Goal: Task Accomplishment & Management: Manage account settings

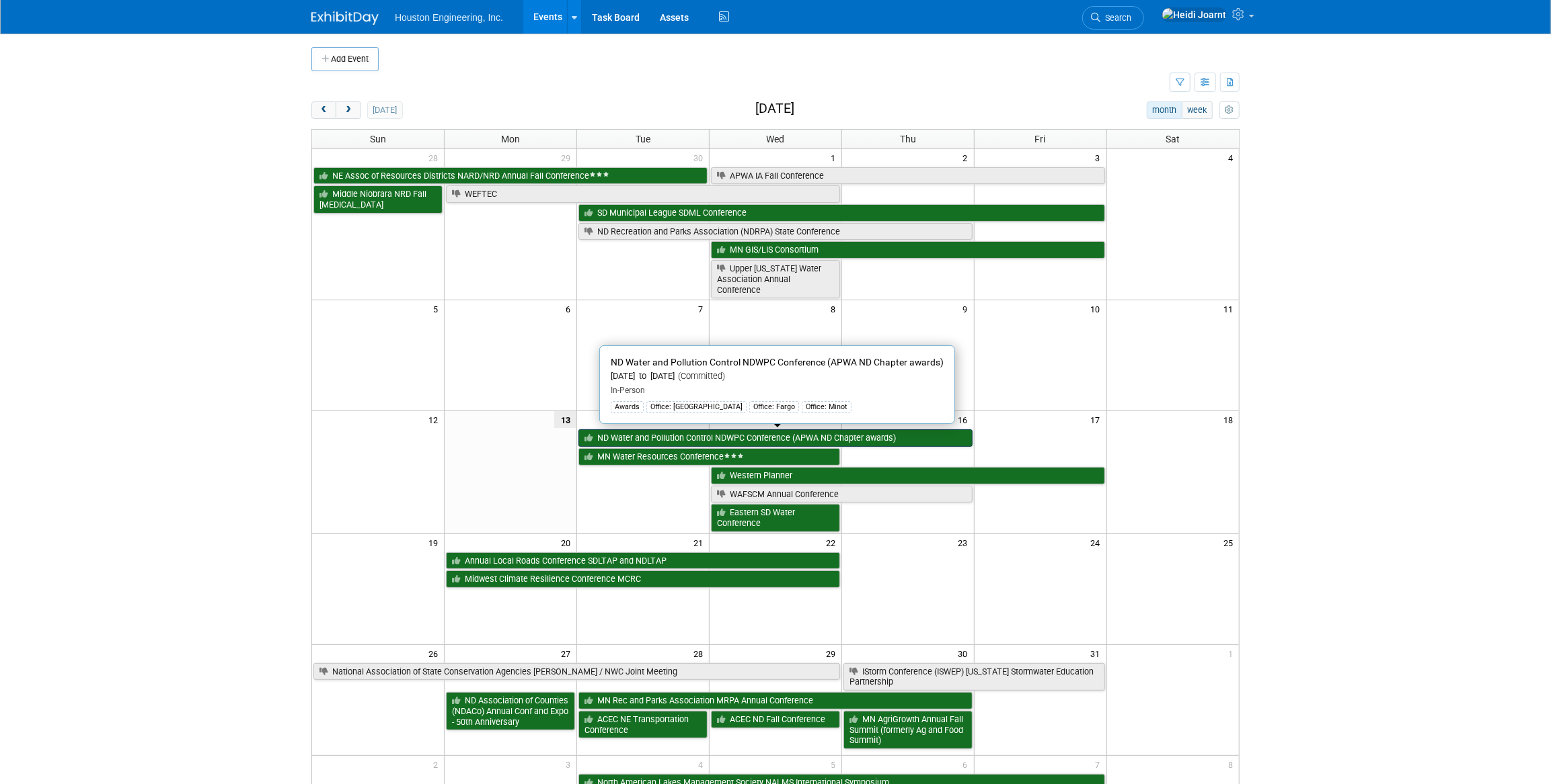
click at [647, 435] on link "ND Water and Pollution Control NDWPC Conference (APWA ND Chapter awards)" at bounding box center [775, 438] width 394 height 18
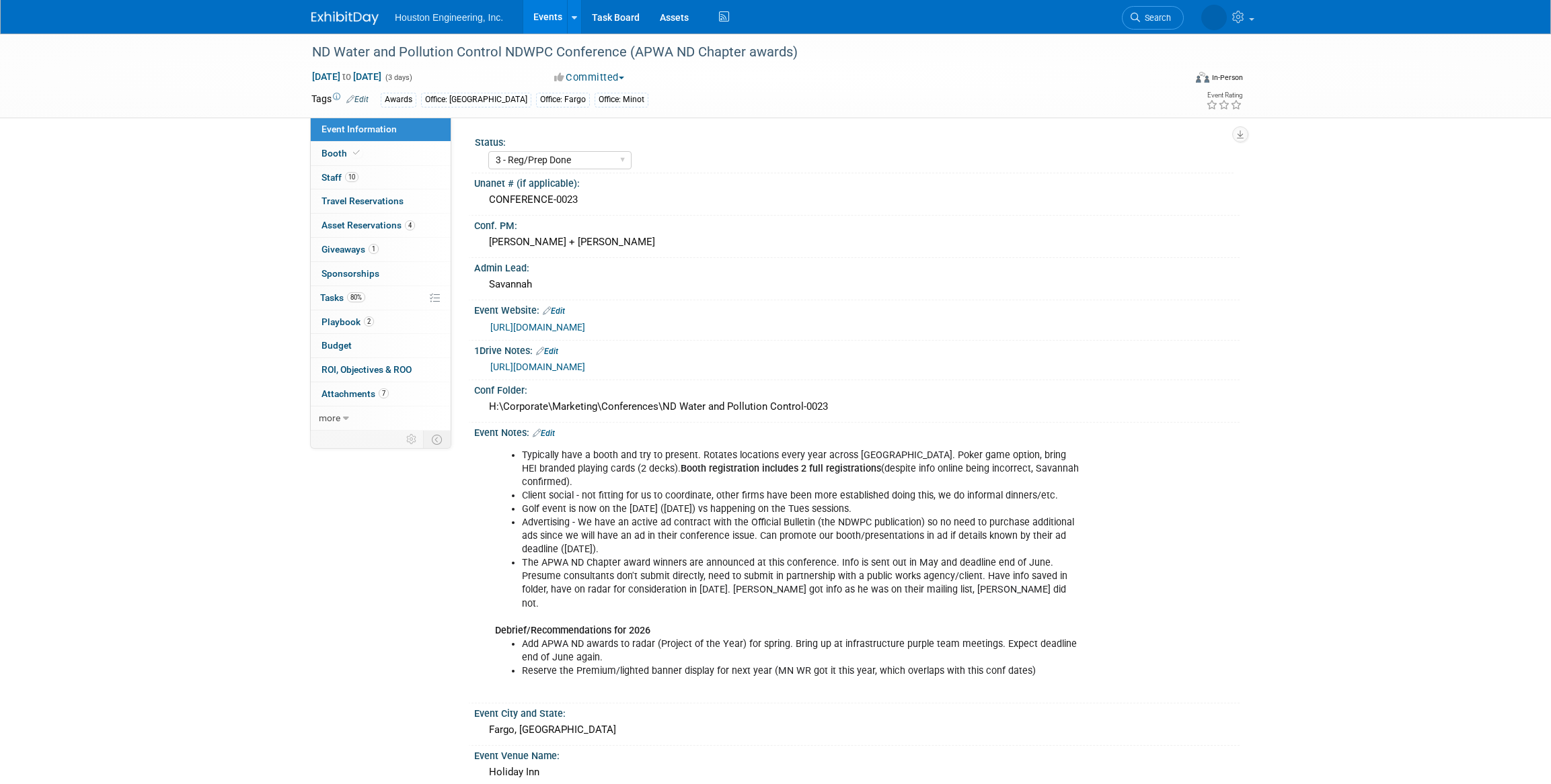
select select "3 - Reg/Prep Done"
select select "Yes"
select select "Mun. Infrastructure"
click at [369, 279] on link "0 Sponsorships 0" at bounding box center [380, 274] width 140 height 24
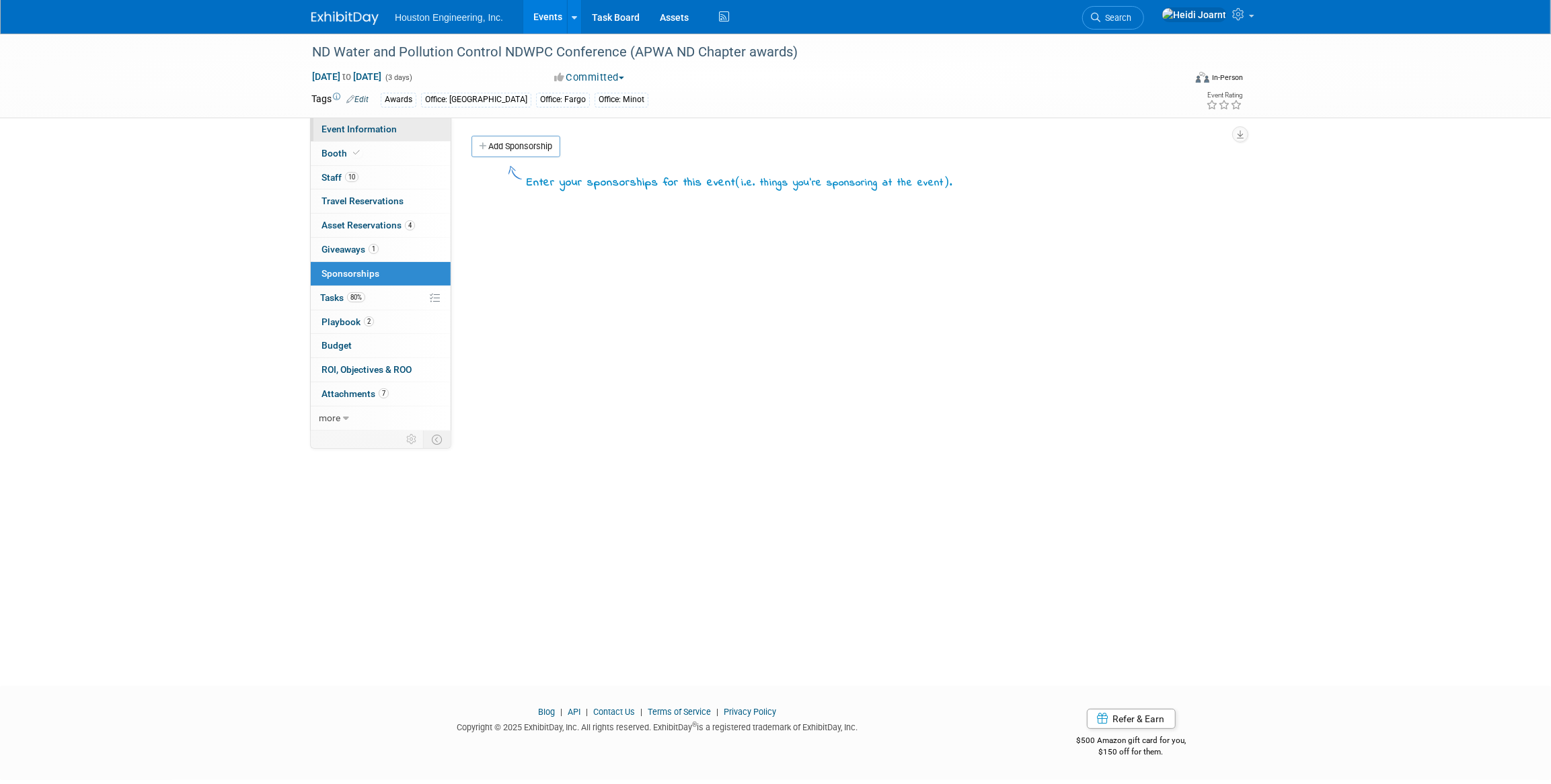
click at [406, 126] on link "Event Information" at bounding box center [380, 130] width 140 height 24
select select "3 - Reg/Prep Done"
select select "Yes"
select select "Mun. Infrastructure"
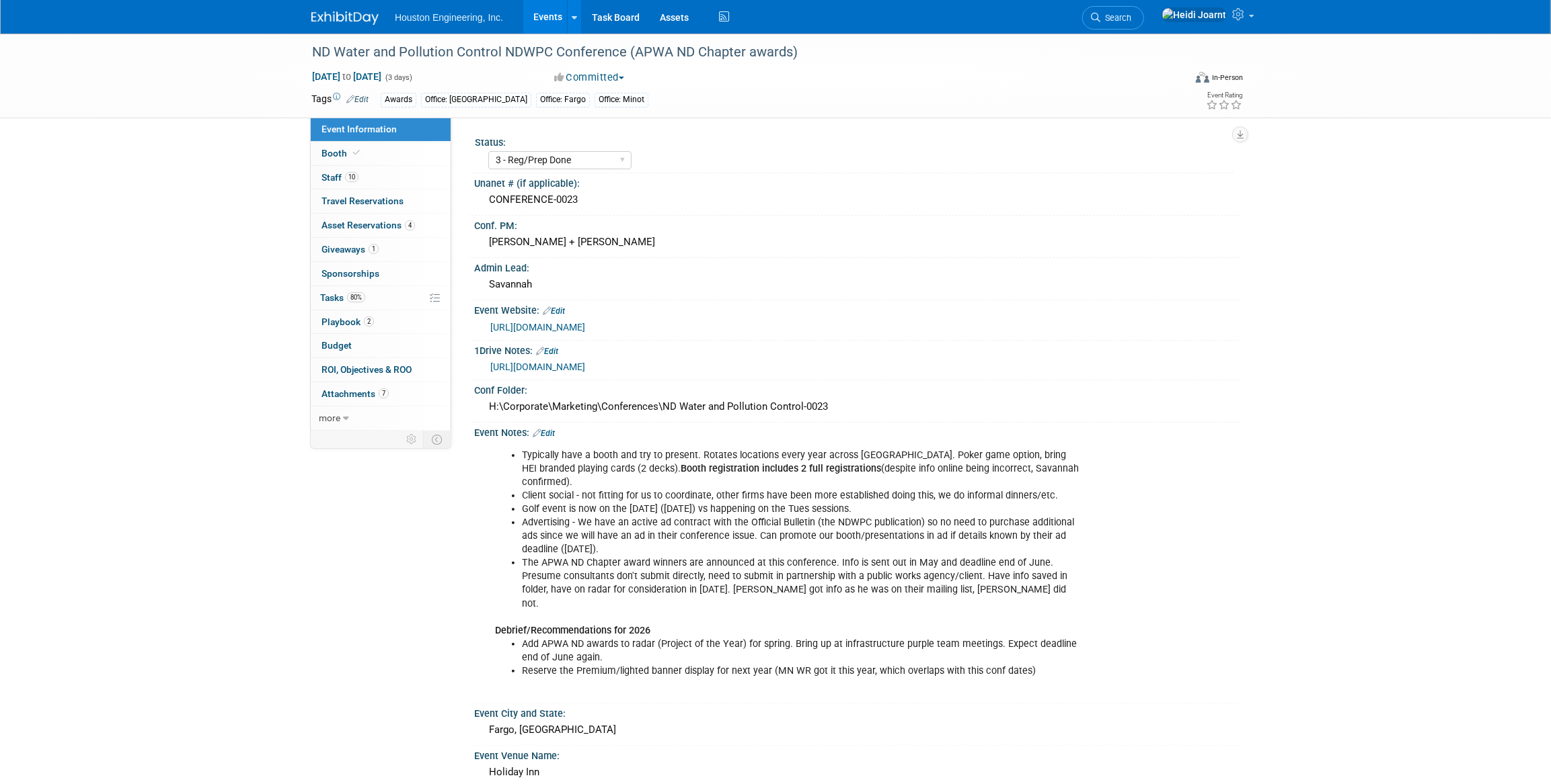
click at [551, 432] on link "Edit" at bounding box center [544, 433] width 22 height 9
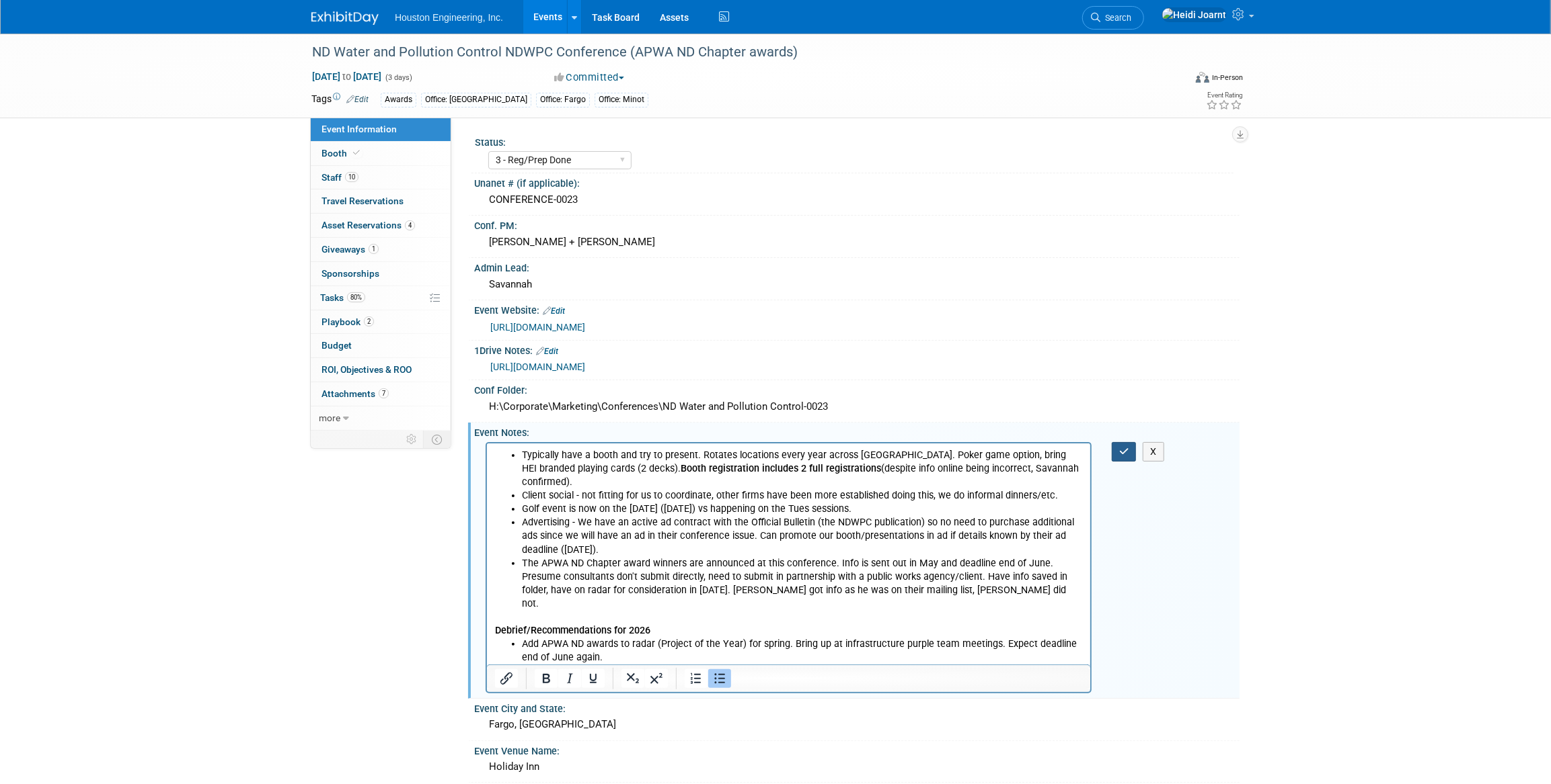
click at [1123, 448] on icon "button" at bounding box center [1124, 451] width 10 height 9
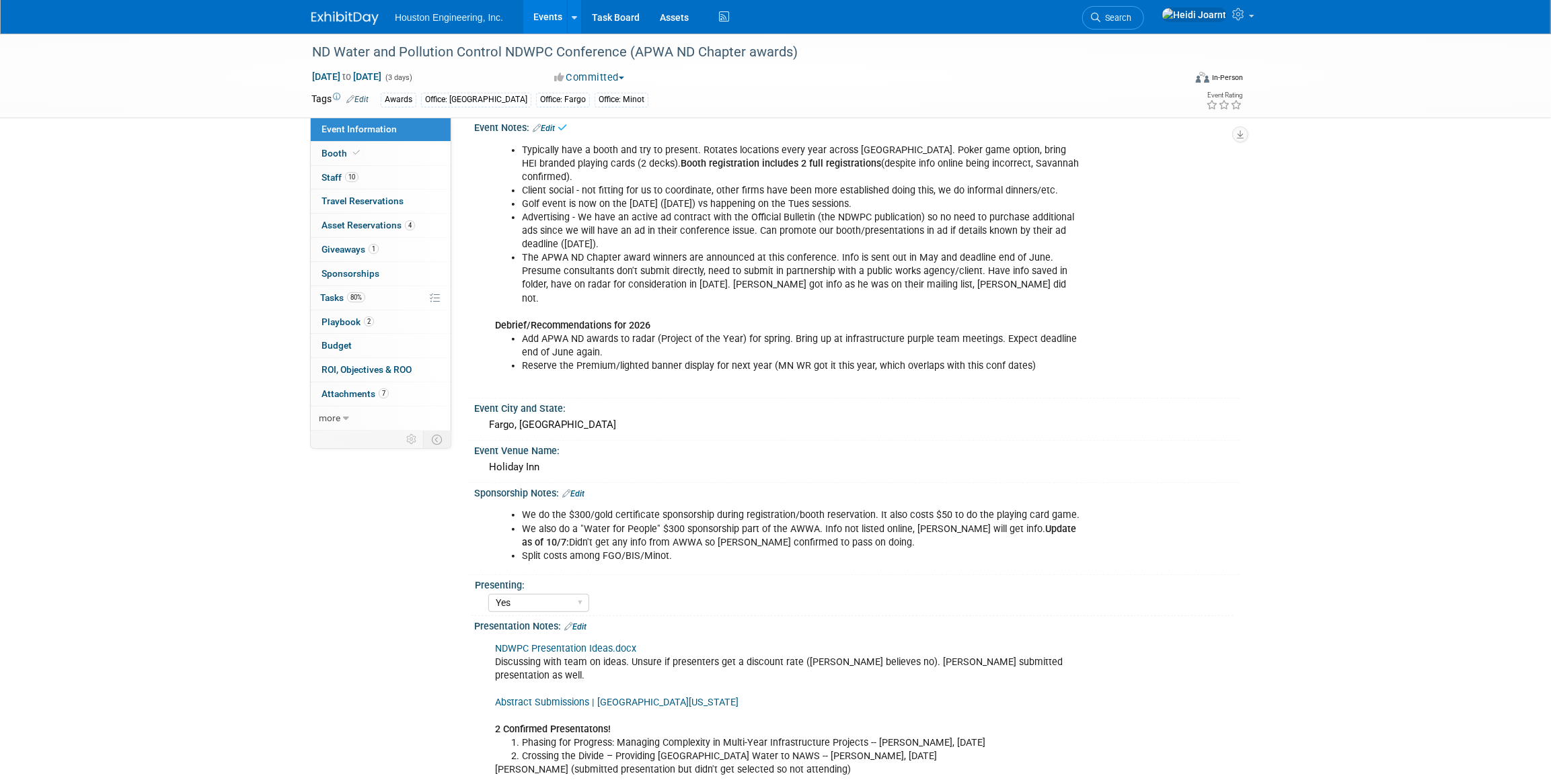
scroll to position [366, 0]
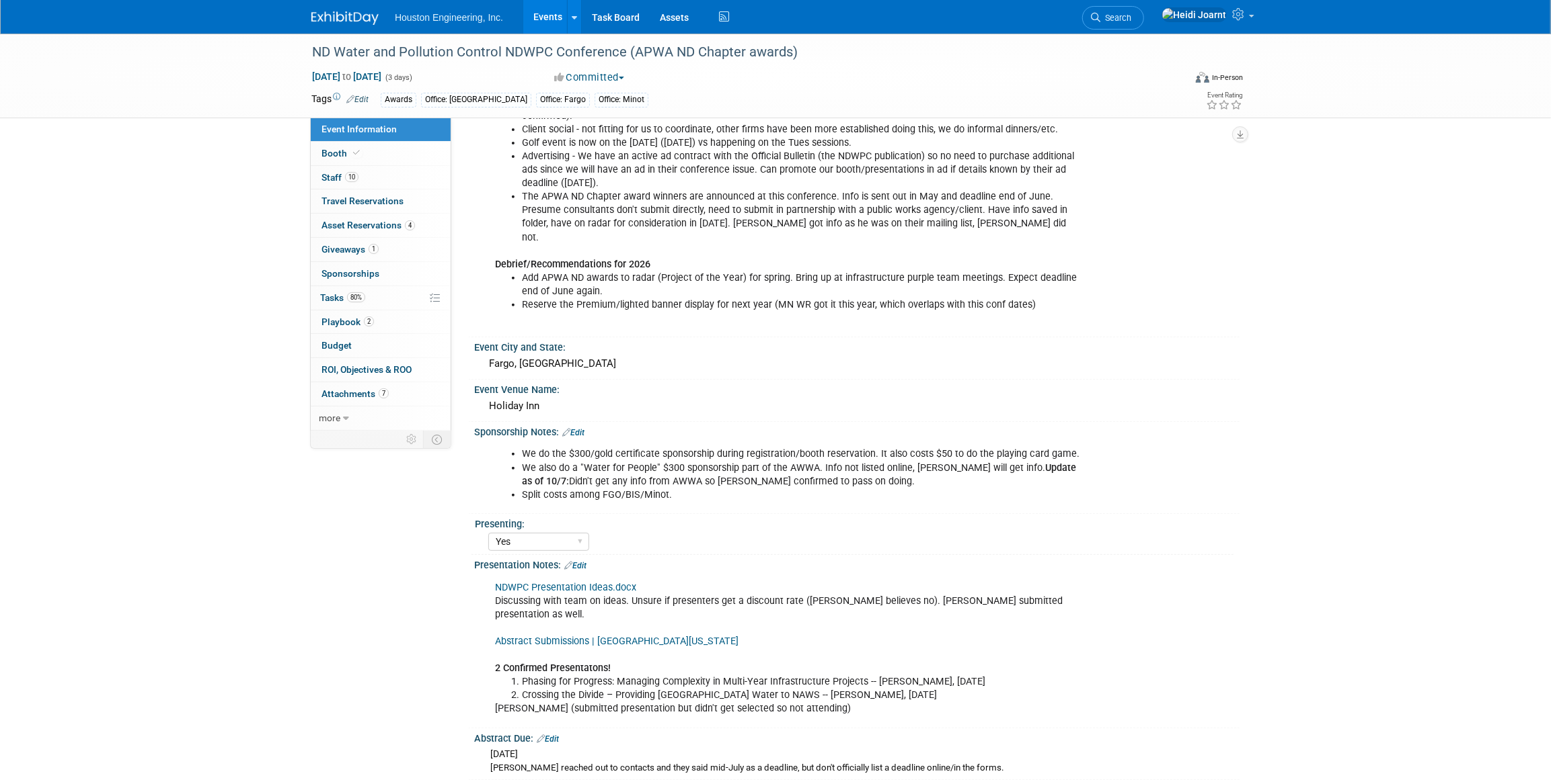
click at [577, 428] on link "Edit" at bounding box center [573, 432] width 22 height 9
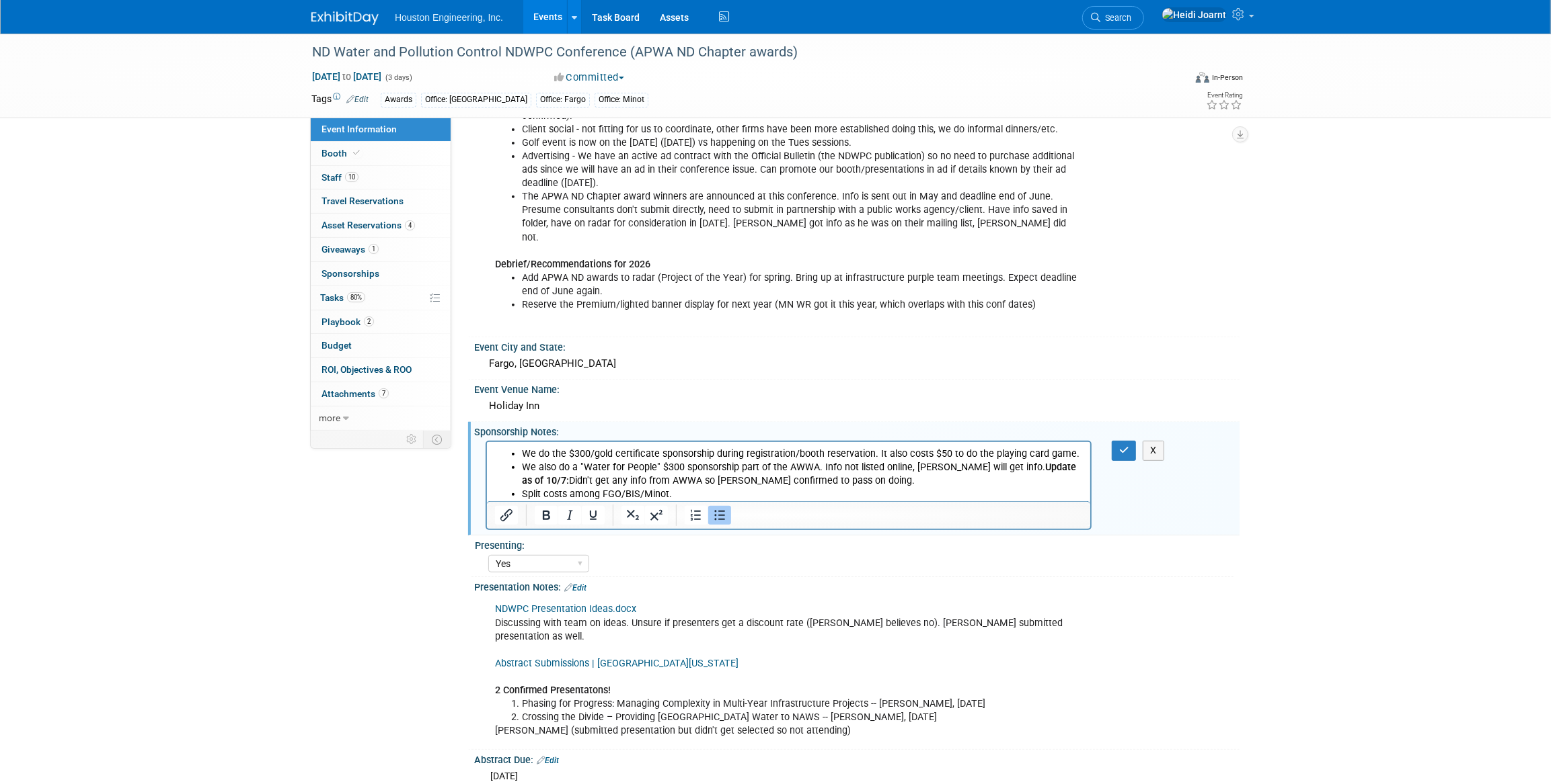
scroll to position [0, 0]
drag, startPoint x: 576, startPoint y: 466, endPoint x: 513, endPoint y: 467, distance: 63.0
click at [521, 467] on li "We also do a "Water for People" $300 sponsorship part of the AWWA. Info not lis…" at bounding box center [801, 474] width 560 height 27
drag, startPoint x: 1079, startPoint y: 469, endPoint x: 1004, endPoint y: 474, distance: 75.2
click at [1004, 471] on li "We got snail mail/email late for the "Water for People" $300 sponsorship part o…" at bounding box center [801, 474] width 560 height 27
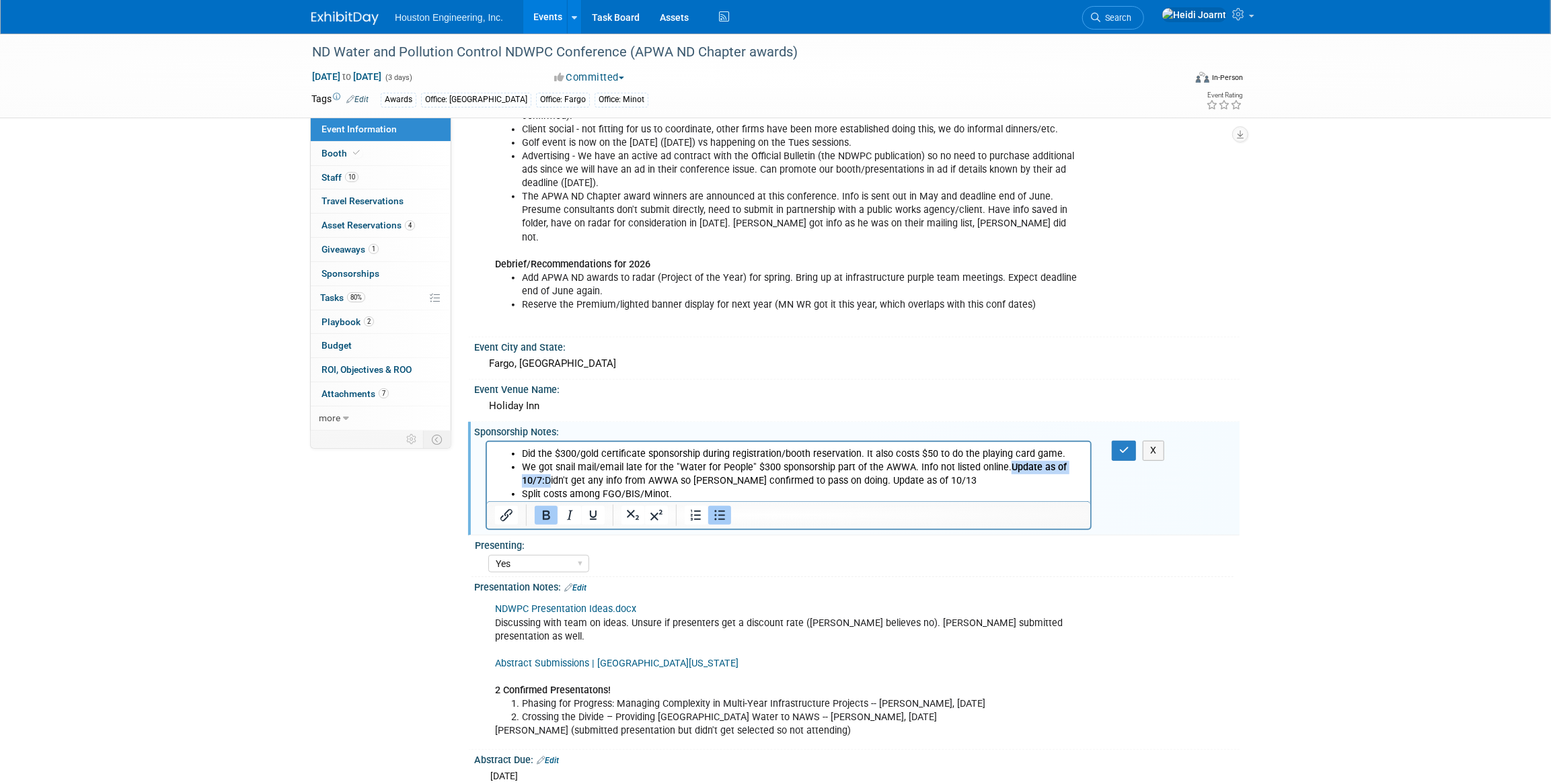
drag, startPoint x: 546, startPoint y: 481, endPoint x: 1007, endPoint y: 469, distance: 461.2
click at [1007, 469] on li "We got snail mail/email late for the "Water for People" $300 sponsorship part o…" at bounding box center [801, 474] width 560 height 27
click at [1007, 468] on li "We got snail mail/email late for the "Water for People" $300 sponsorship part o…" at bounding box center [801, 474] width 560 height 27
click at [922, 485] on li "Update as of 10/7: Didn't get any info from AWWA so Alan confirmed to pass on d…" at bounding box center [815, 481] width 534 height 13
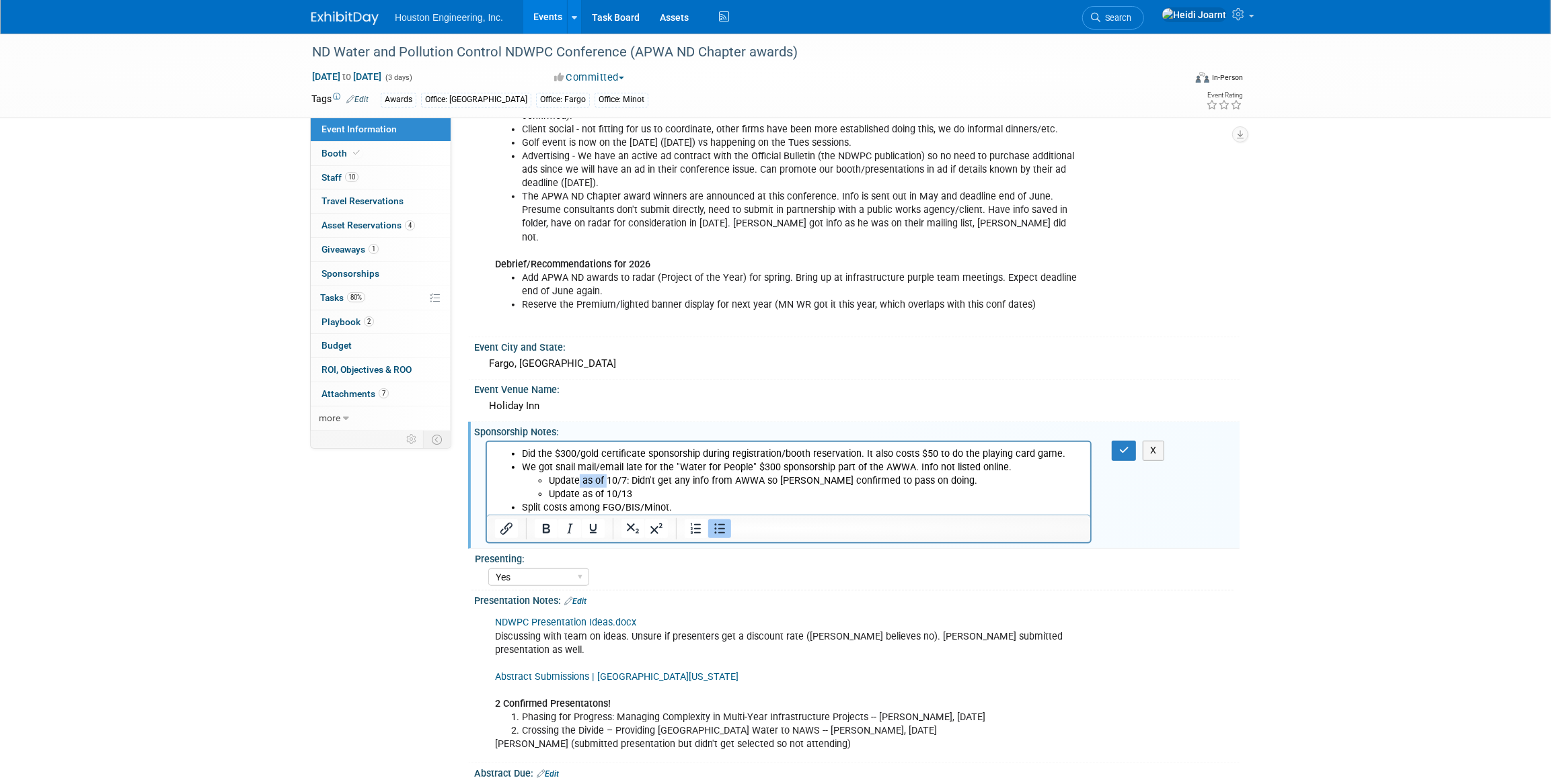
drag, startPoint x: 606, startPoint y: 480, endPoint x: 598, endPoint y: 485, distance: 9.4
click at [579, 483] on li "Update as of 10/7: Didn't get any info from AWWA so Alan confirmed to pass on d…" at bounding box center [815, 481] width 534 height 13
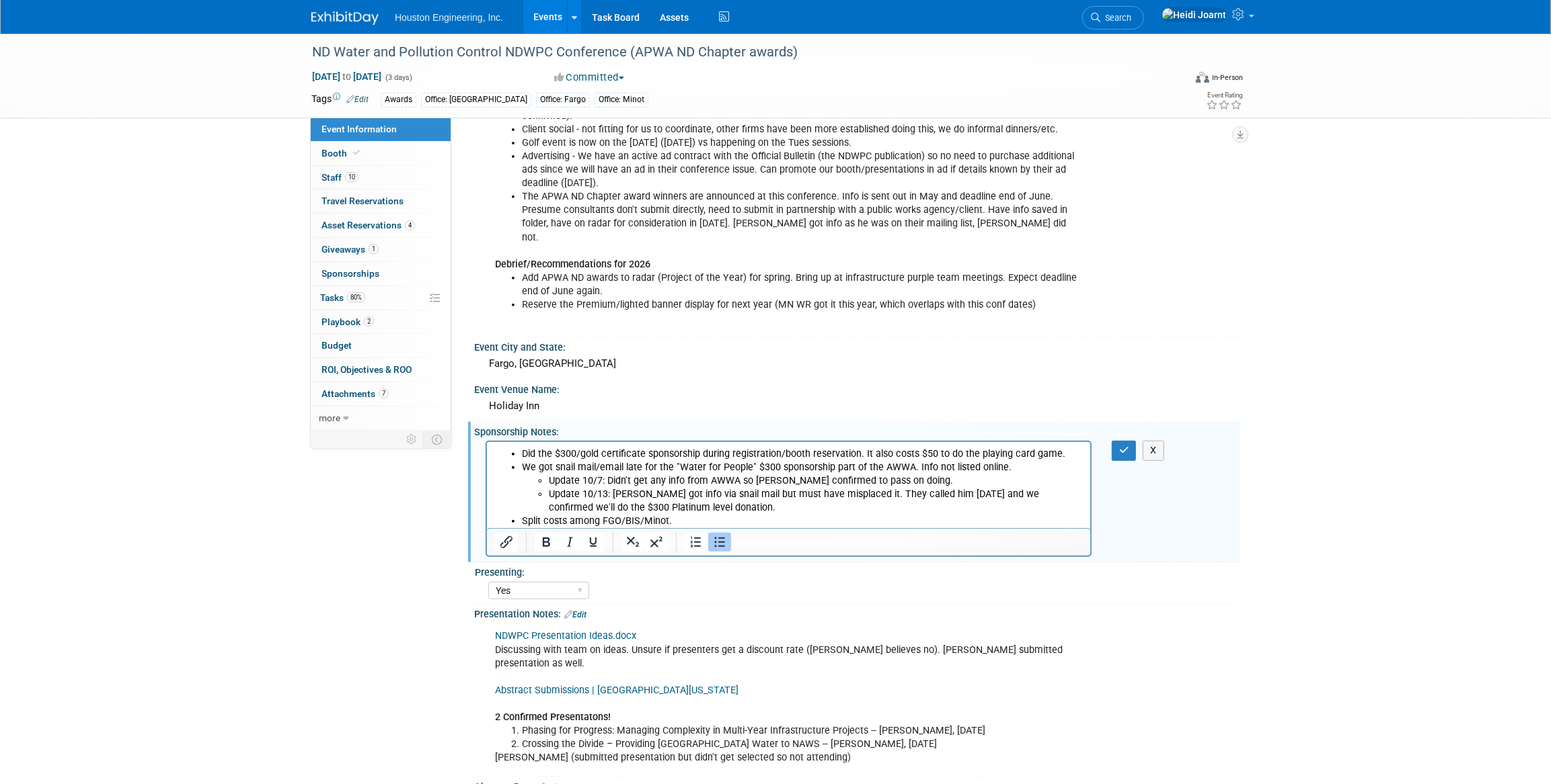
click at [1099, 441] on div "We do the $300/gold certificate sponsorship during registration/booth reservati…" at bounding box center [794, 499] width 616 height 116
click at [1113, 441] on button "button" at bounding box center [1124, 450] width 25 height 19
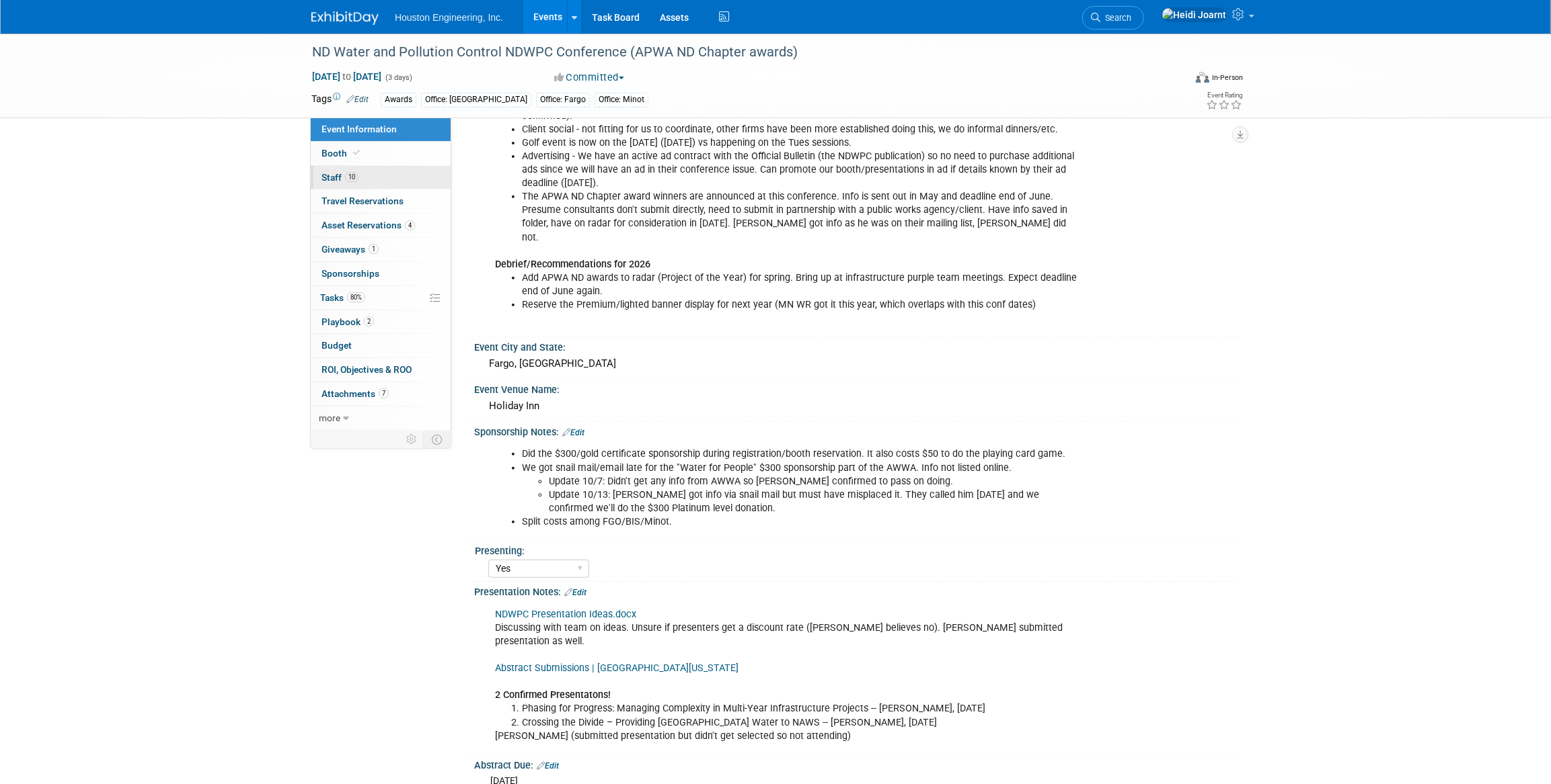
click at [380, 176] on link "10 Staff 10" at bounding box center [380, 177] width 140 height 24
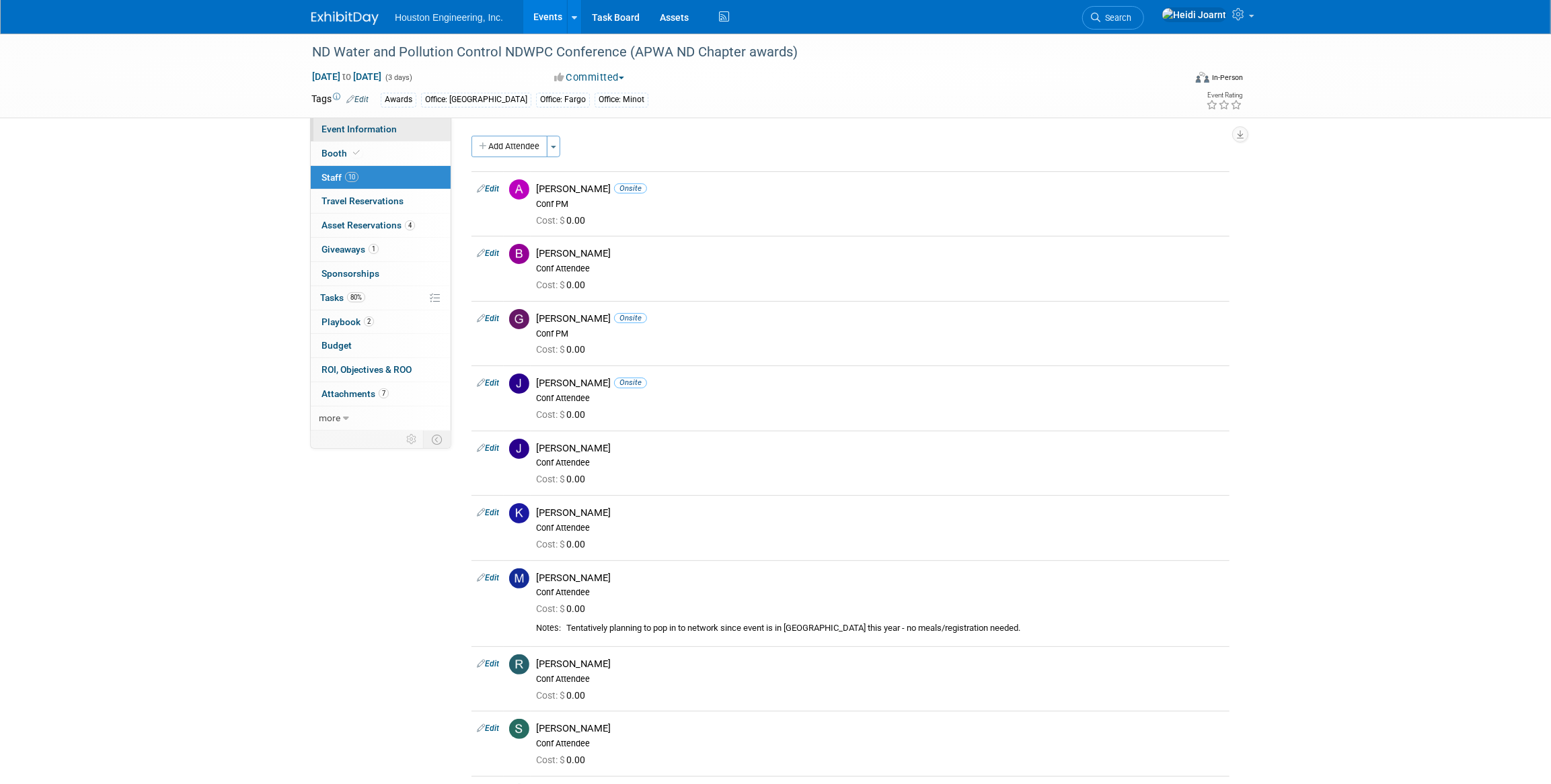
click at [423, 125] on link "Event Information" at bounding box center [380, 130] width 140 height 24
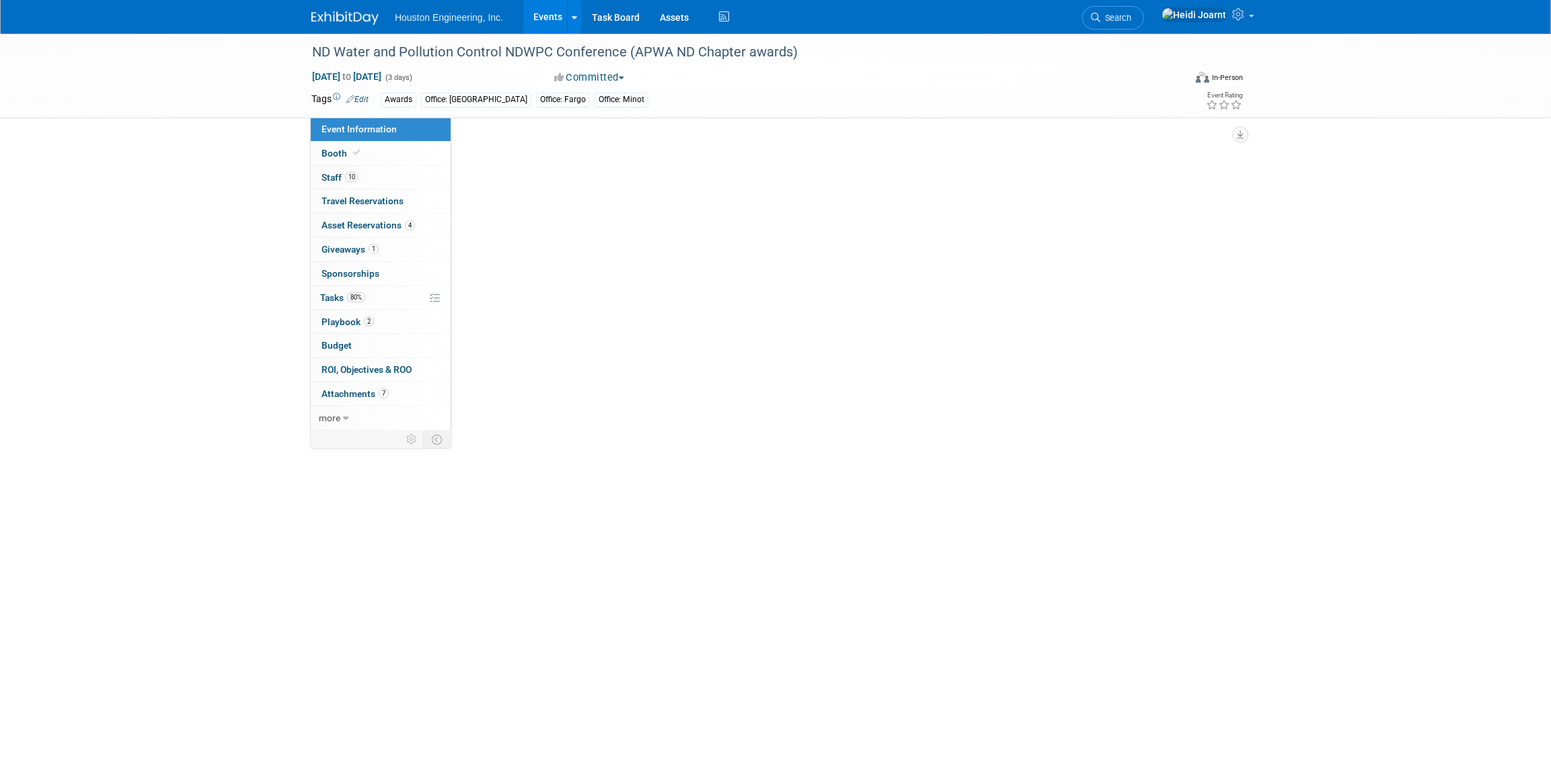
select select "3 - Reg/Prep Done"
select select "Yes"
select select "Mun. Infrastructure"
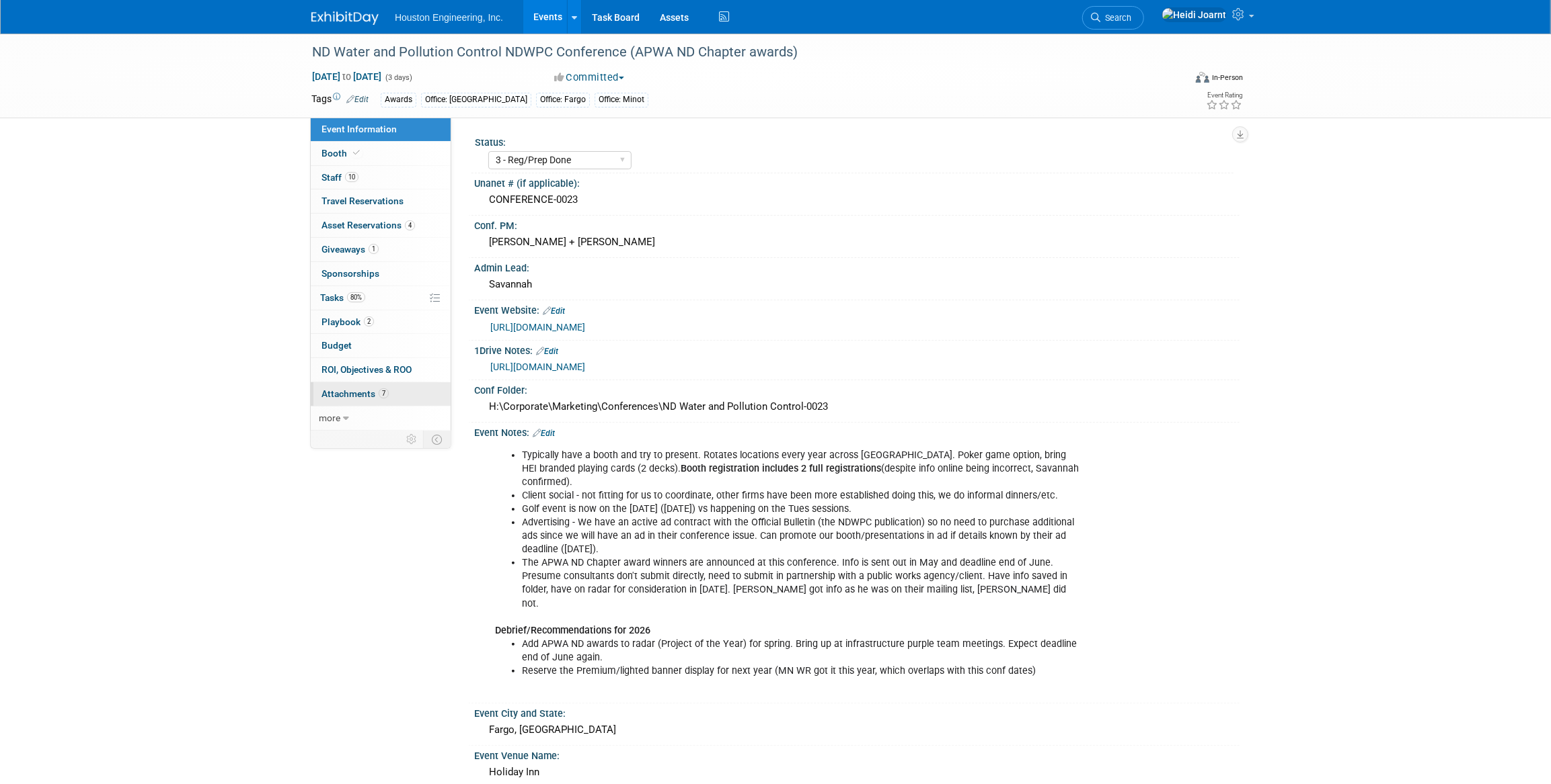
click at [364, 395] on span "Attachments 7" at bounding box center [355, 394] width 67 height 11
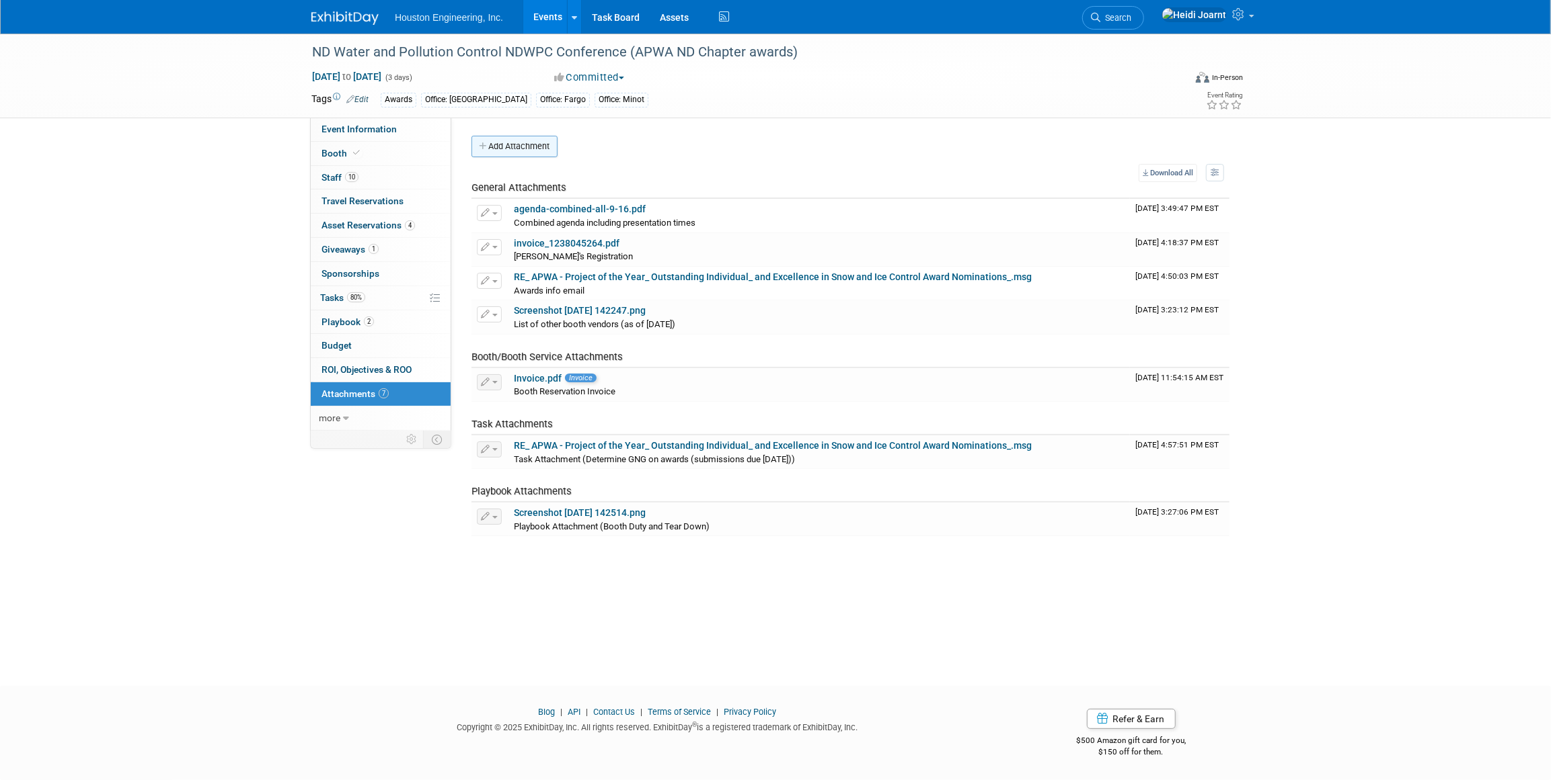
click at [529, 144] on button "Add Attachment" at bounding box center [514, 146] width 86 height 22
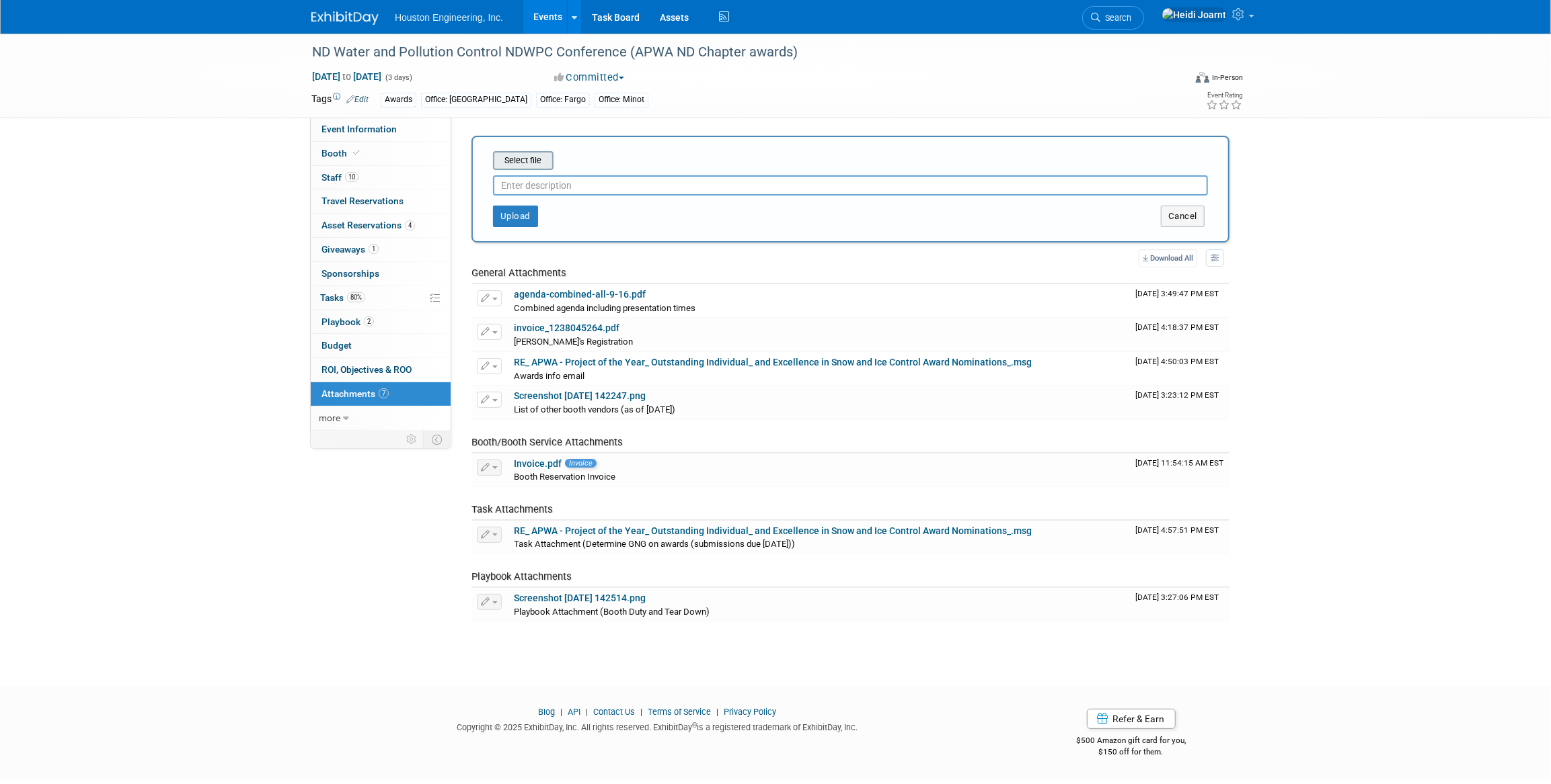
click at [534, 158] on input "file" at bounding box center [472, 160] width 160 height 16
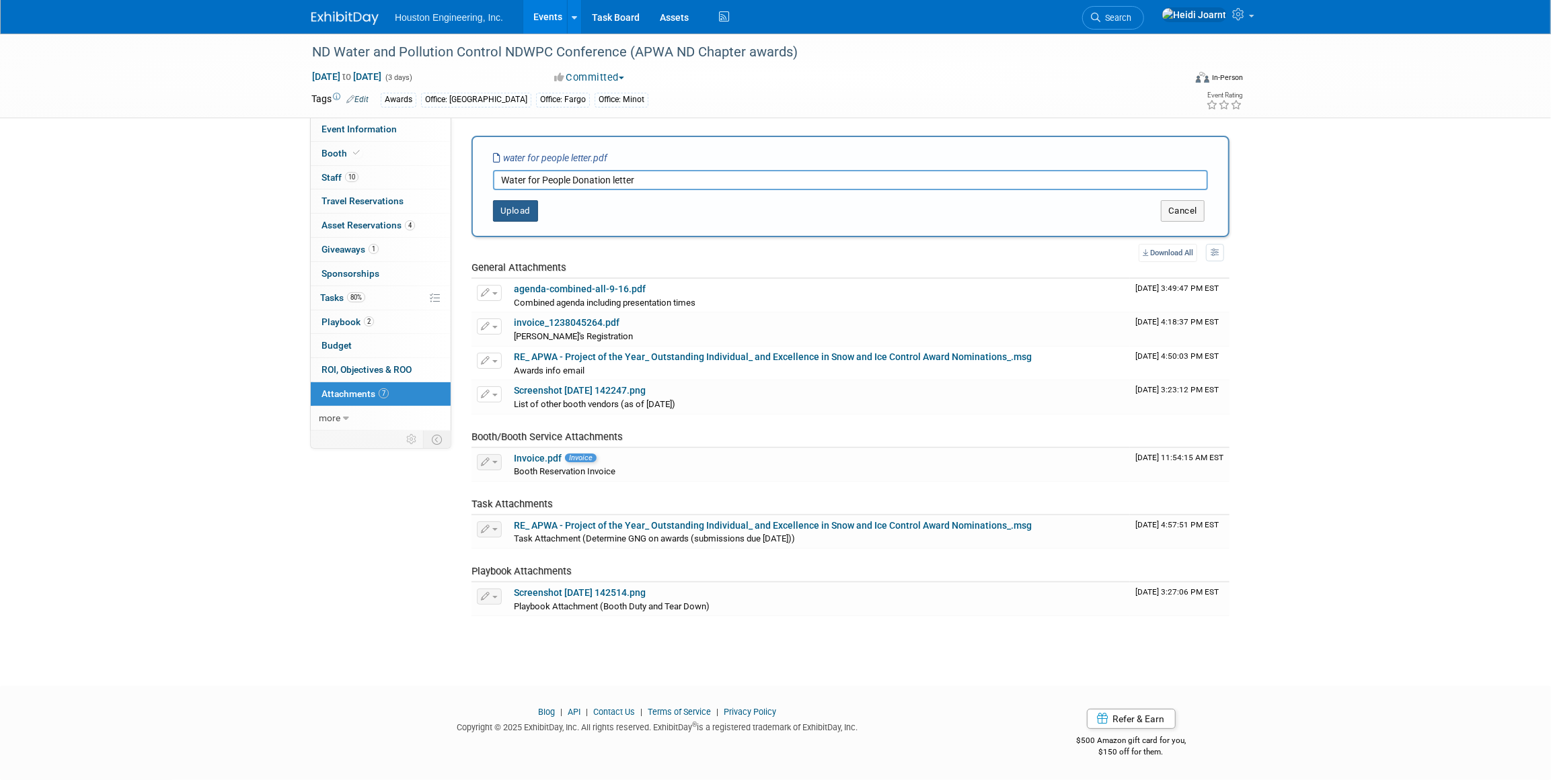
type input "Water for People Donation letter"
click at [526, 215] on button "Upload" at bounding box center [516, 211] width 45 height 22
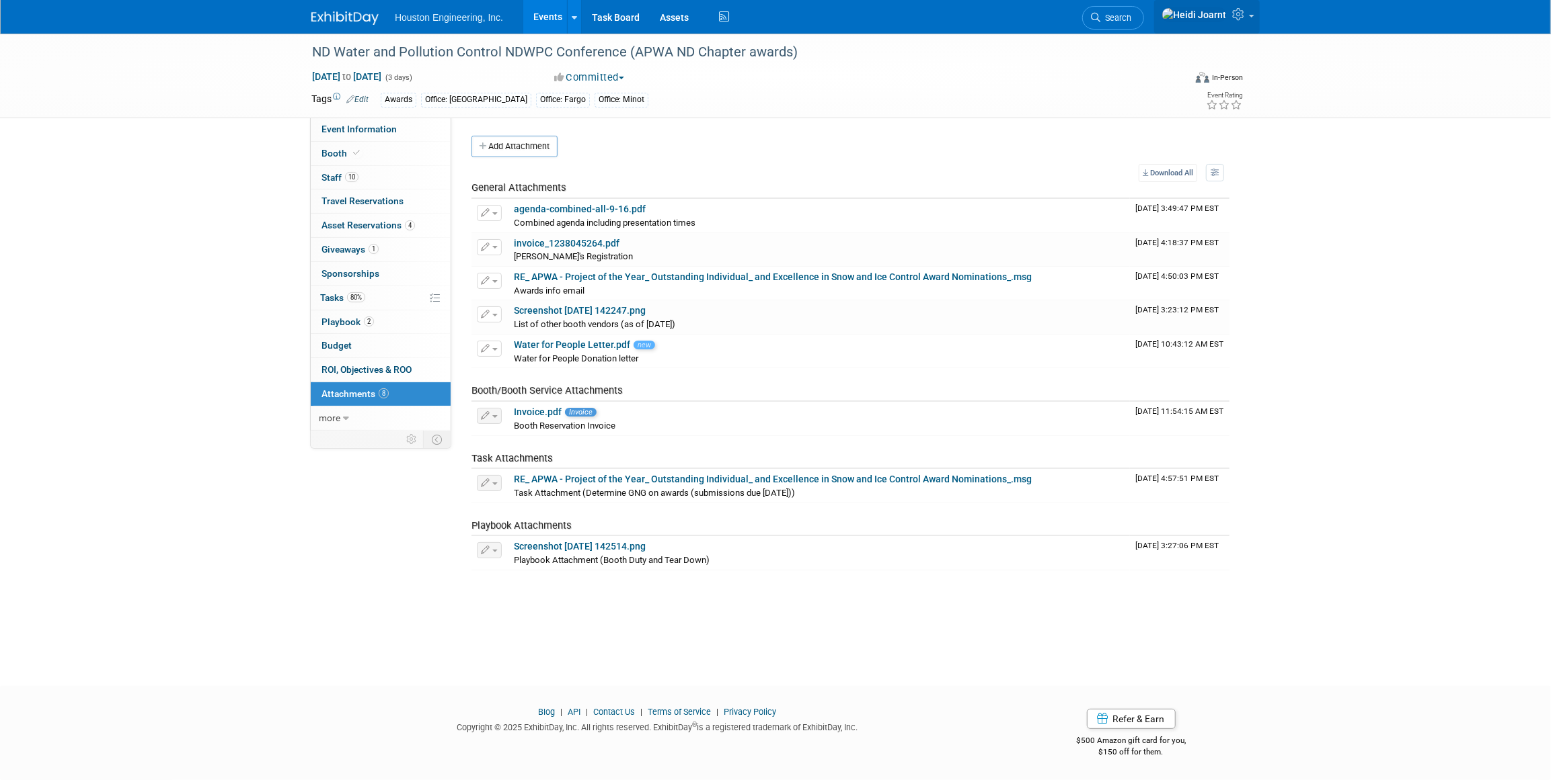
click at [1236, 19] on icon at bounding box center [1240, 14] width 15 height 12
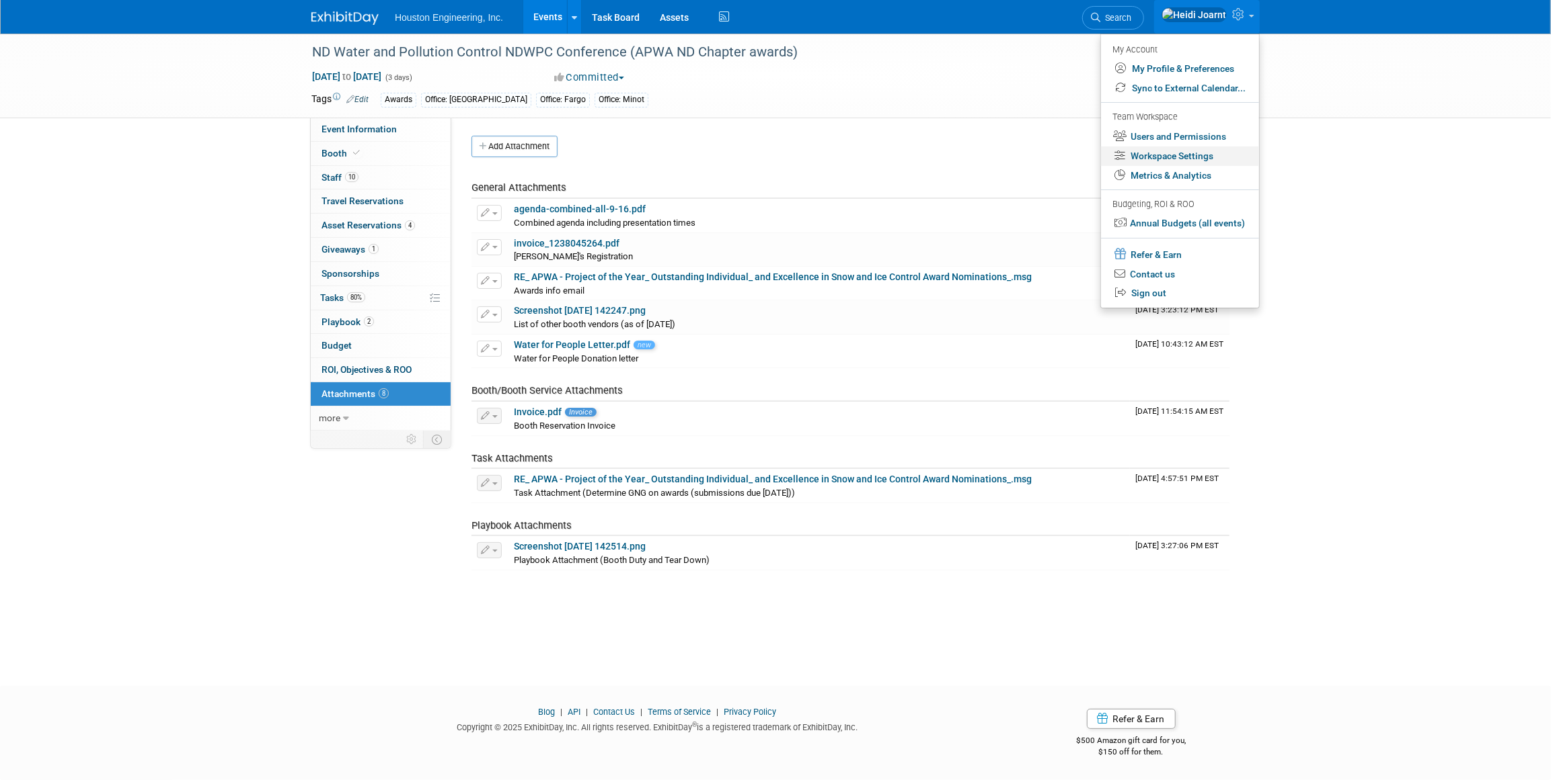
click at [1190, 151] on link "Workspace Settings" at bounding box center [1180, 156] width 158 height 19
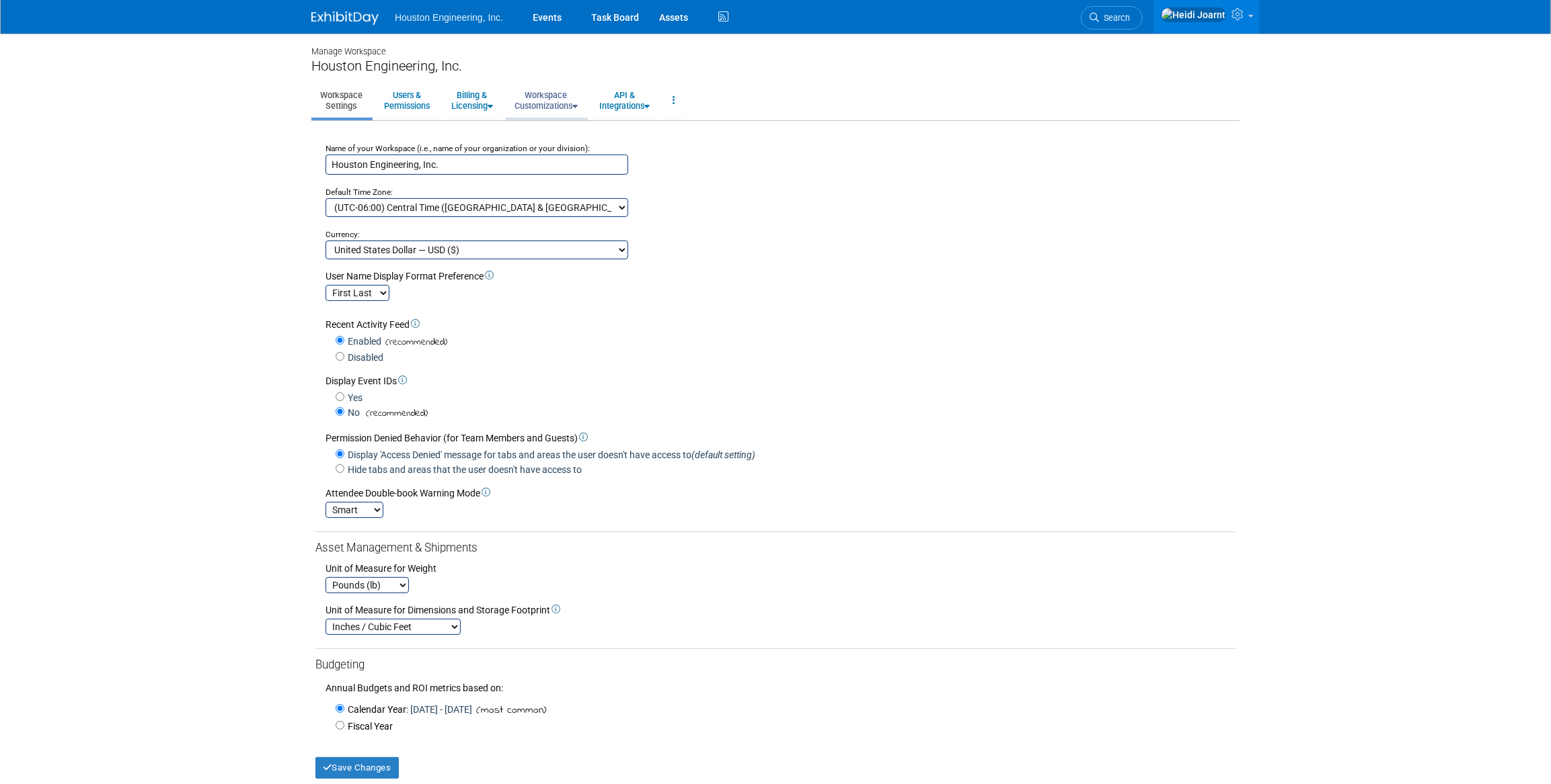
click at [545, 98] on link "Workspace Customizations" at bounding box center [546, 100] width 81 height 33
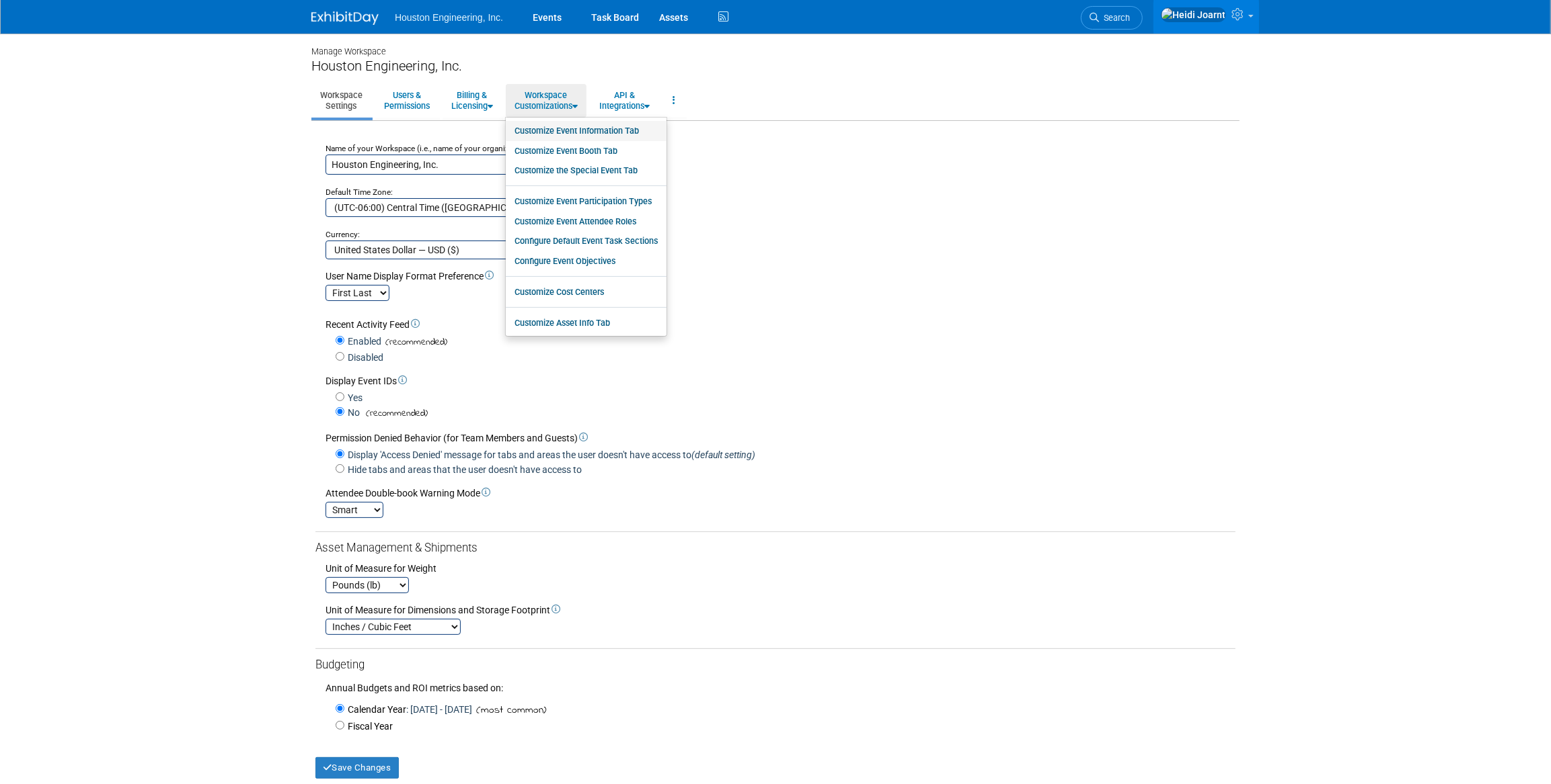
click at [565, 127] on link "Customize Event Information Tab" at bounding box center [586, 131] width 161 height 20
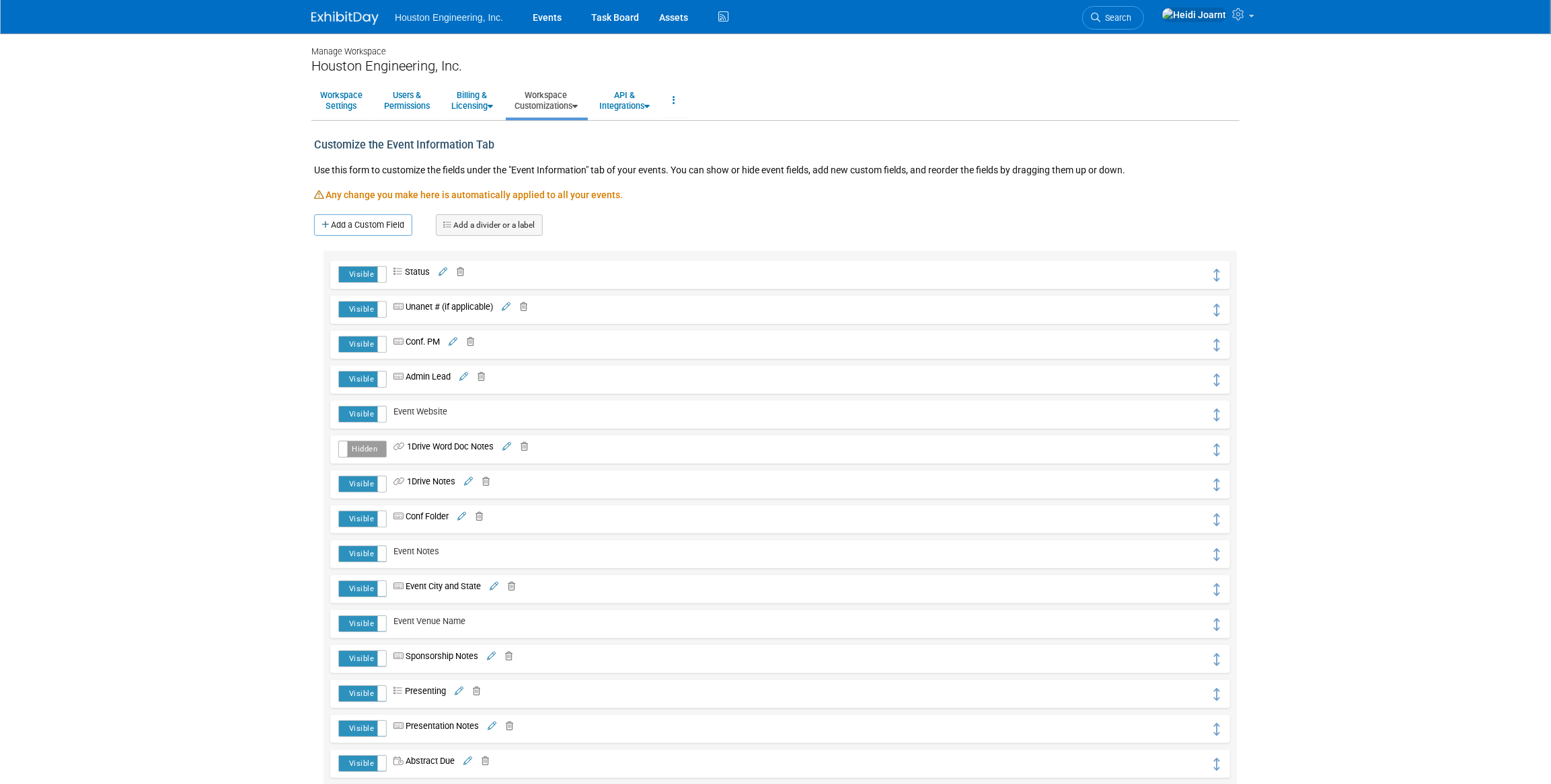
scroll to position [61, 0]
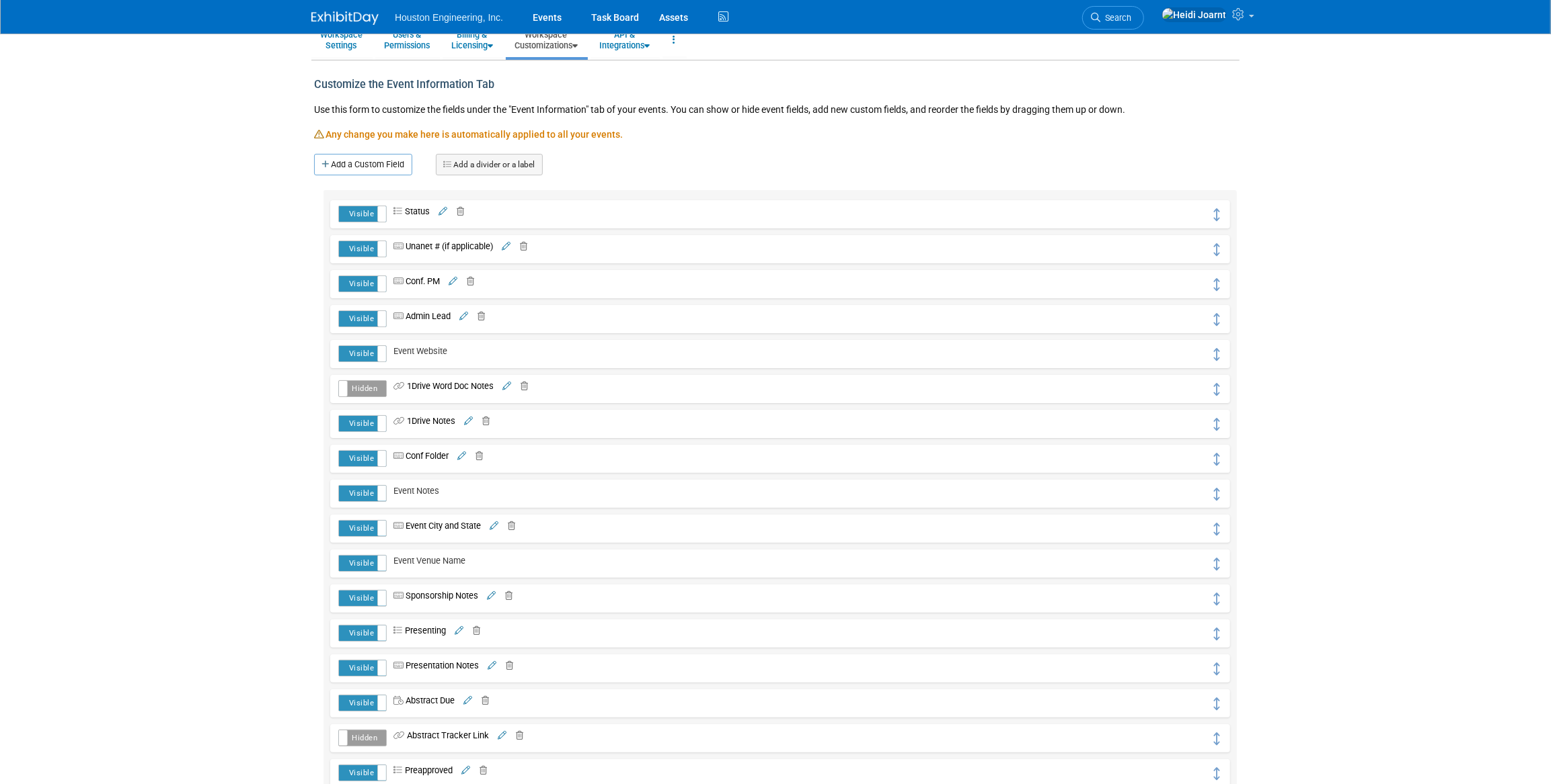
click at [496, 596] on icon at bounding box center [491, 596] width 8 height 8
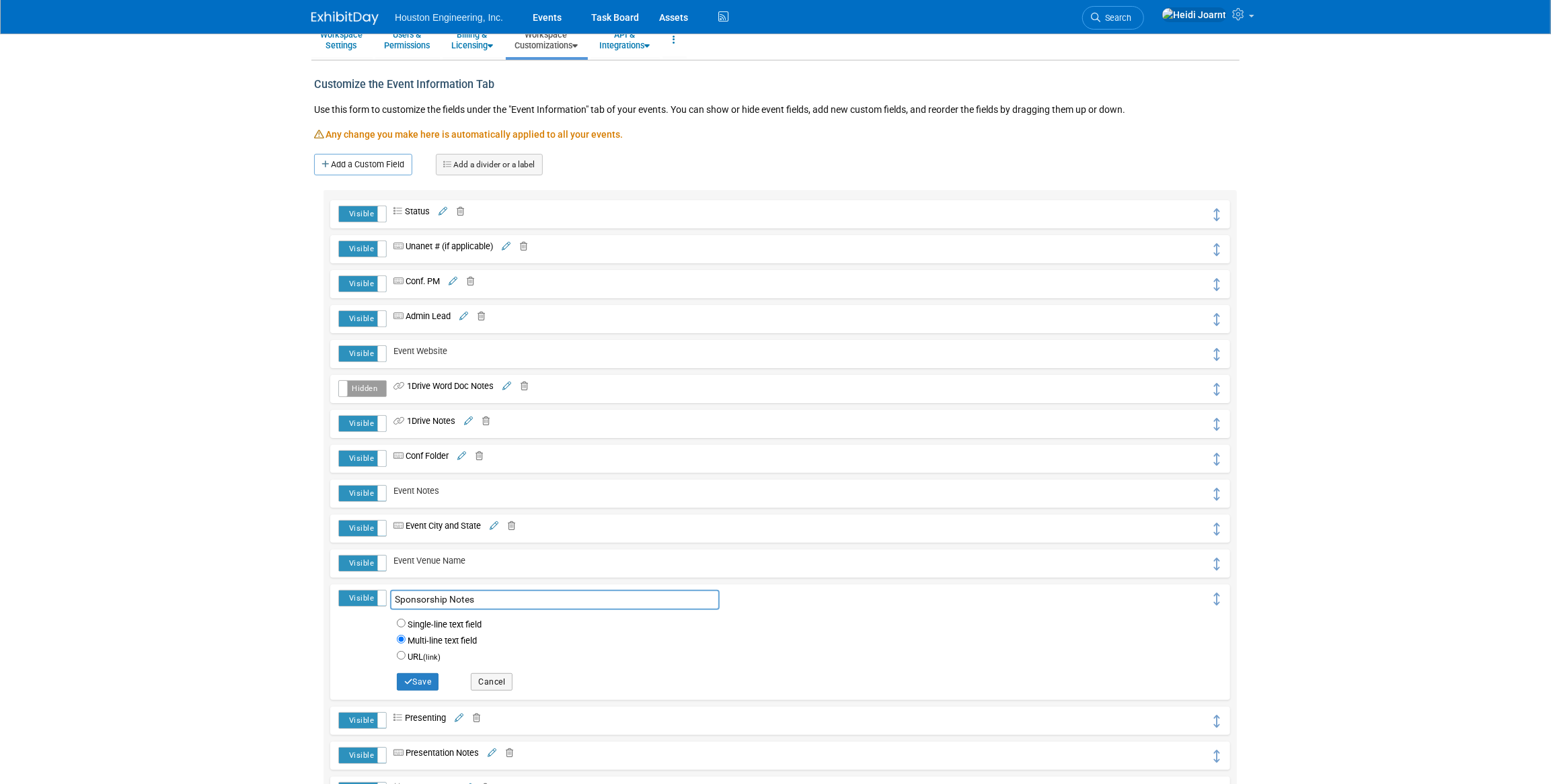
click at [444, 601] on input "Sponsorship Notes" at bounding box center [555, 601] width 330 height 20
type input "Sponsorship/Donation Notes"
click at [419, 685] on button "Save" at bounding box center [417, 682] width 42 height 18
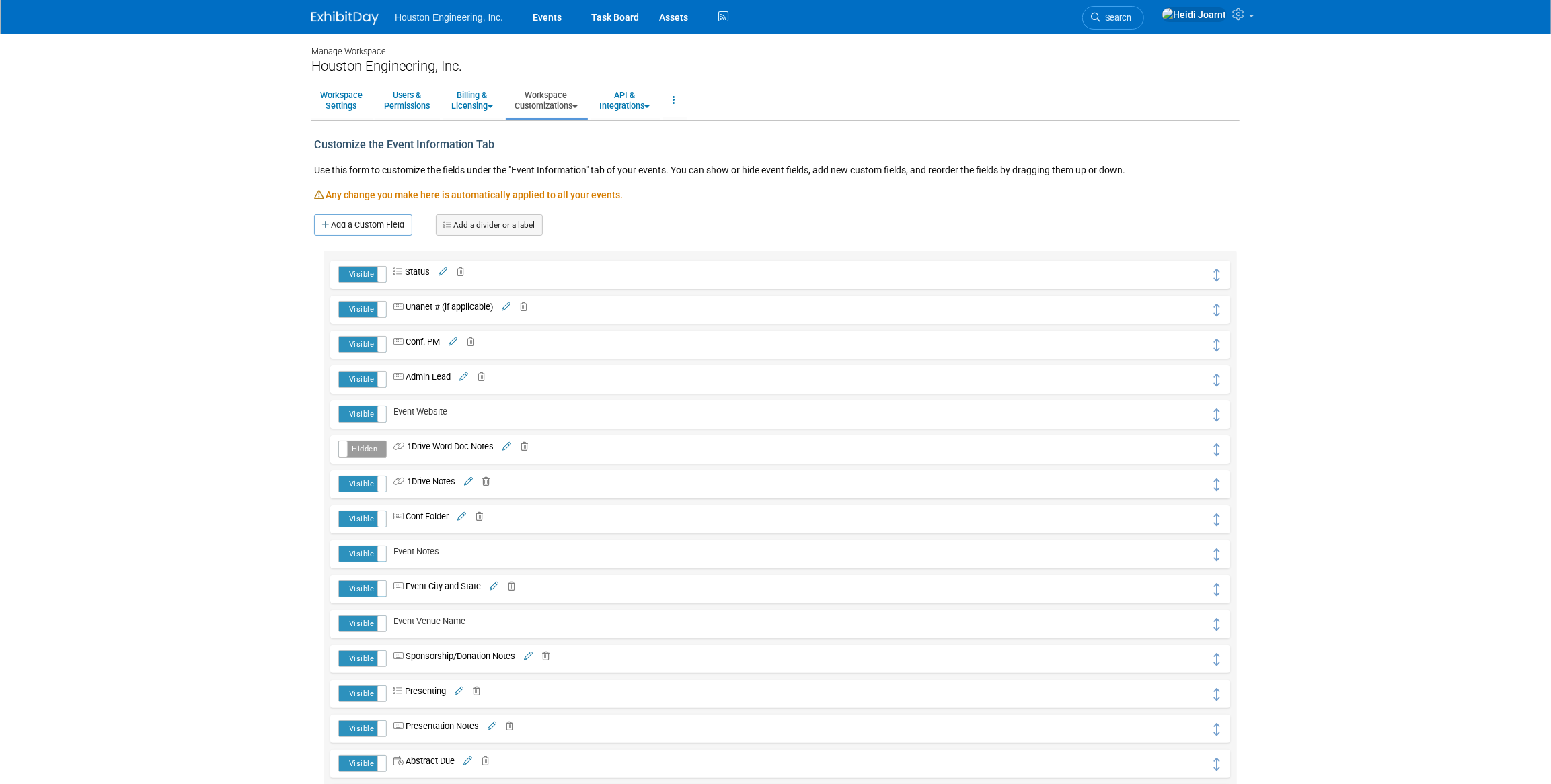
click at [544, 113] on link "Workspace Customizations" at bounding box center [546, 100] width 81 height 33
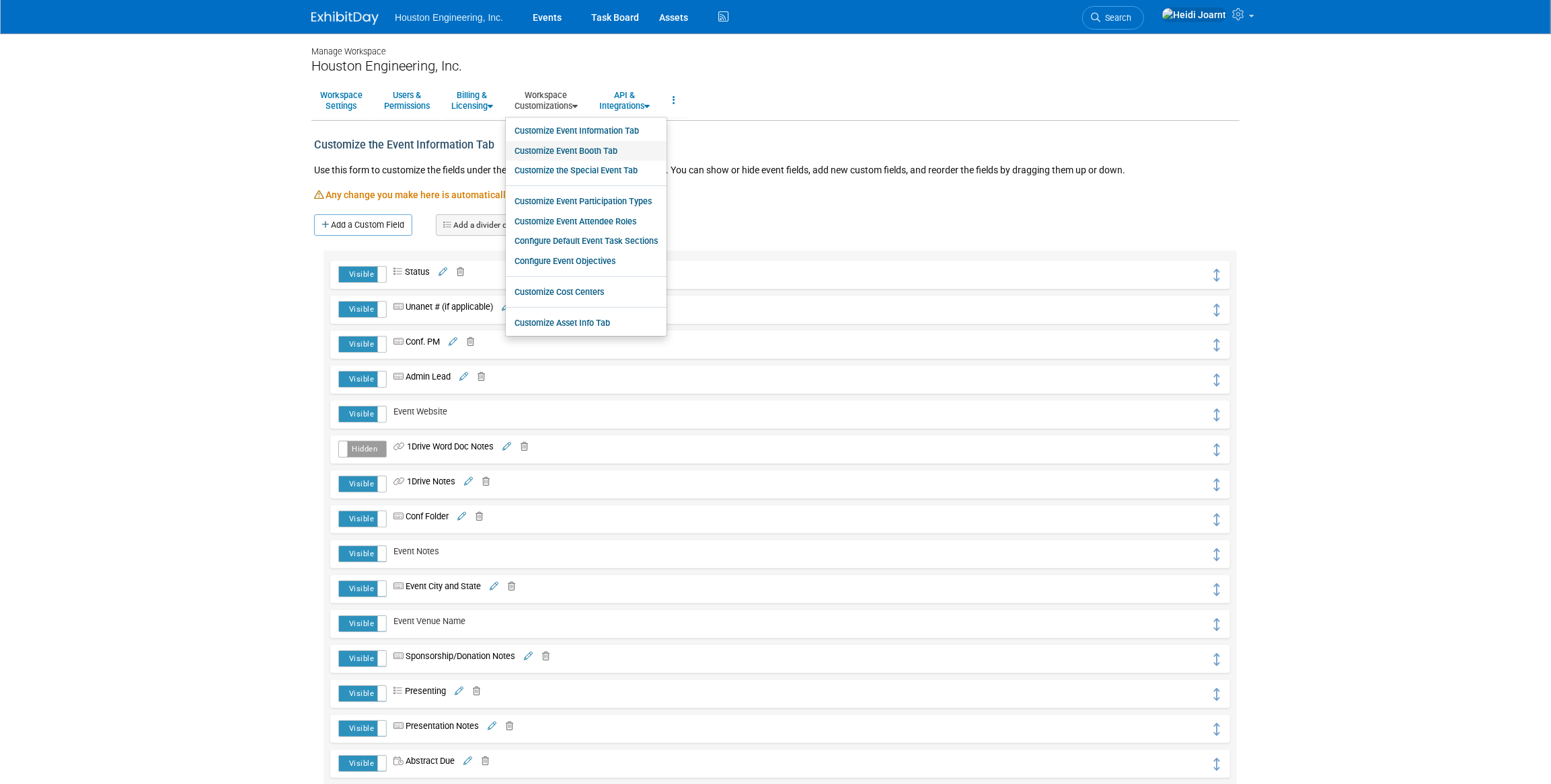
click at [568, 145] on link "Customize Event Booth Tab" at bounding box center [586, 151] width 161 height 20
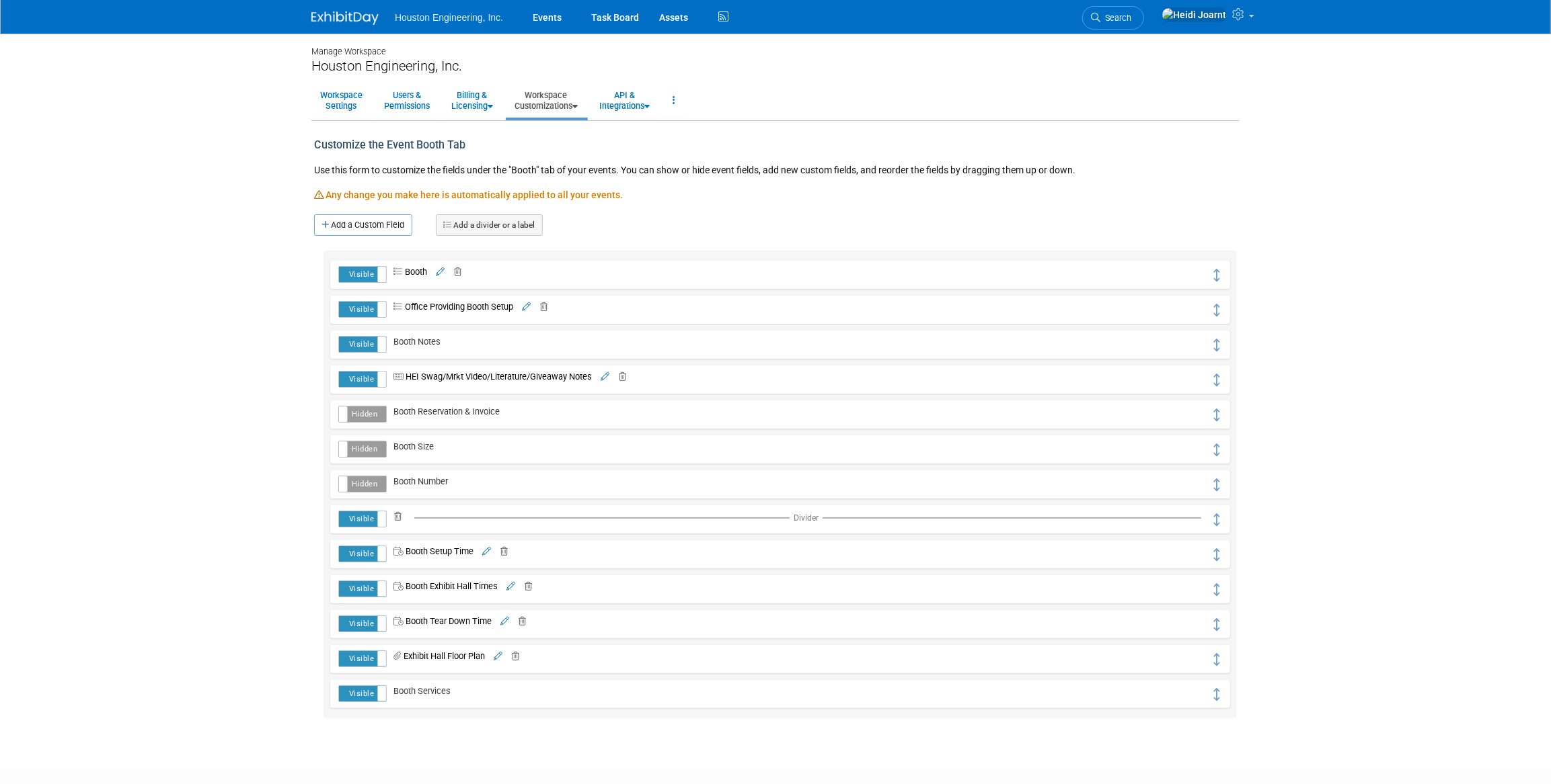
click at [606, 373] on icon at bounding box center [605, 377] width 8 height 8
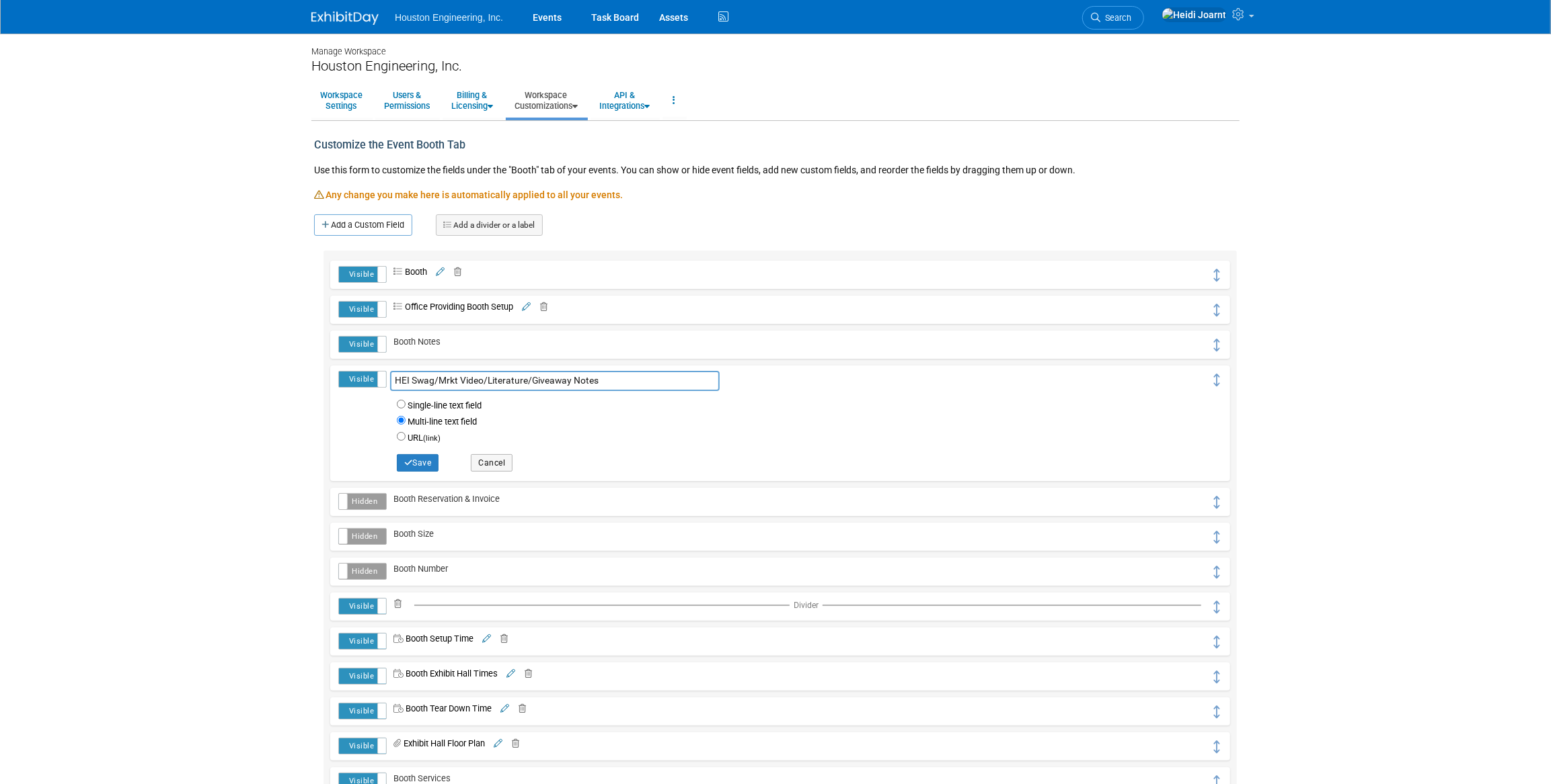
drag, startPoint x: 525, startPoint y: 379, endPoint x: 462, endPoint y: 380, distance: 63.0
click at [462, 380] on input "HEI Swag/Mrkt Video/Literature/Giveaway Notes" at bounding box center [555, 381] width 330 height 20
type input "HEI Swag/Giveaway/Mrkt Items"
click at [420, 460] on button "Save" at bounding box center [417, 463] width 42 height 18
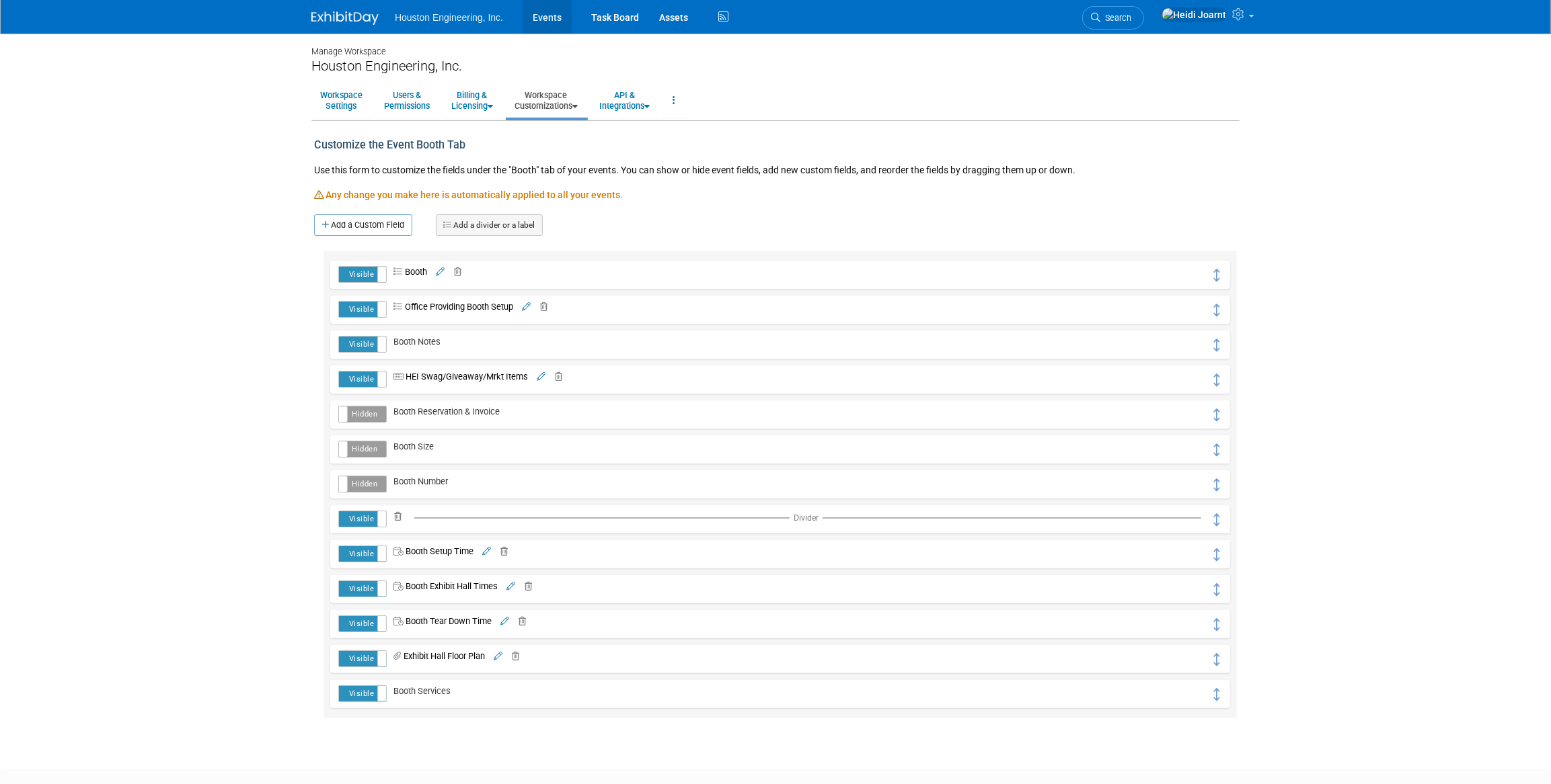
click at [555, 15] on link "Events" at bounding box center [547, 17] width 49 height 34
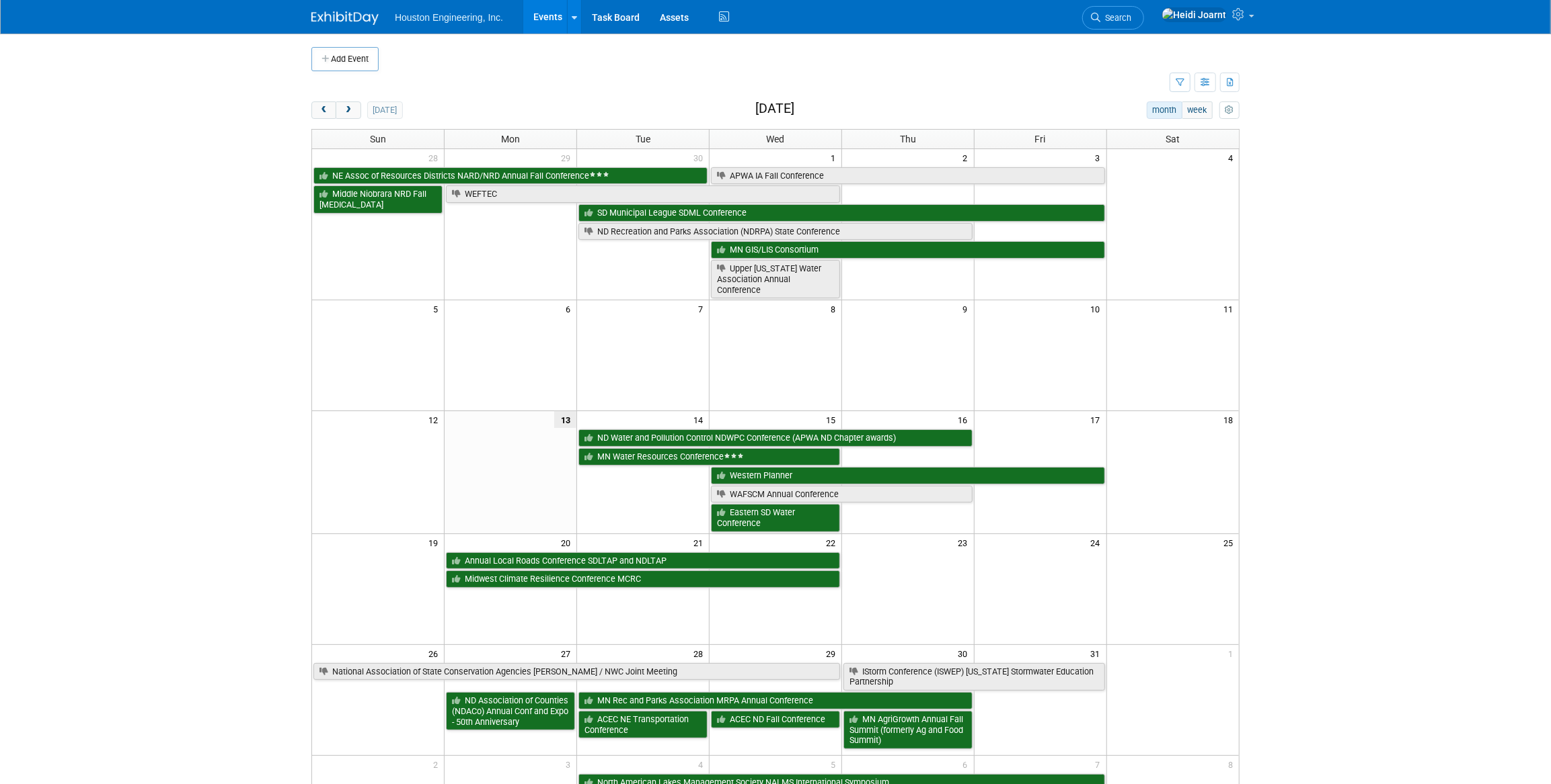
click at [549, 21] on link "Events" at bounding box center [548, 17] width 49 height 34
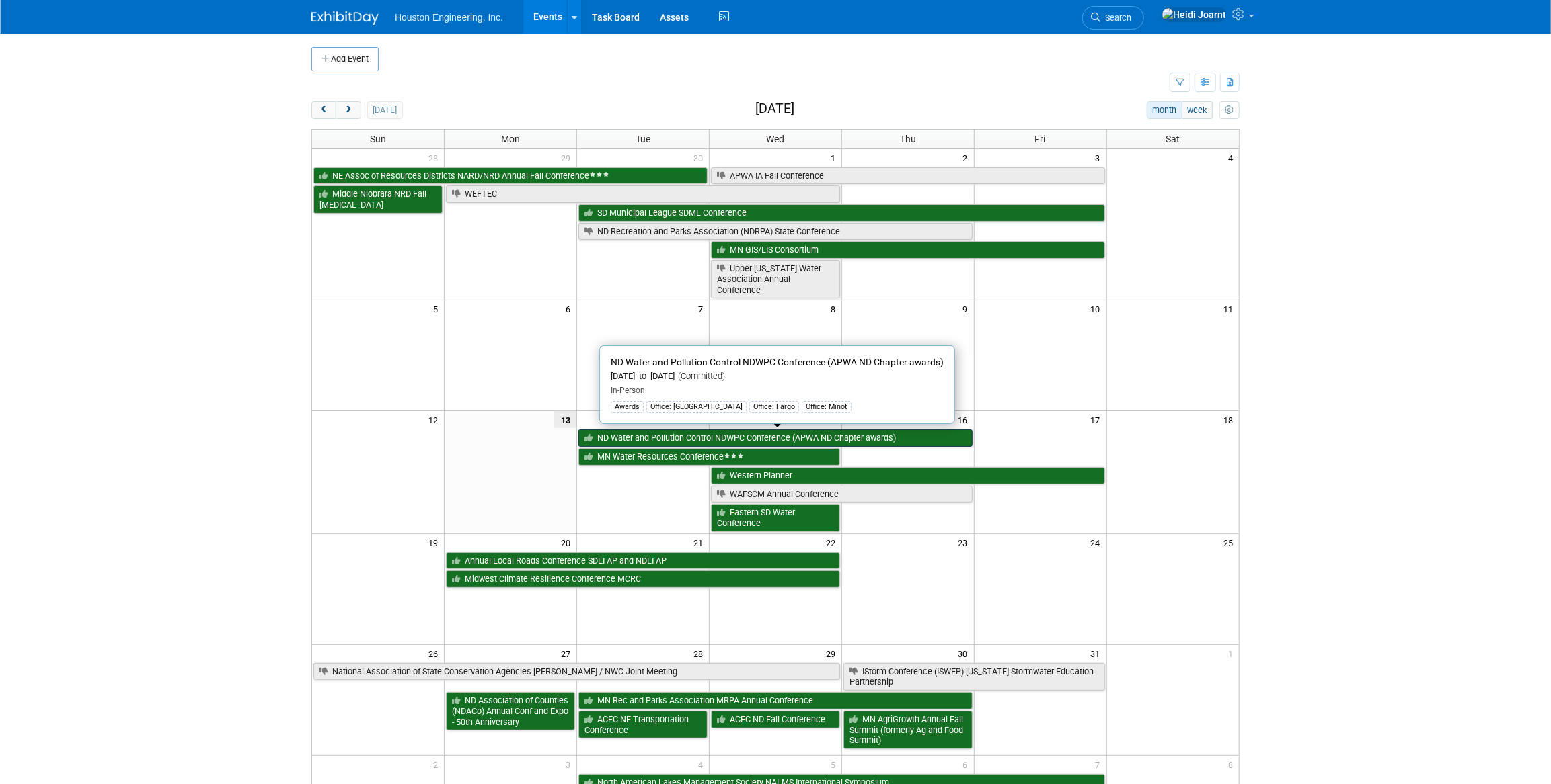
click at [718, 430] on link "ND Water and Pollution Control NDWPC Conference (APWA ND Chapter awards)" at bounding box center [775, 438] width 394 height 18
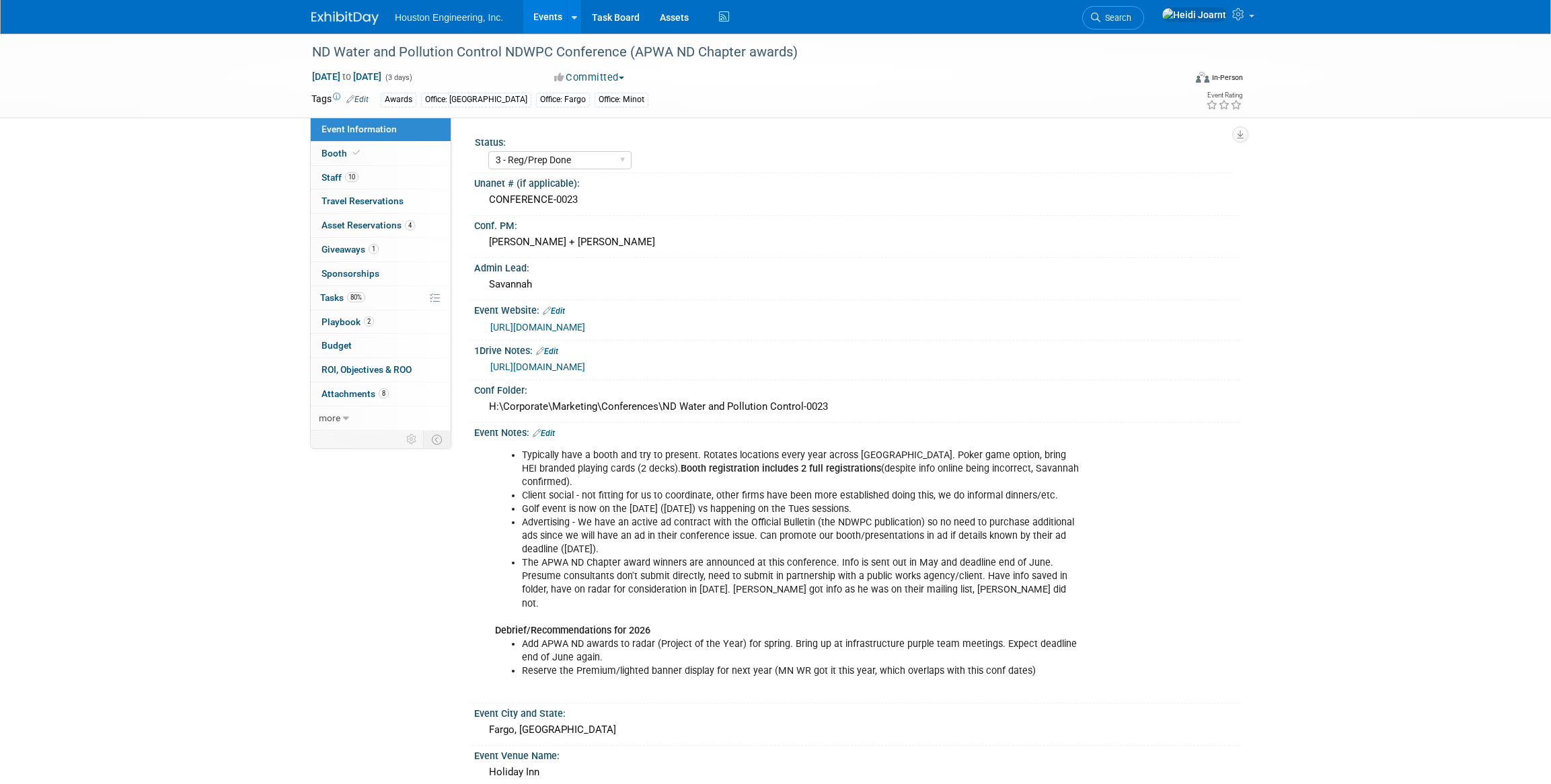
select select "3 - Reg/Prep Done"
select select "Yes"
select select "Mun. Infrastructure"
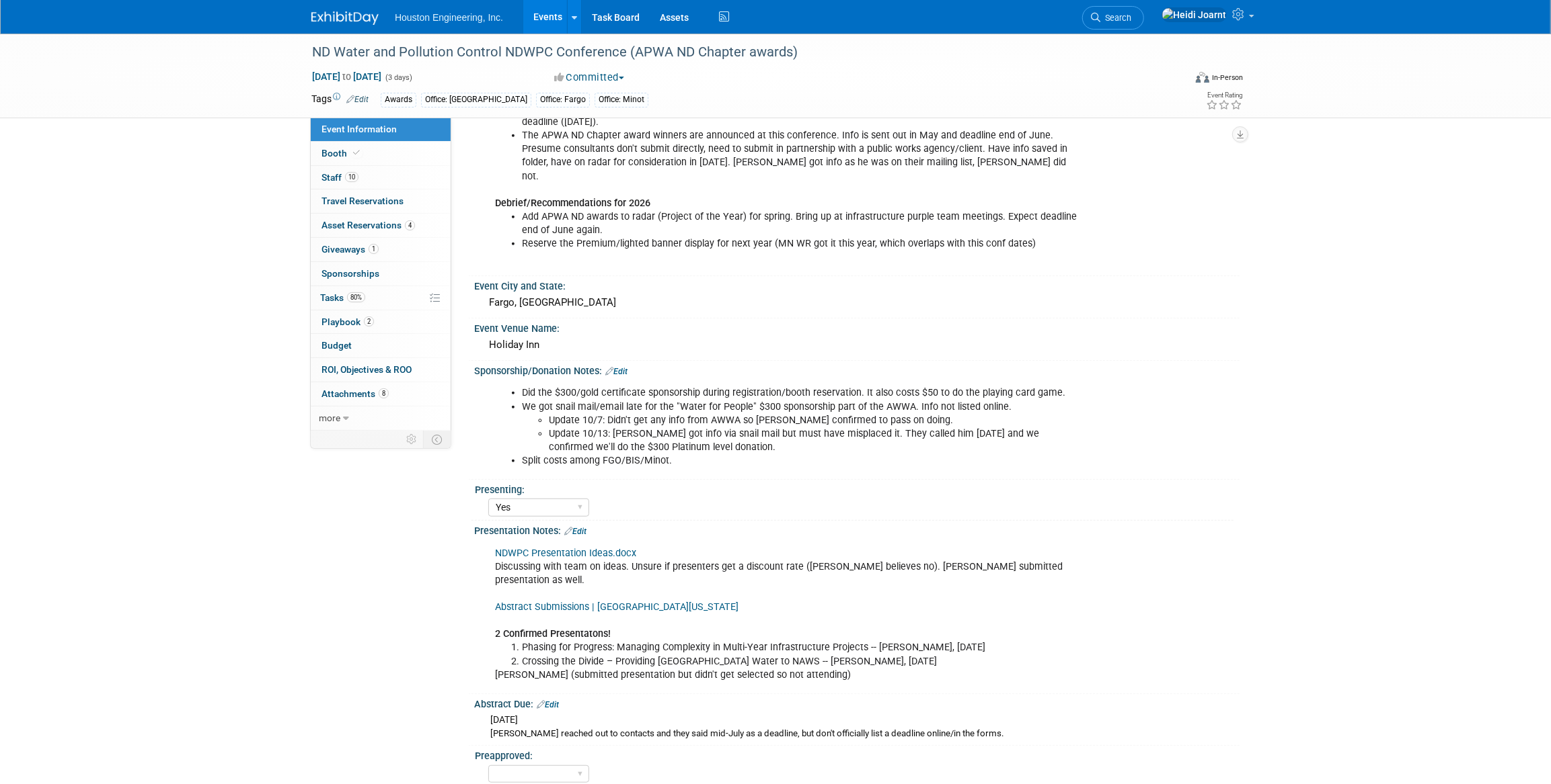
scroll to position [183, 0]
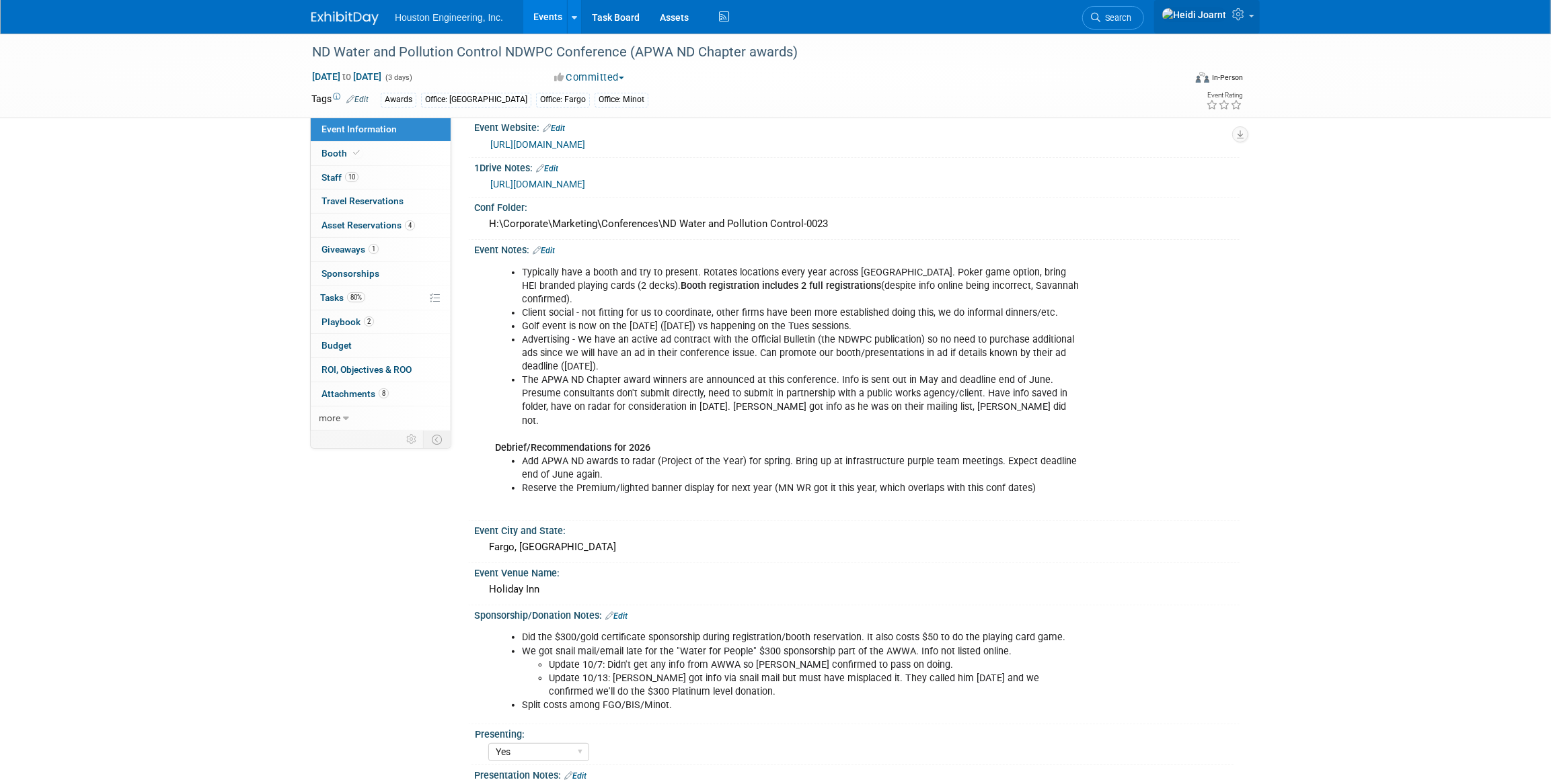
click at [1246, 15] on icon at bounding box center [1240, 14] width 15 height 12
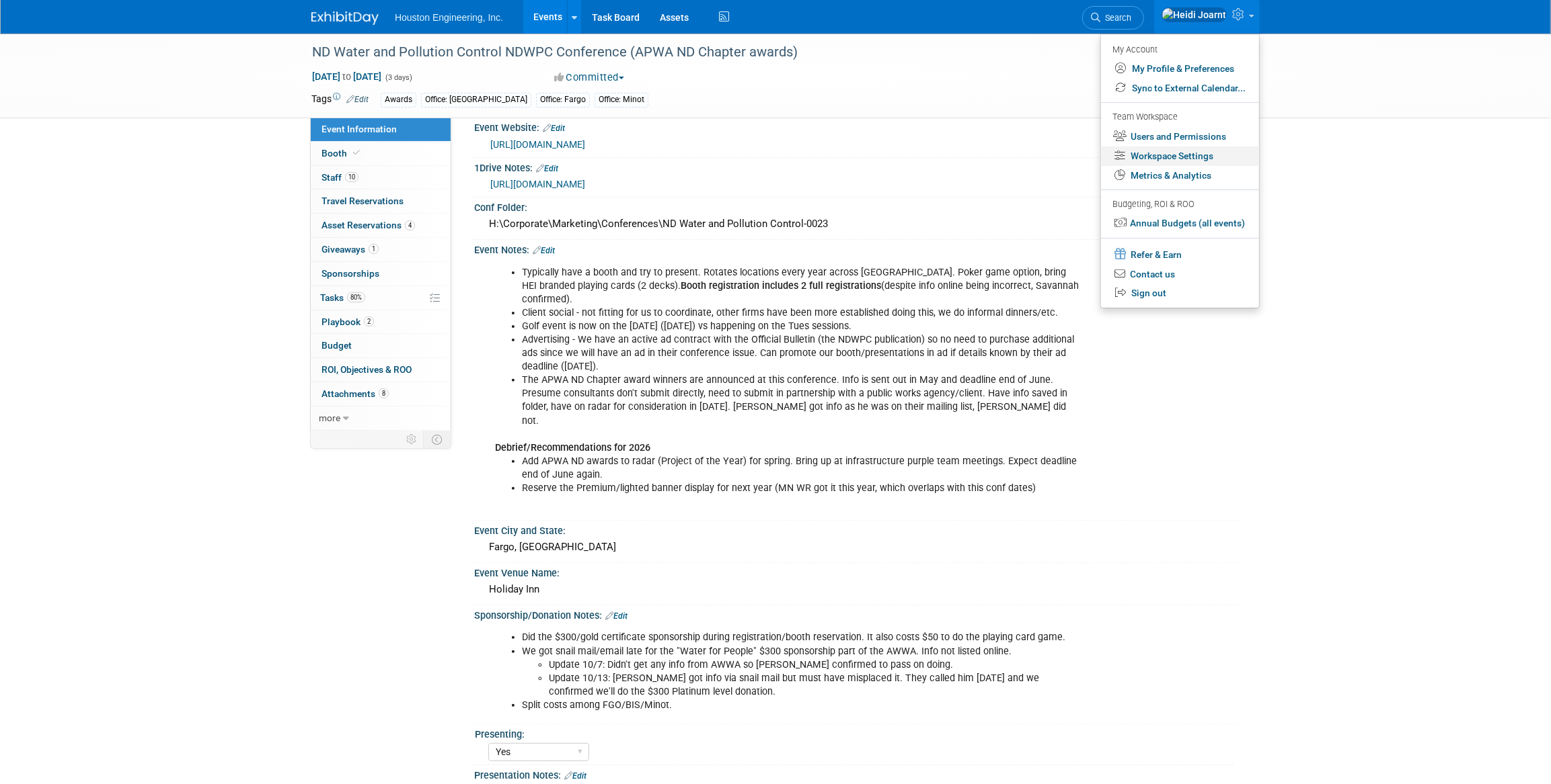
click at [1188, 156] on link "Workspace Settings" at bounding box center [1180, 156] width 158 height 19
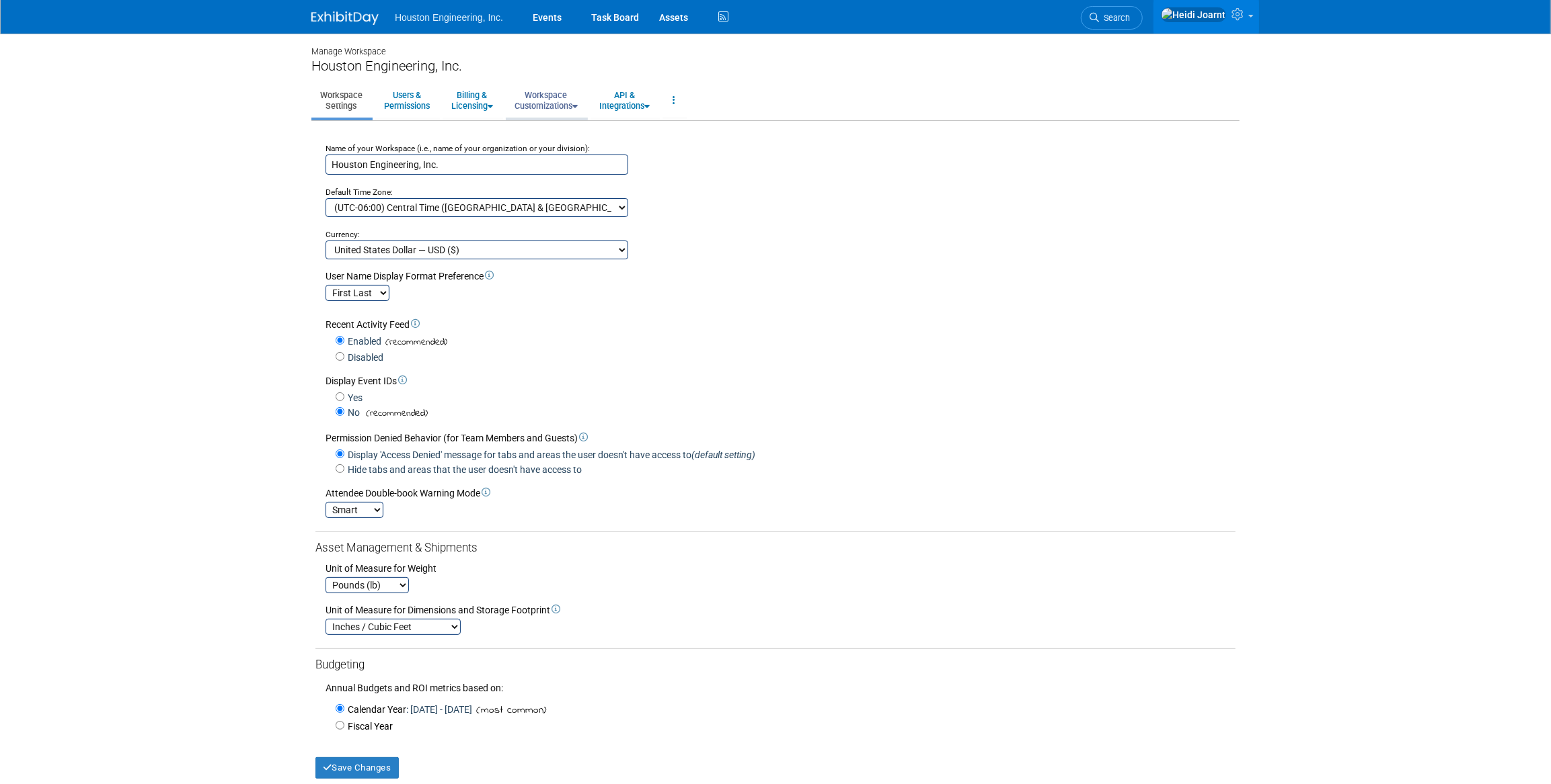
click at [581, 92] on link "Workspace Customizations" at bounding box center [546, 100] width 81 height 33
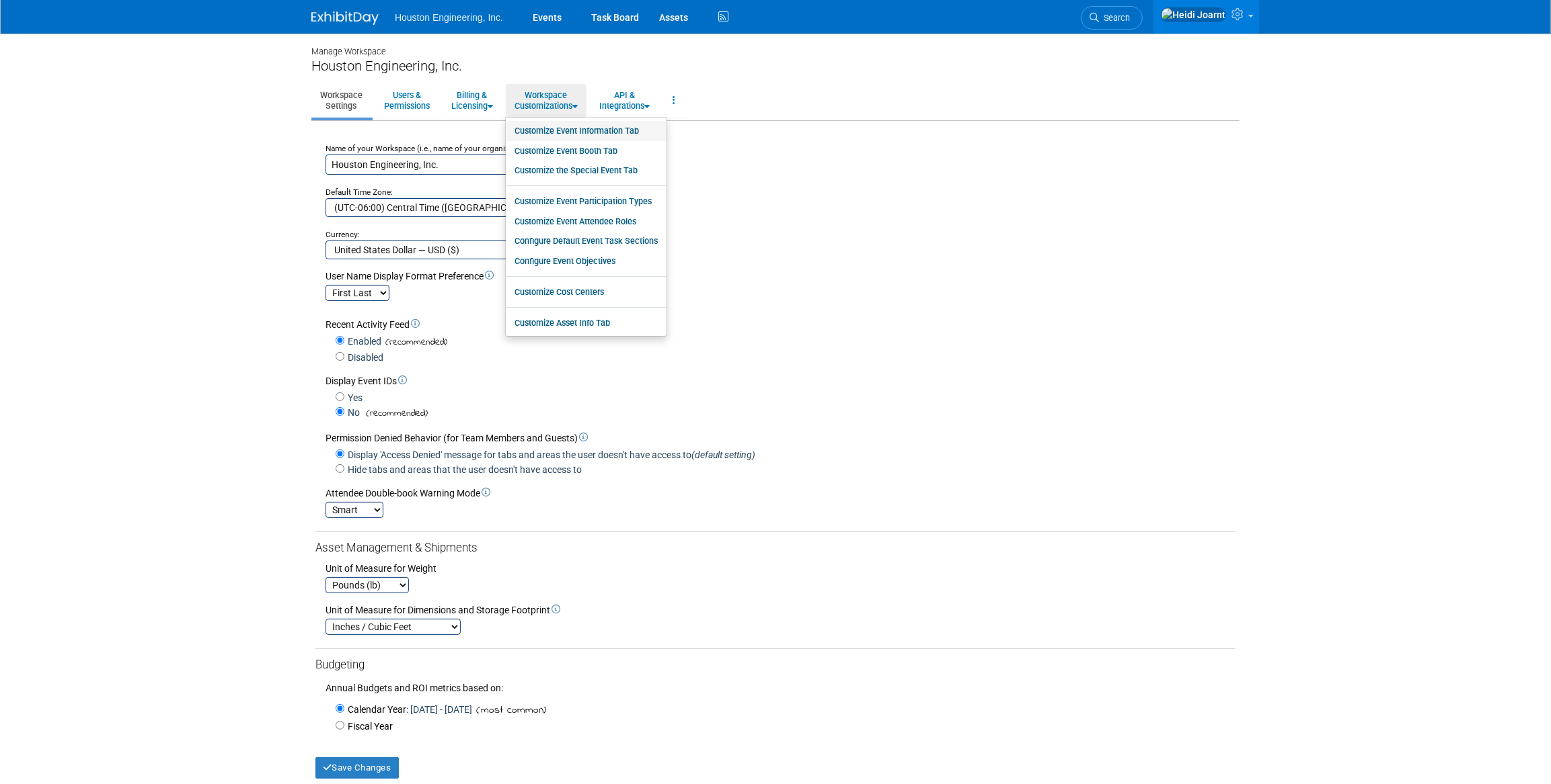
click at [580, 132] on link "Customize Event Information Tab" at bounding box center [586, 131] width 161 height 20
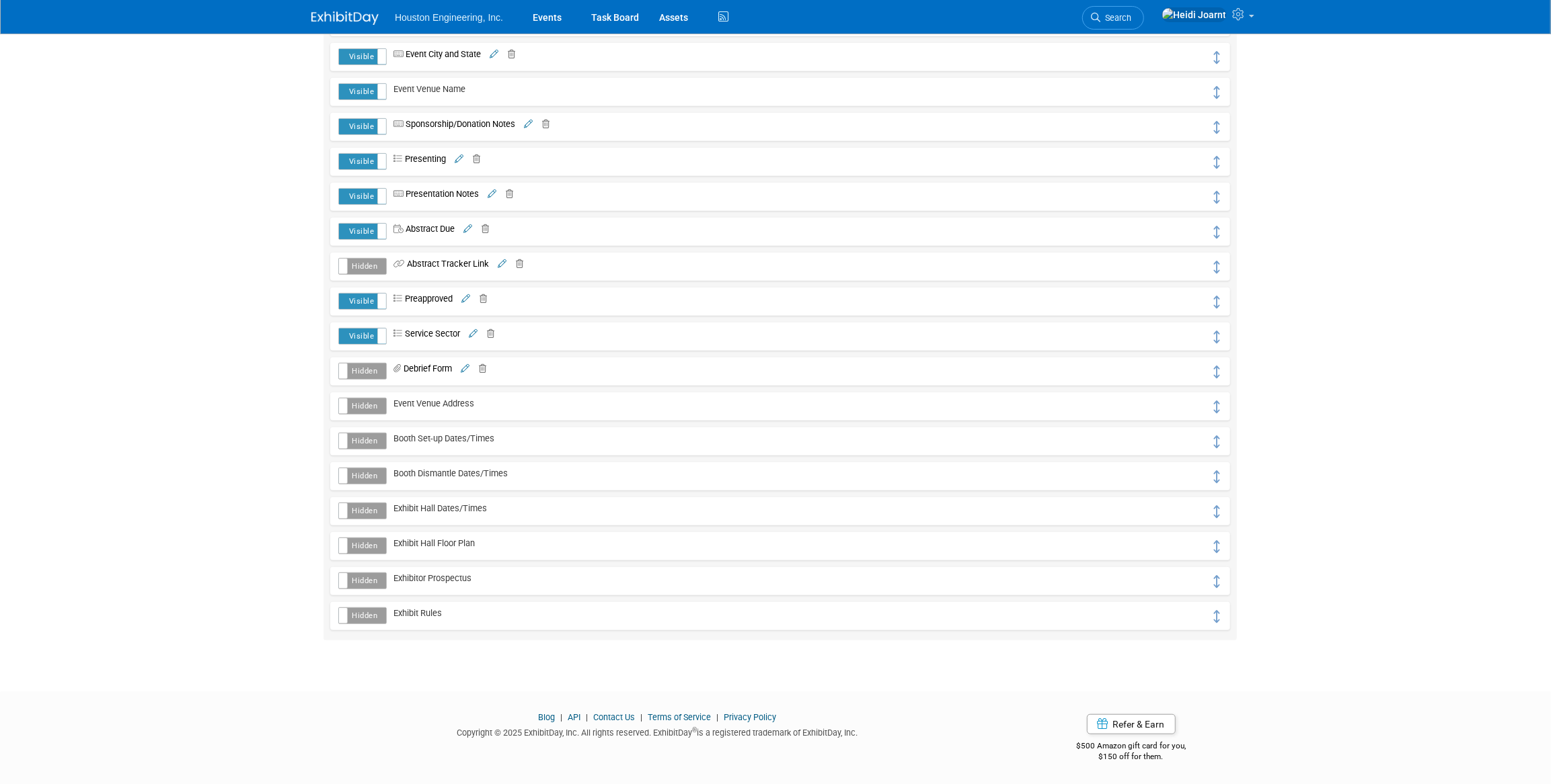
scroll to position [471, 0]
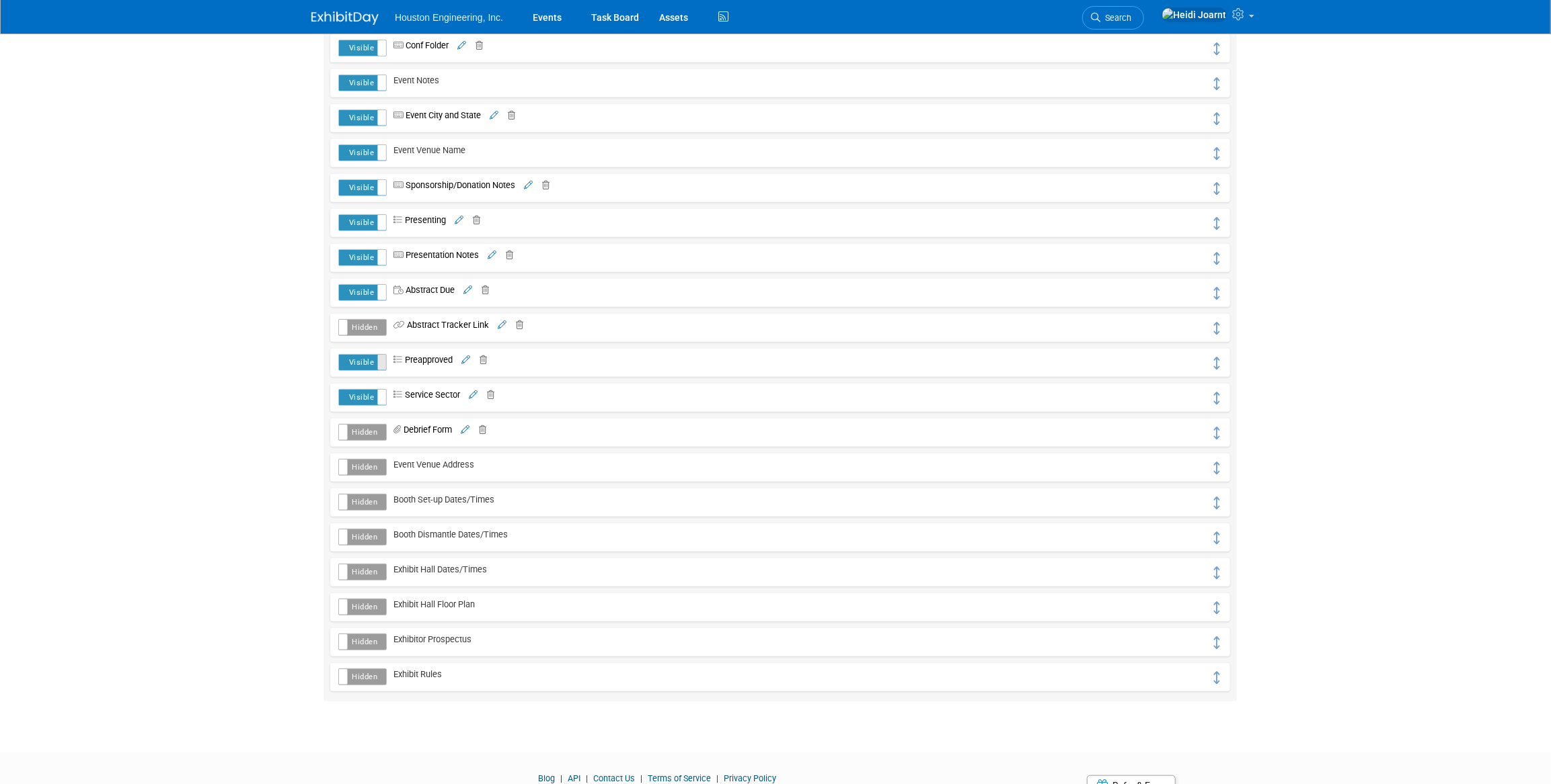
click at [382, 363] on span at bounding box center [385, 363] width 18 height 15
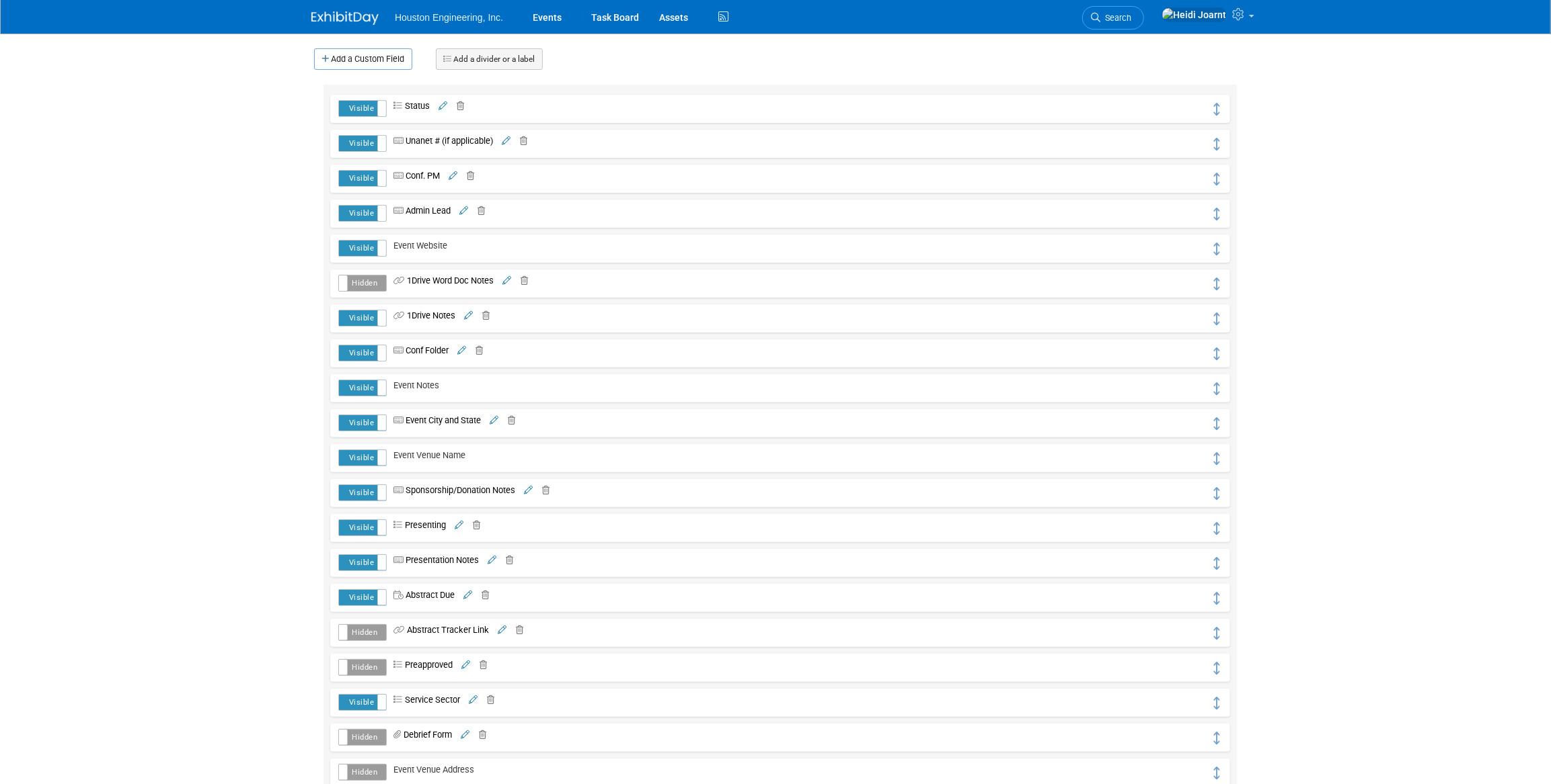
scroll to position [44, 0]
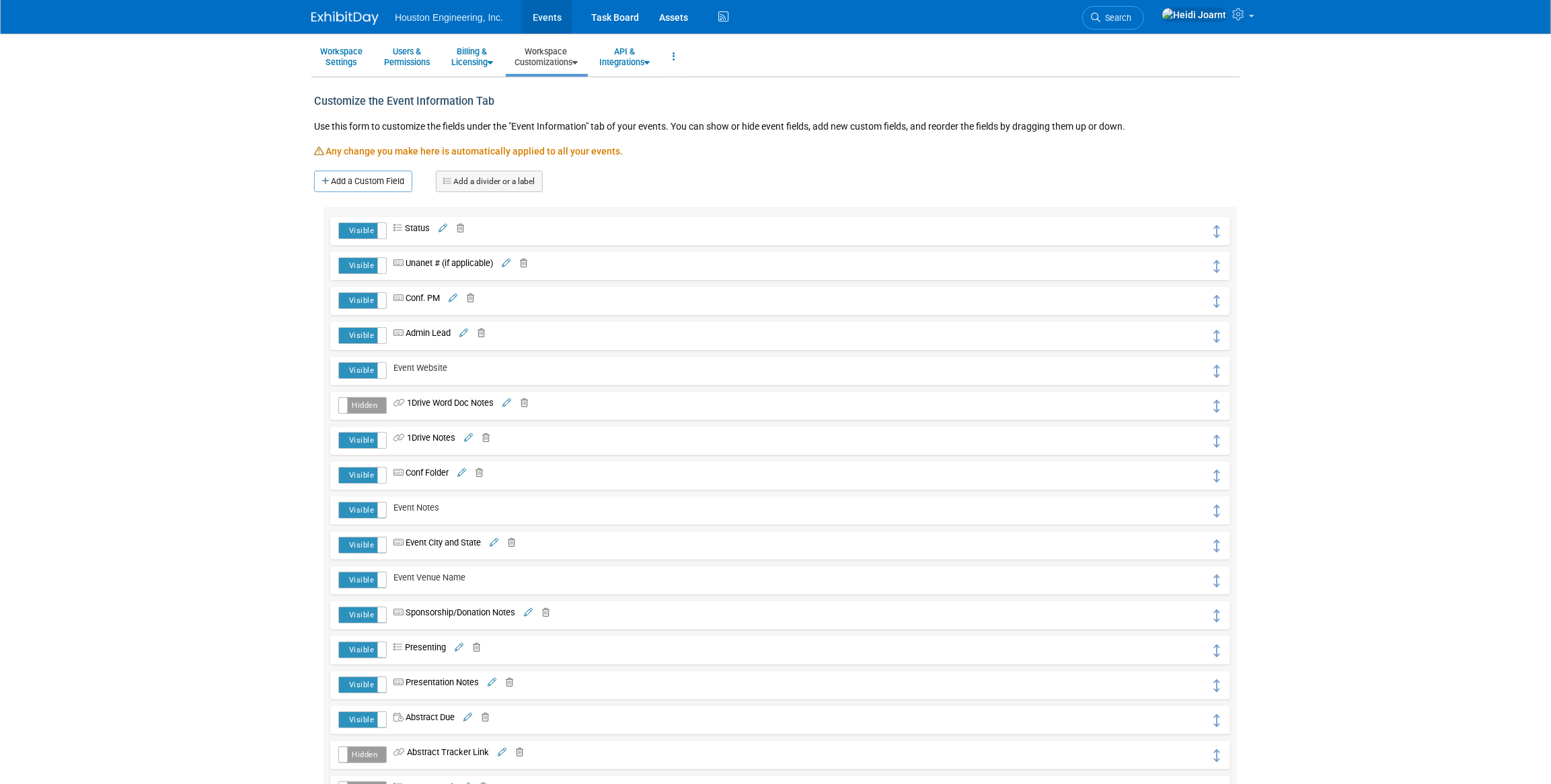
click at [550, 14] on link "Events" at bounding box center [547, 17] width 49 height 34
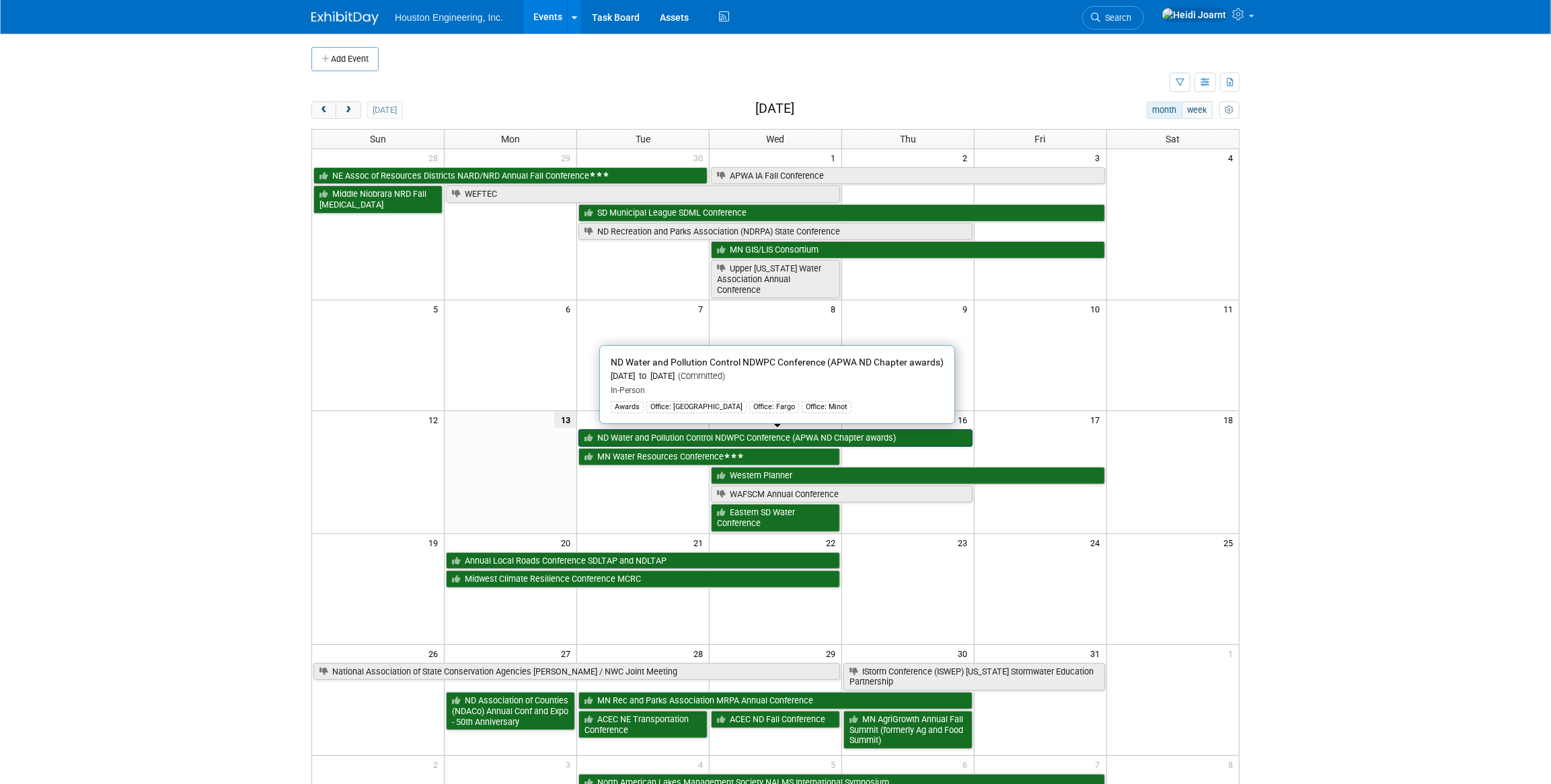
click at [701, 436] on link "ND Water and Pollution Control NDWPC Conference (APWA ND Chapter awards)" at bounding box center [775, 438] width 394 height 18
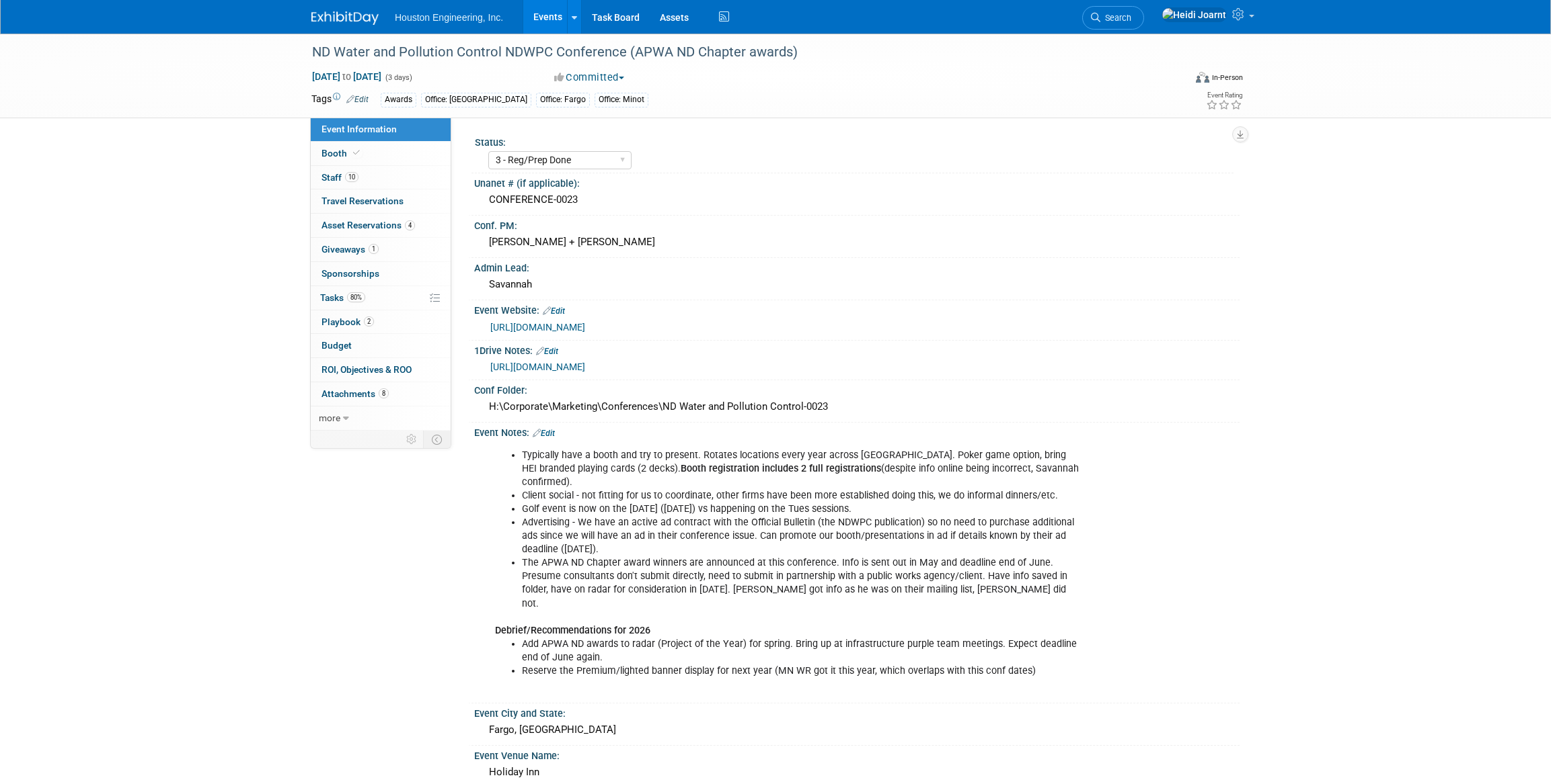
select select "3 - Reg/Prep Done"
select select "Yes"
select select "Mun. Infrastructure"
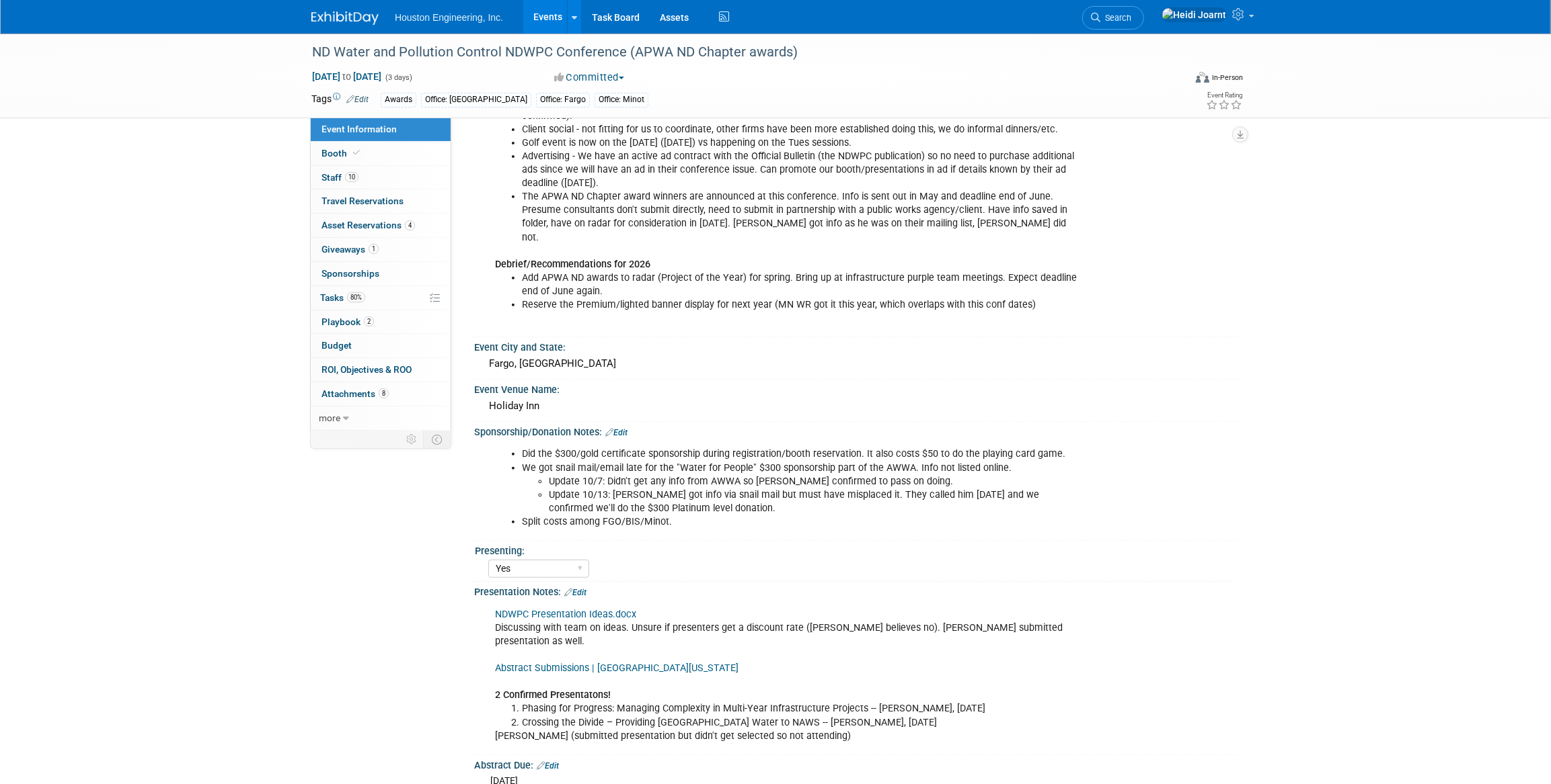
scroll to position [532, 0]
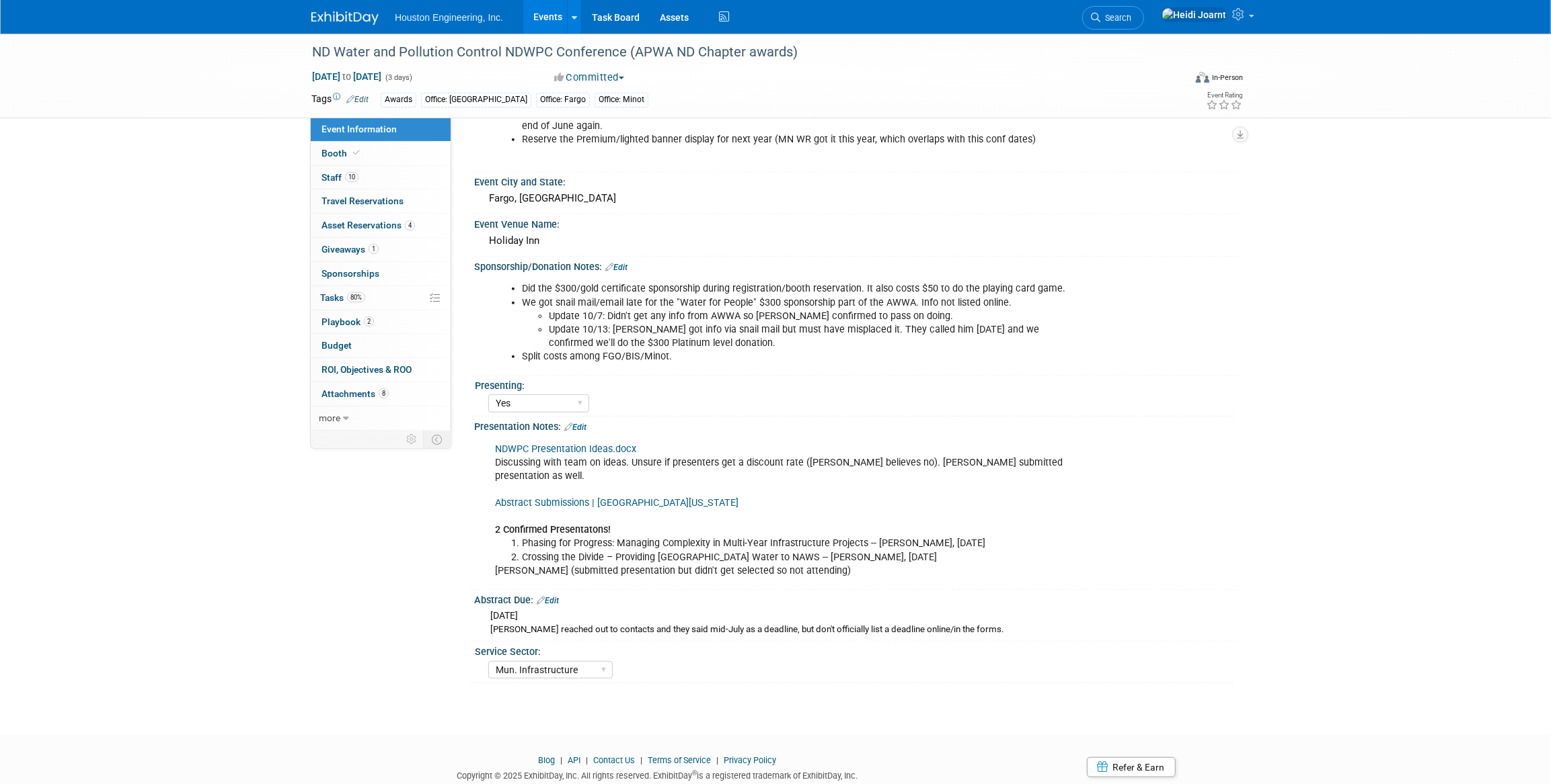
click at [546, 13] on link "Events" at bounding box center [548, 17] width 49 height 34
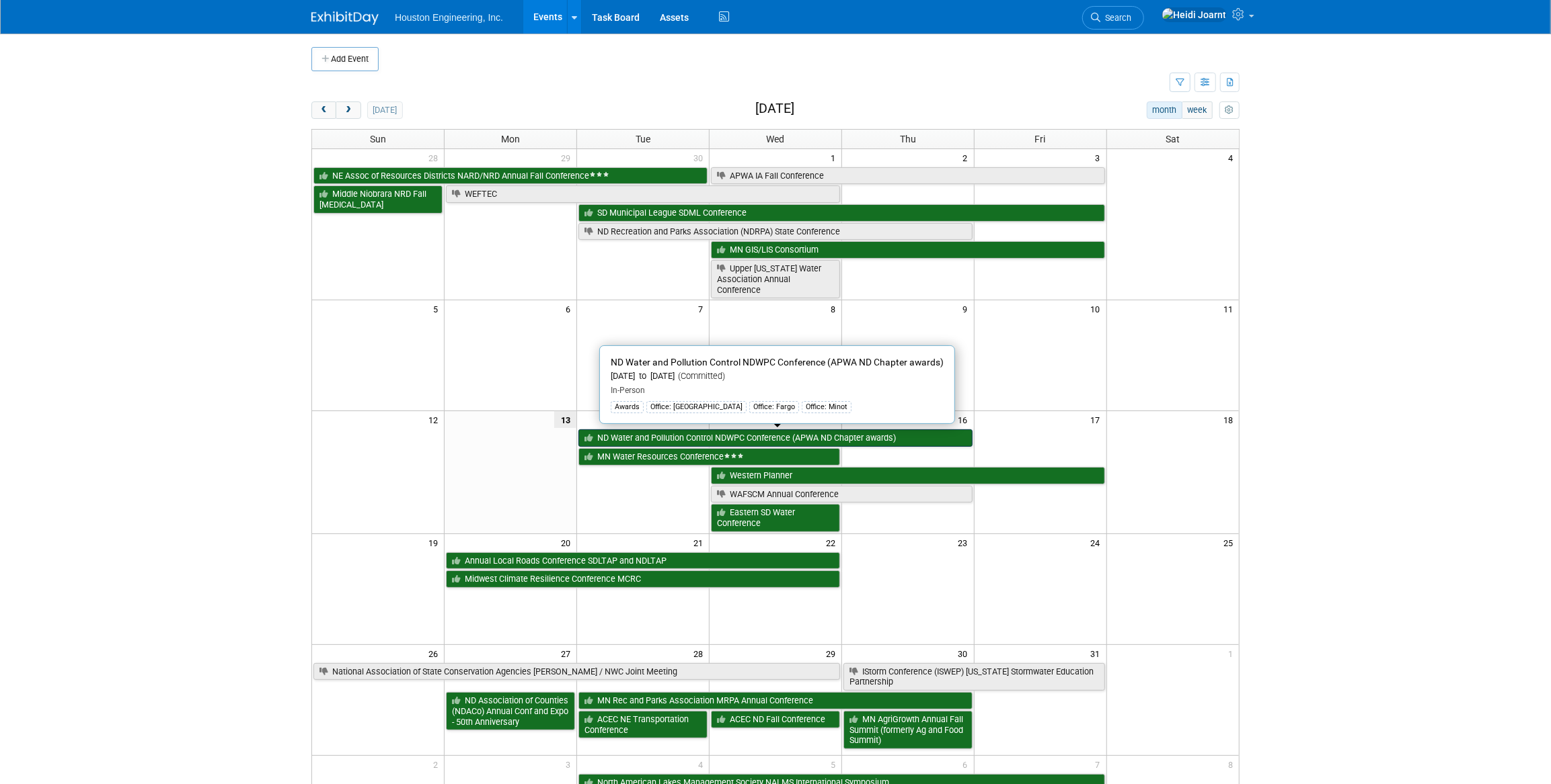
click at [661, 439] on link "ND Water and Pollution Control NDWPC Conference (APWA ND Chapter awards)" at bounding box center [775, 438] width 394 height 18
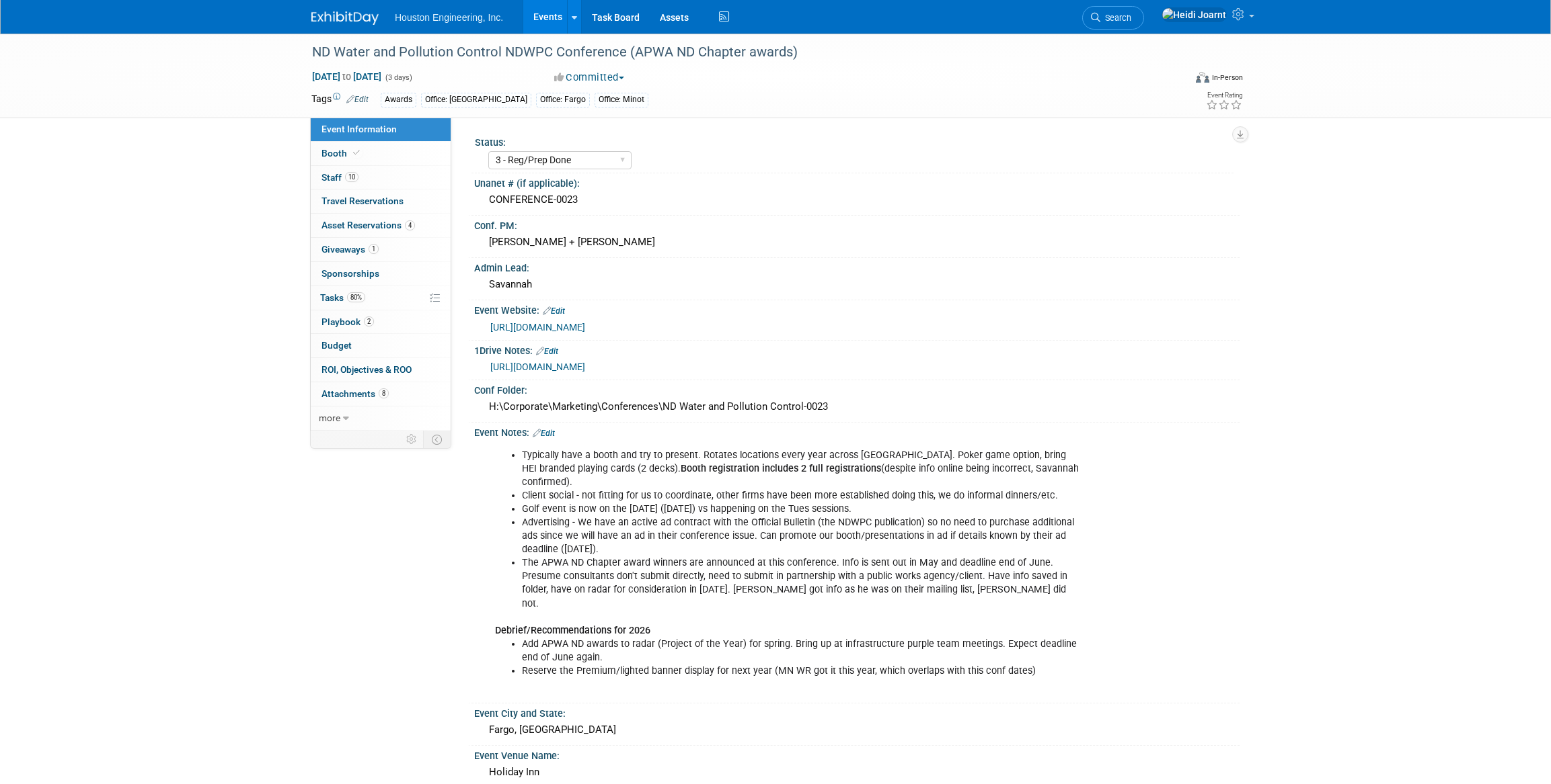
select select "3 - Reg/Prep Done"
select select "Yes"
select select "Mun. Infrastructure"
click at [385, 294] on link "80% Tasks 80%" at bounding box center [380, 298] width 140 height 24
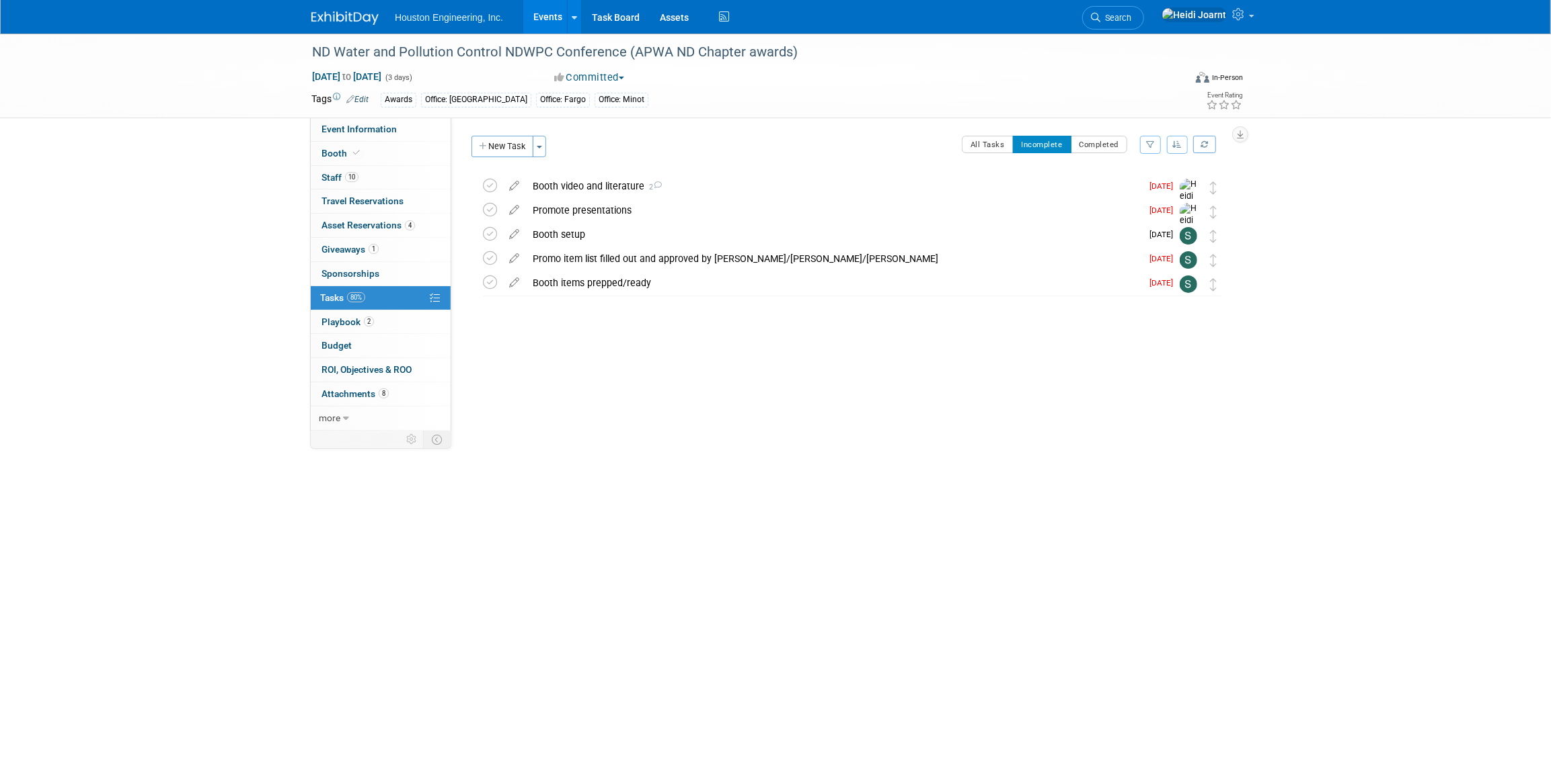
click at [550, 19] on link "Events" at bounding box center [548, 17] width 49 height 34
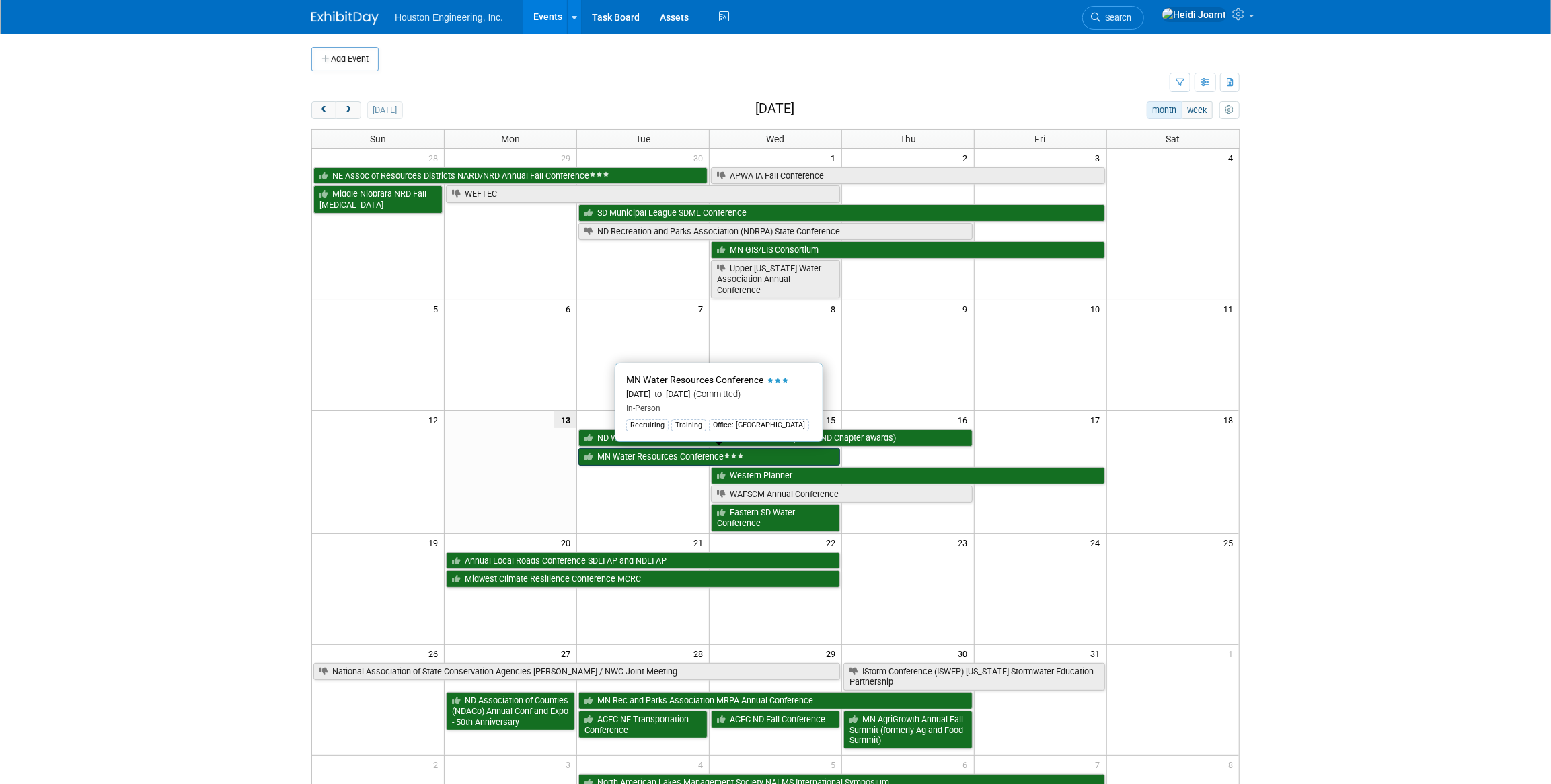
click at [656, 458] on link "MN Water Resources Conference" at bounding box center [709, 457] width 262 height 18
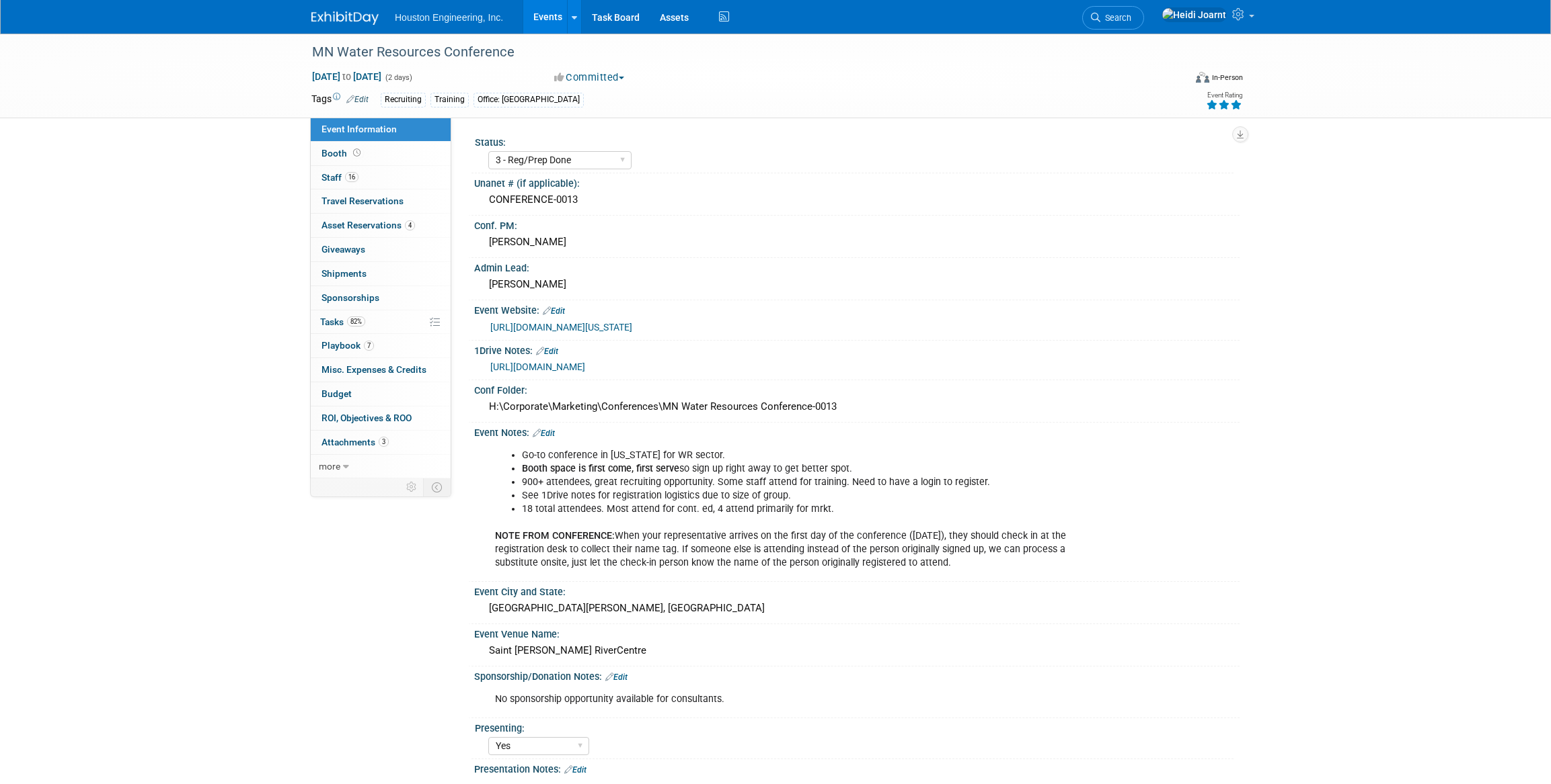
select select "3 - Reg/Prep Done"
select select "Yes"
select select "Water Resources"
click at [384, 325] on link "82% Tasks 82%" at bounding box center [380, 322] width 140 height 24
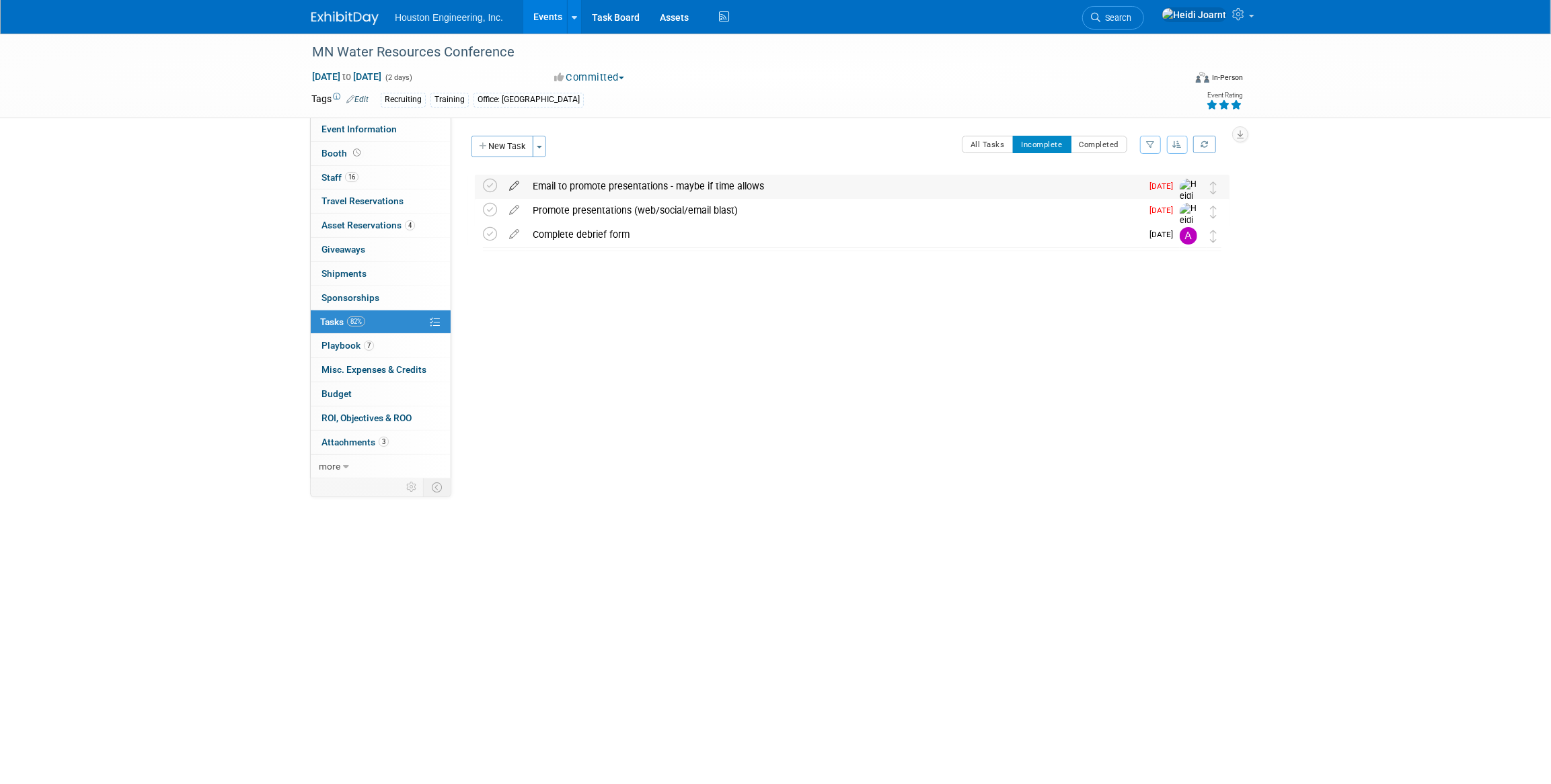
click at [515, 186] on icon at bounding box center [514, 183] width 24 height 17
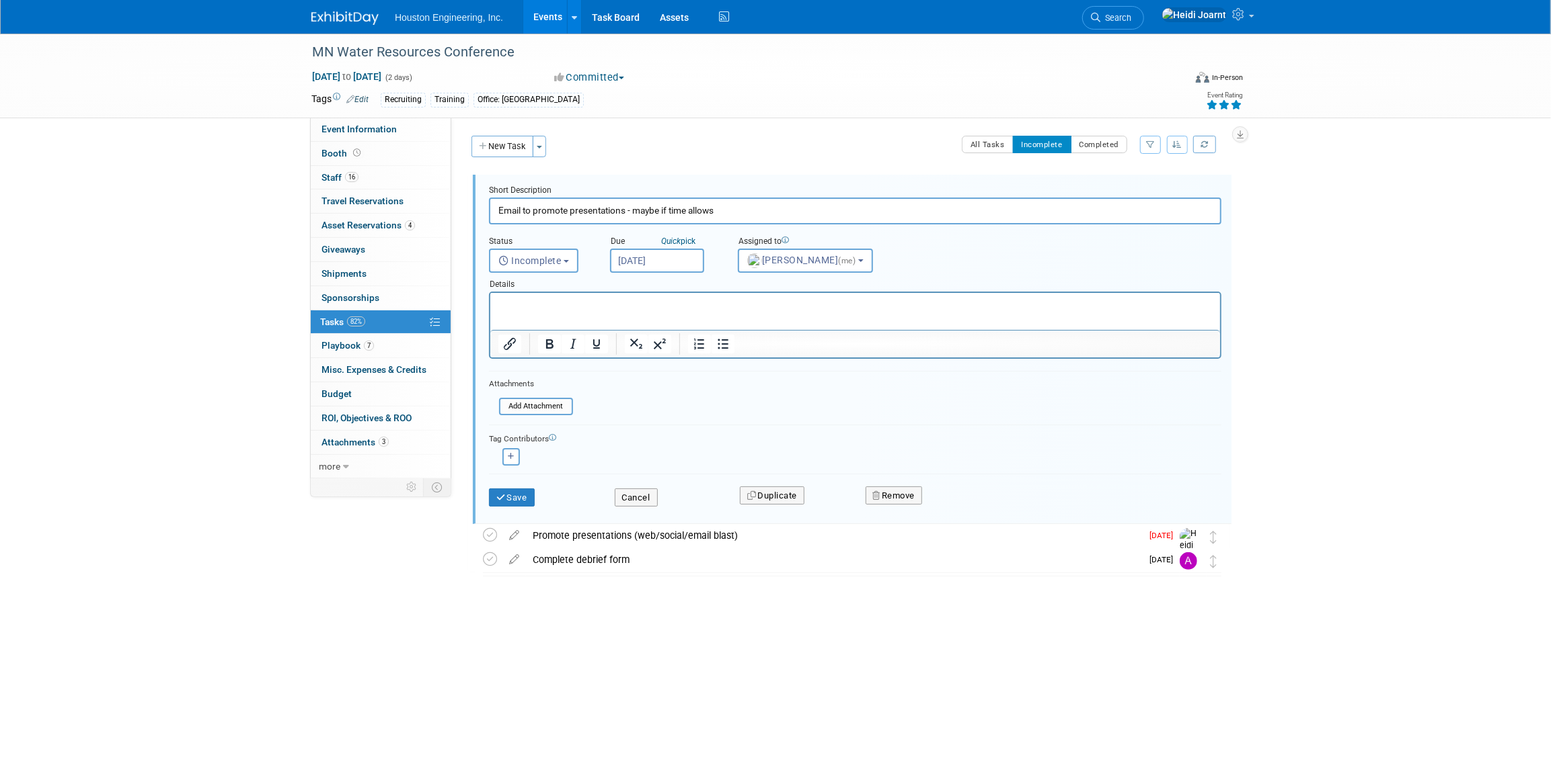
drag, startPoint x: 746, startPoint y: 209, endPoint x: 667, endPoint y: 212, distance: 79.1
click at [639, 209] on input "Email to promote presentations - maybe if time allows" at bounding box center [855, 210] width 732 height 26
type input "Email to promote presentations - skipped due to time"
click at [520, 495] on button "Save" at bounding box center [512, 498] width 45 height 19
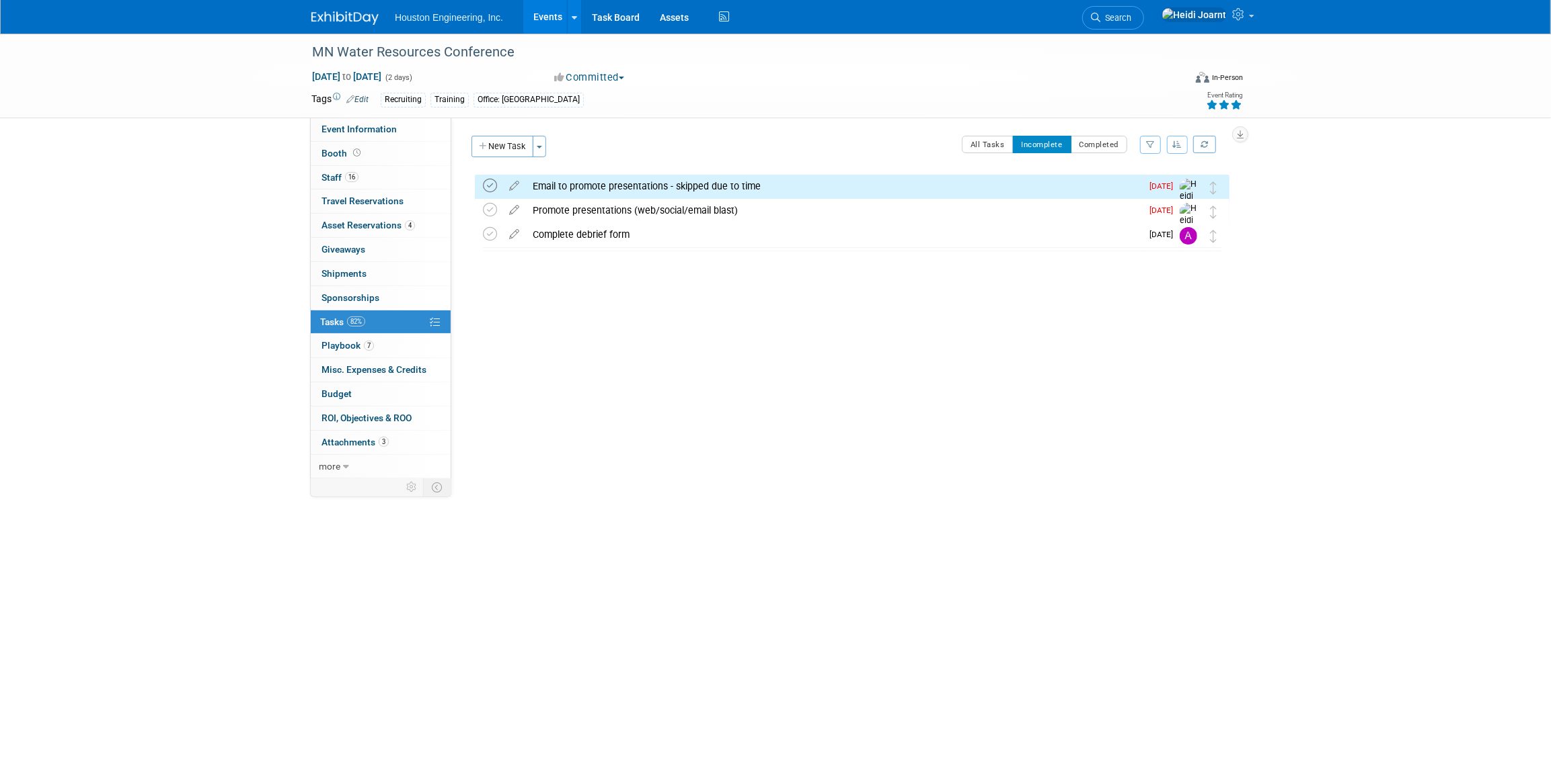
click at [484, 182] on icon at bounding box center [490, 186] width 14 height 14
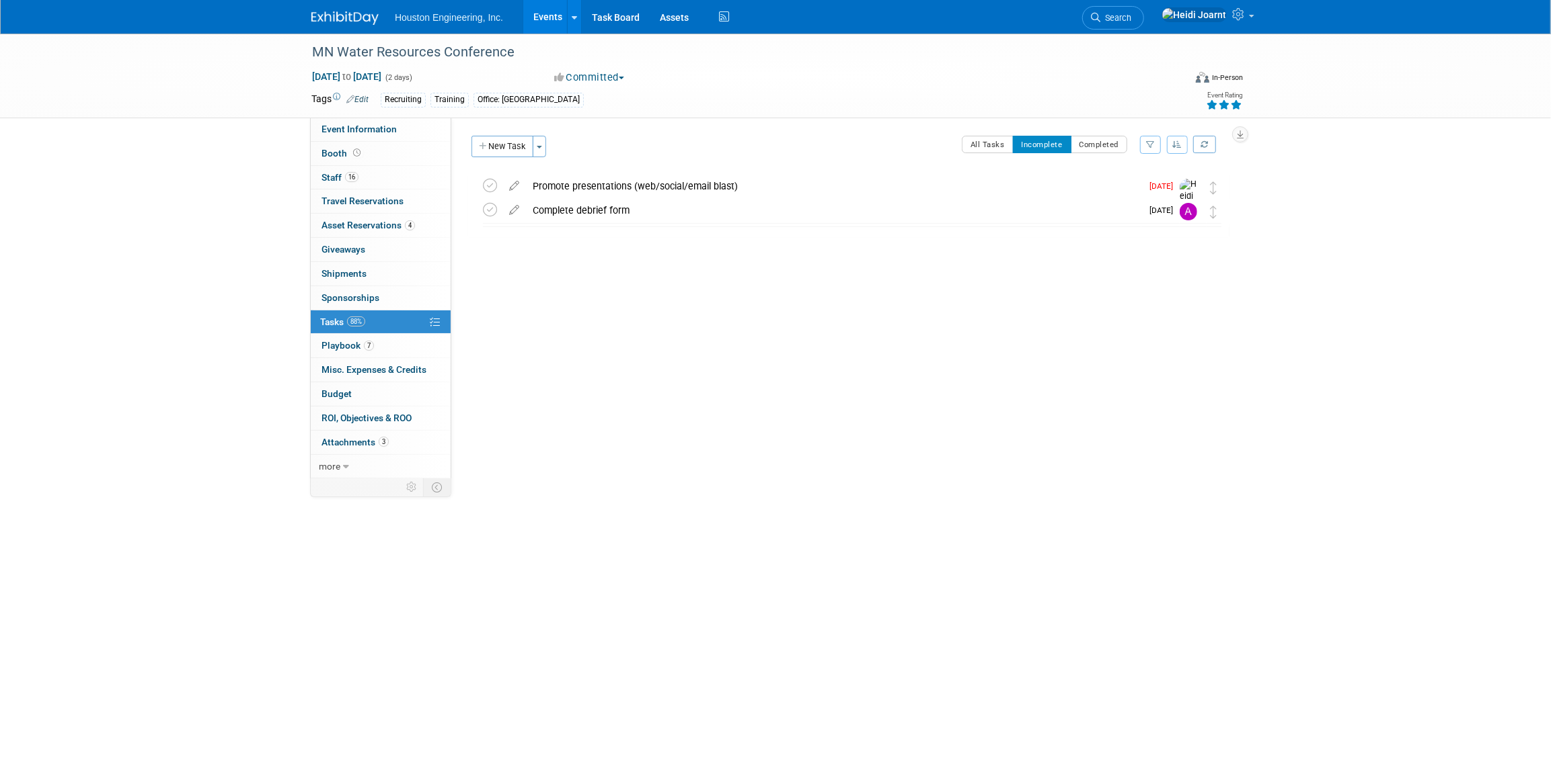
click at [484, 182] on icon at bounding box center [490, 186] width 14 height 14
click at [383, 126] on span "Event Information" at bounding box center [359, 129] width 75 height 11
select select "3 - Reg/Prep Done"
select select "Yes"
select select "Water Resources"
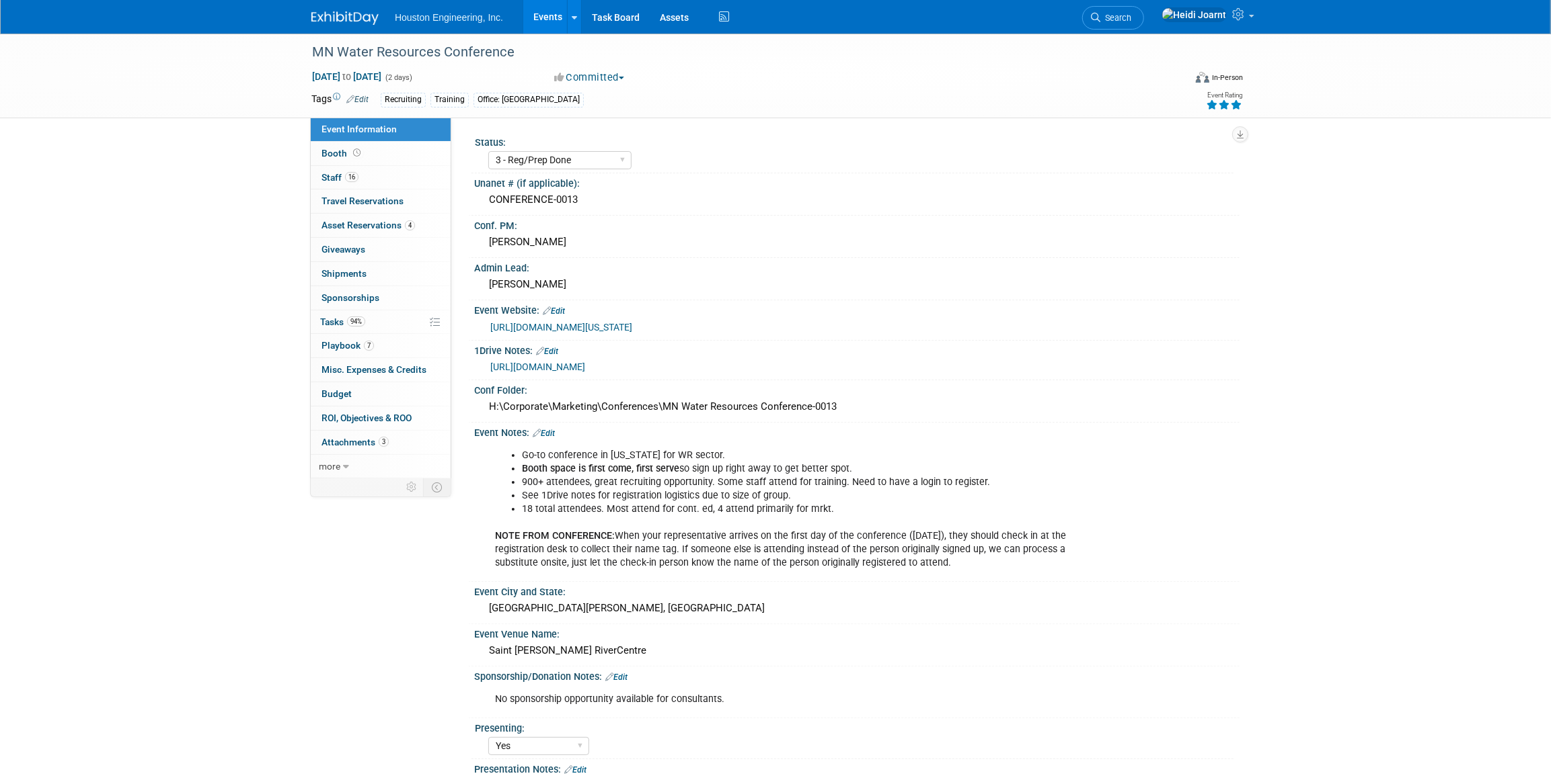
click at [549, 11] on link "Events" at bounding box center [548, 17] width 49 height 34
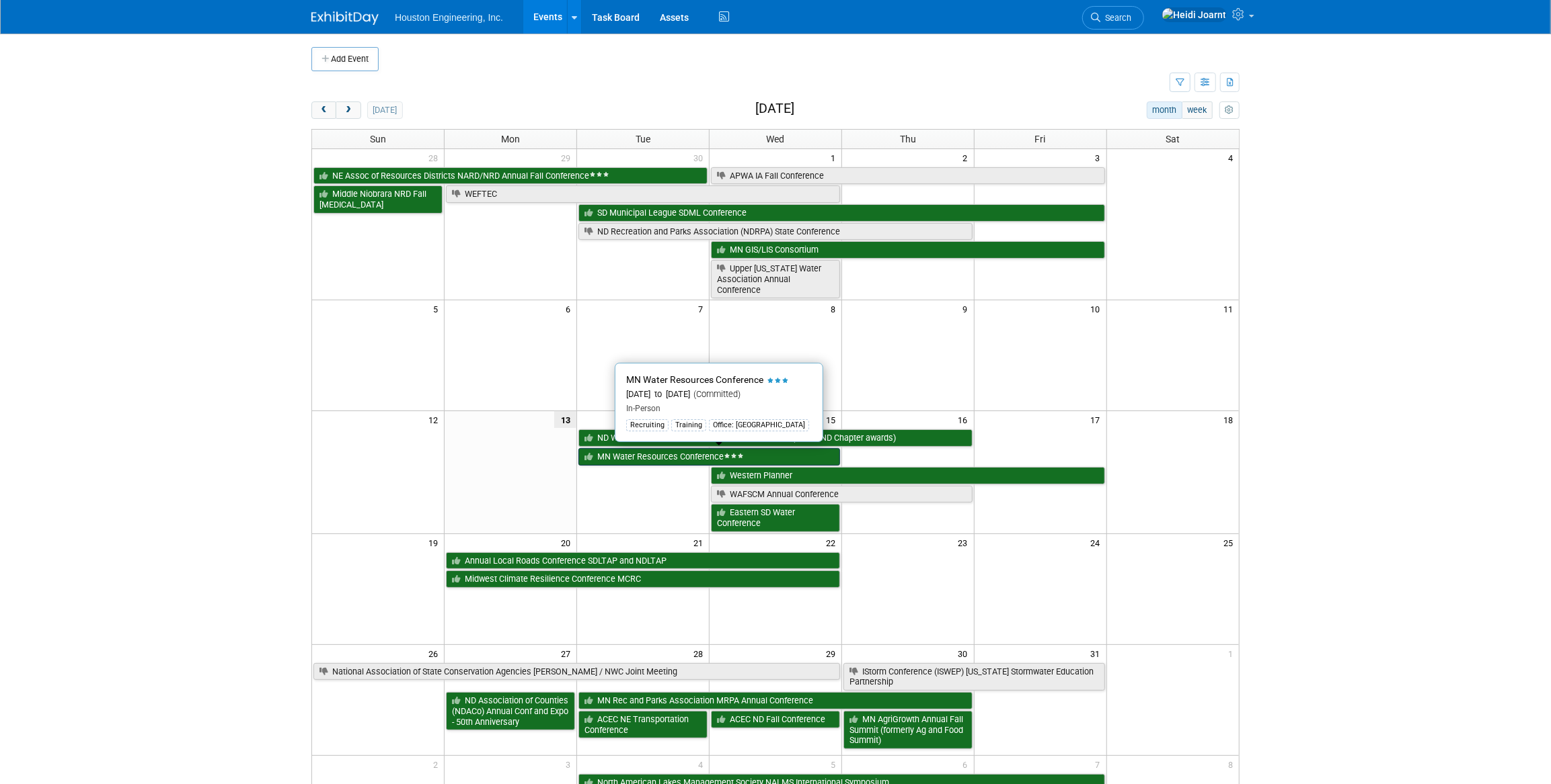
click at [685, 459] on link "MN Water Resources Conference" at bounding box center [709, 457] width 262 height 18
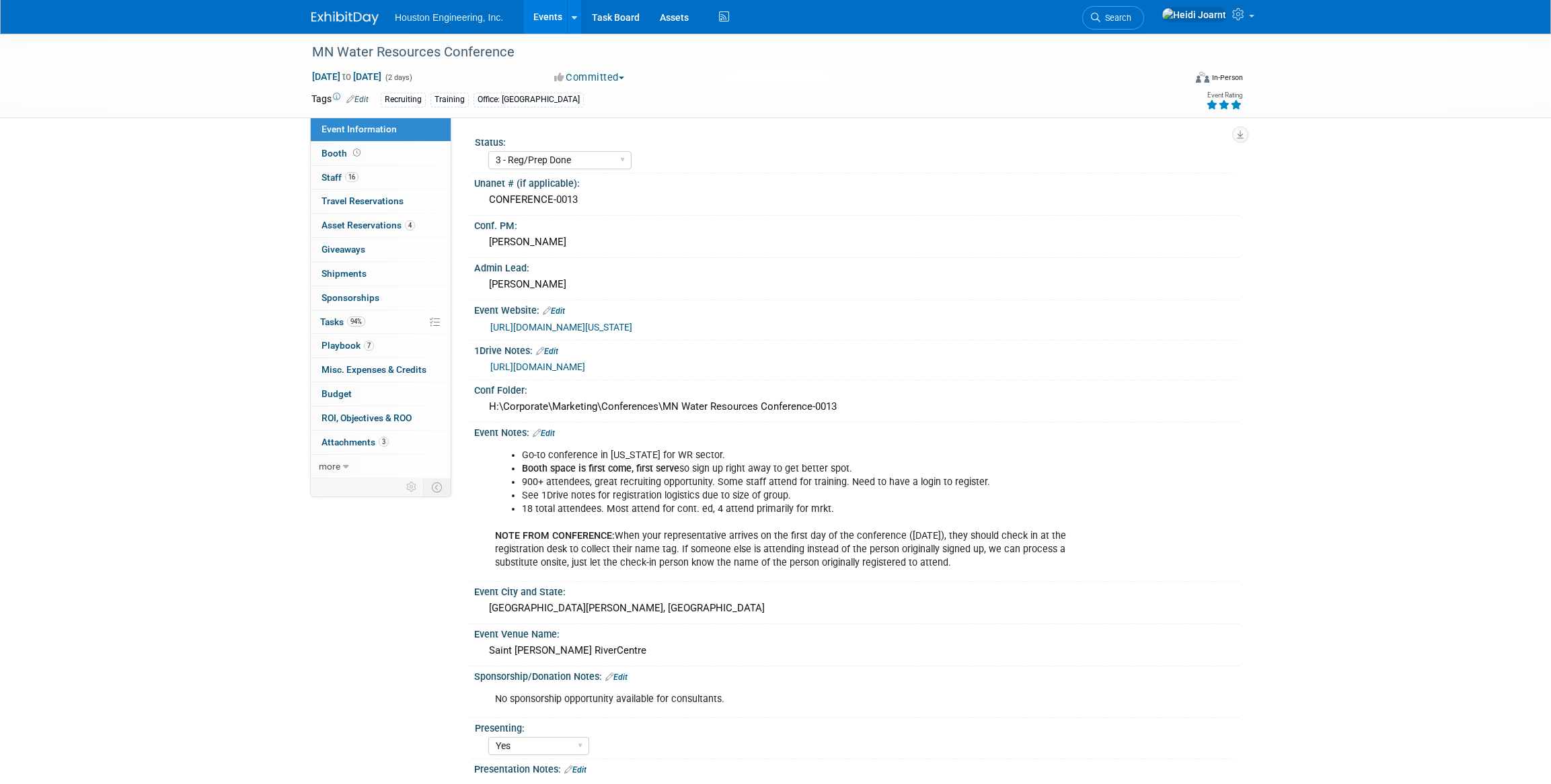
select select "3 - Reg/Prep Done"
select select "Yes"
select select "Water Resources"
